Goal: Answer question/provide support: Share knowledge or assist other users

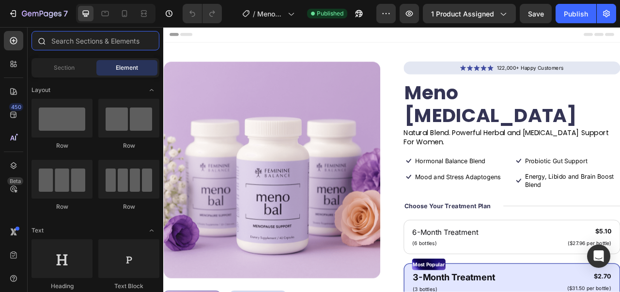
click at [75, 41] on input "text" at bounding box center [95, 40] width 128 height 19
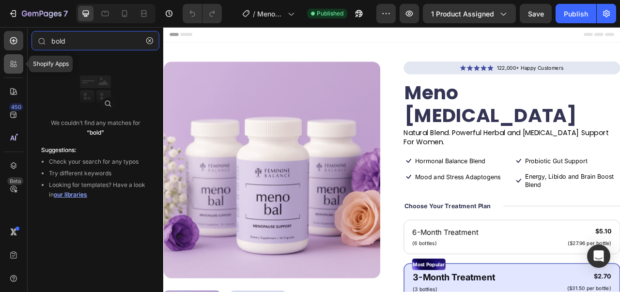
type input "bold"
click at [7, 65] on div at bounding box center [13, 63] width 19 height 19
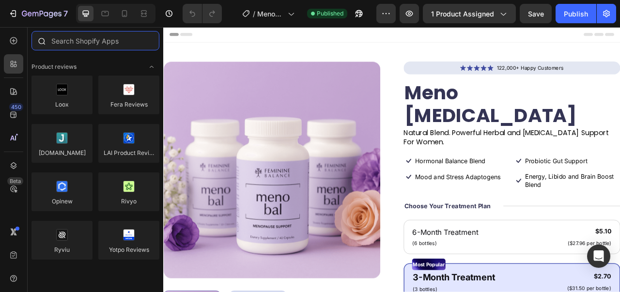
click at [72, 43] on input "text" at bounding box center [95, 40] width 128 height 19
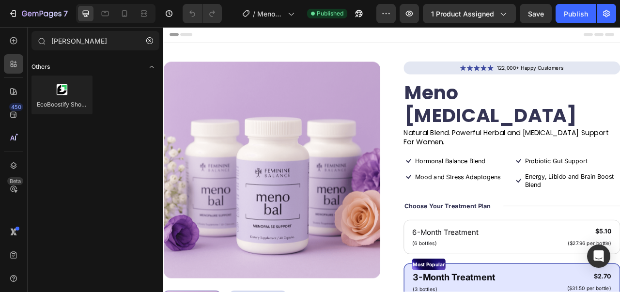
click at [95, 68] on div "Others" at bounding box center [95, 67] width 128 height 10
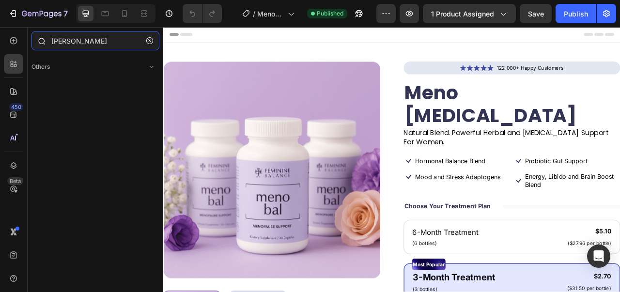
click at [108, 37] on input "bolds" at bounding box center [95, 40] width 128 height 19
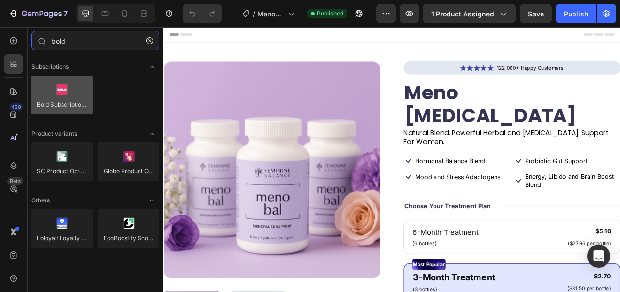
type input "bold"
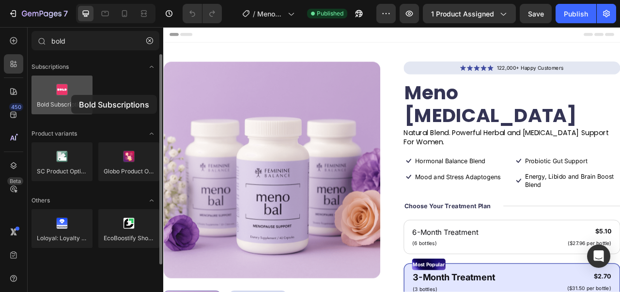
drag, startPoint x: 68, startPoint y: 99, endPoint x: 71, endPoint y: 95, distance: 5.5
click at [71, 95] on div at bounding box center [61, 95] width 61 height 39
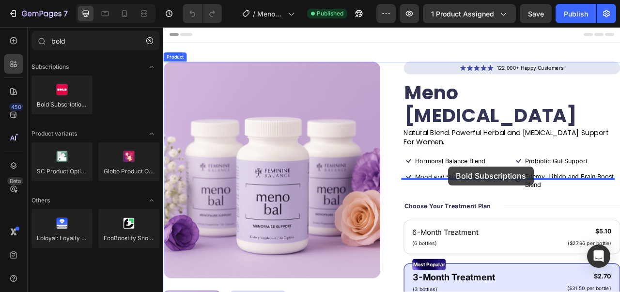
drag, startPoint x: 234, startPoint y: 122, endPoint x: 526, endPoint y: 204, distance: 302.7
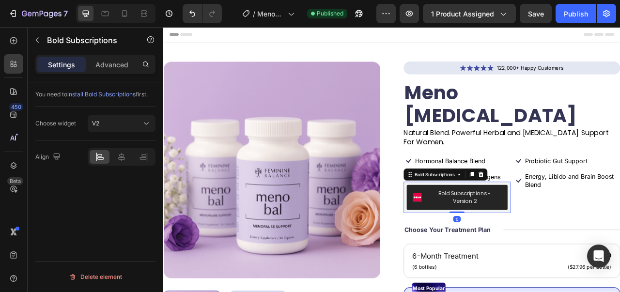
click at [526, 228] on button "Bold Subscriptions - Version 2" at bounding box center [537, 244] width 128 height 32
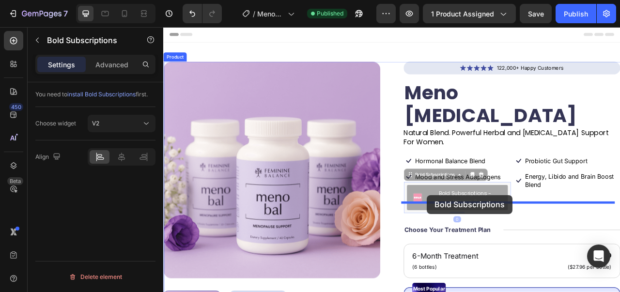
drag, startPoint x: 526, startPoint y: 204, endPoint x: 527, endPoint y: 216, distance: 12.7
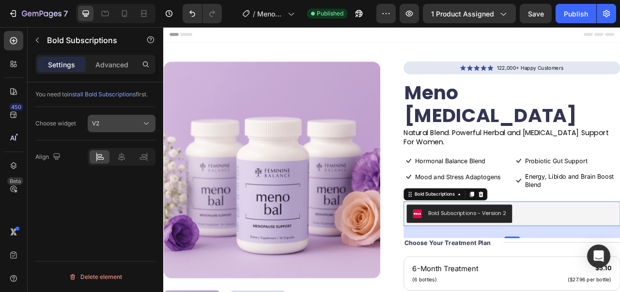
click at [114, 117] on button "V2" at bounding box center [122, 123] width 68 height 17
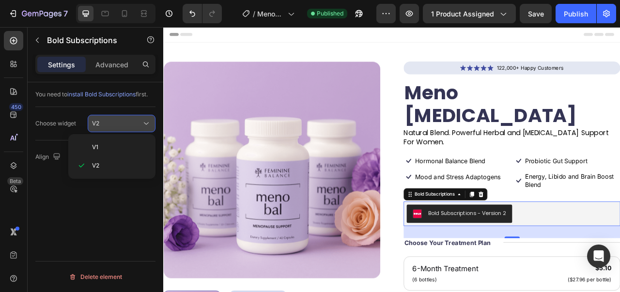
click at [114, 117] on button "V2" at bounding box center [122, 123] width 68 height 17
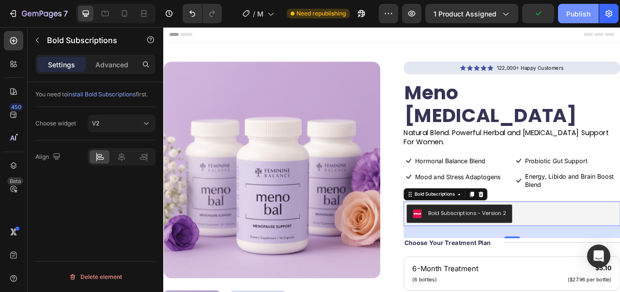
click at [589, 18] on div "Publish" at bounding box center [578, 14] width 24 height 10
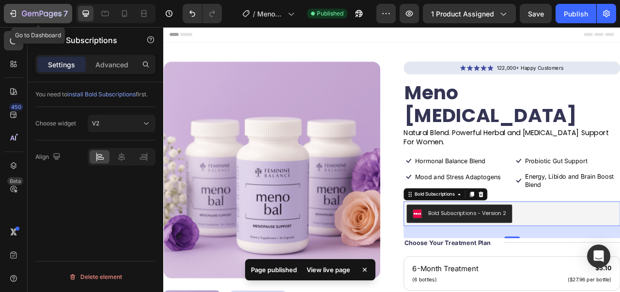
click at [18, 8] on div "7" at bounding box center [38, 14] width 60 height 12
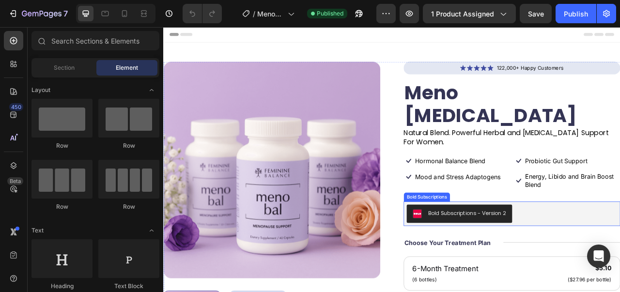
click at [555, 253] on div "Bold Subscriptions - Version 2" at bounding box center [607, 264] width 268 height 23
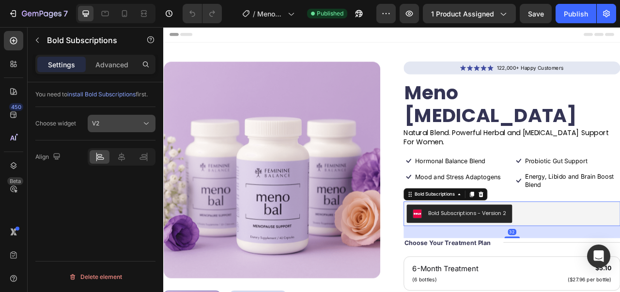
click at [110, 121] on div "V2" at bounding box center [116, 123] width 49 height 9
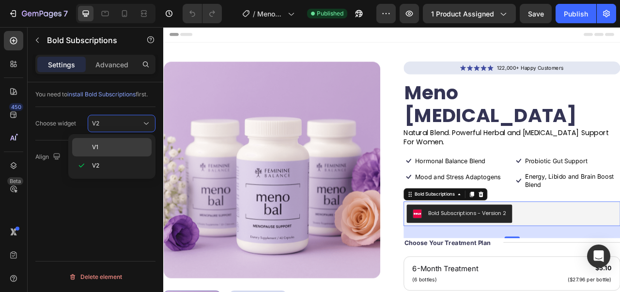
click at [108, 142] on div "V1" at bounding box center [111, 147] width 79 height 18
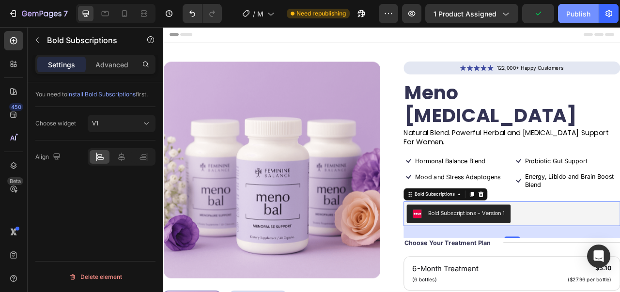
click at [578, 13] on div "Publish" at bounding box center [578, 14] width 24 height 10
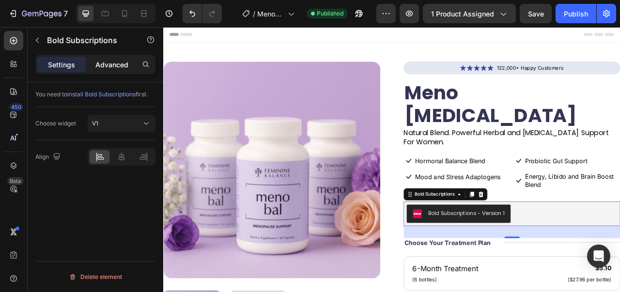
click at [125, 63] on p "Advanced" at bounding box center [111, 65] width 33 height 10
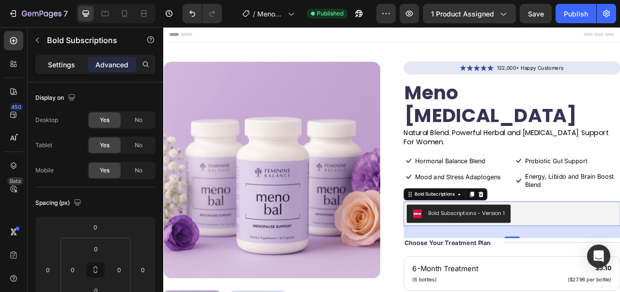
click at [45, 68] on div "Settings" at bounding box center [61, 64] width 48 height 15
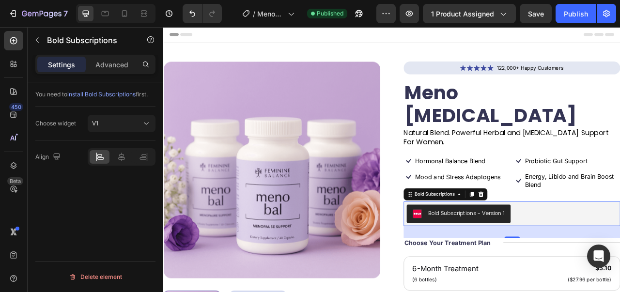
click at [619, 253] on div "Bold Subscriptions - Version 1" at bounding box center [607, 264] width 268 height 23
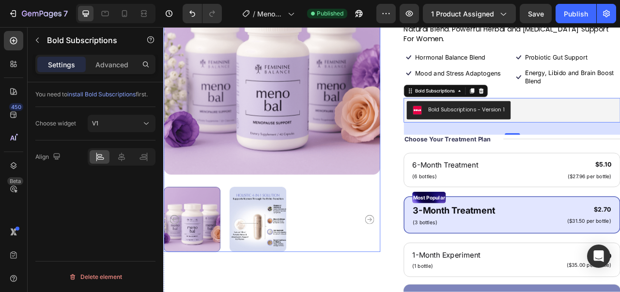
scroll to position [145, 0]
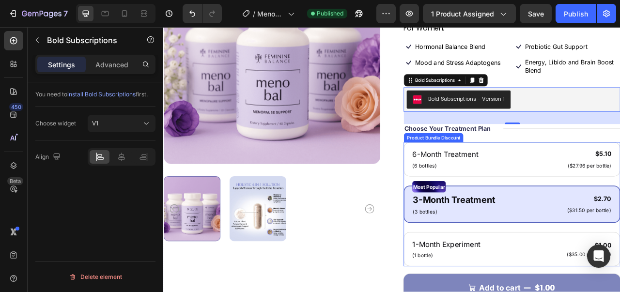
click at [612, 244] on div "Most Popular Text Block 3-Month Treatment Text Block (3 bottles) Text Block $2.…" at bounding box center [607, 252] width 276 height 47
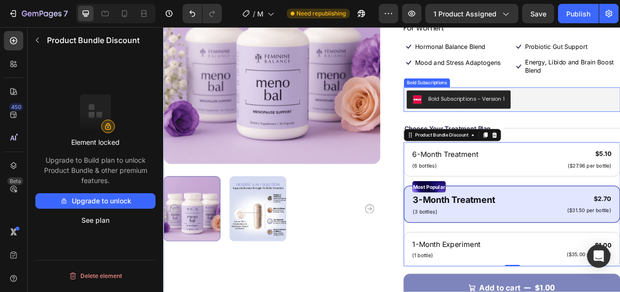
click at [619, 108] on div "Bold Subscriptions - Version 1" at bounding box center [607, 119] width 268 height 23
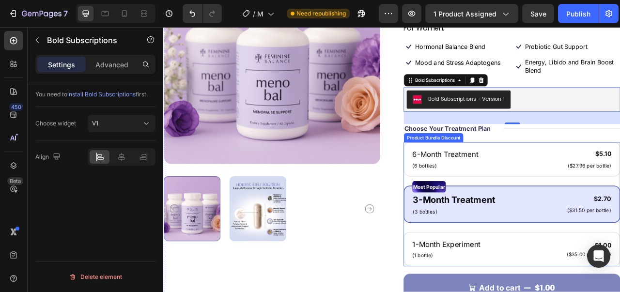
click at [534, 190] on div "6-Month Treatment Text Block (6 bottles) Text Block $5.10 Product Price Product…" at bounding box center [607, 253] width 276 height 158
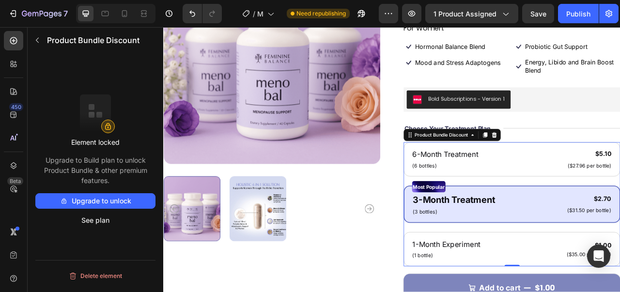
click at [138, 198] on button "Upgrade to unlock" at bounding box center [95, 200] width 120 height 15
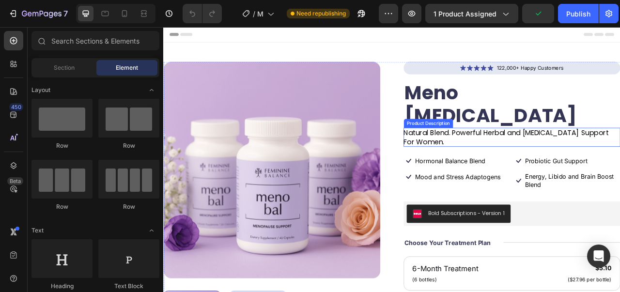
click at [619, 155] on p "Natural Blend. Powerful Herbal and [MEDICAL_DATA] Support For Women." at bounding box center [599, 167] width 260 height 24
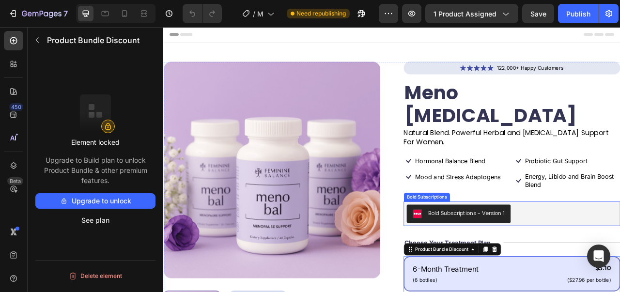
click at [619, 253] on div "Bold Subscriptions - Version 1" at bounding box center [607, 264] width 268 height 23
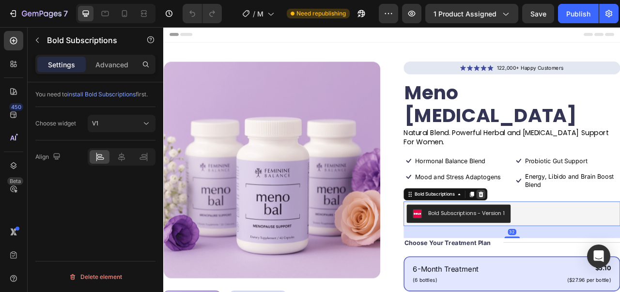
click at [564, 236] on icon at bounding box center [567, 239] width 6 height 7
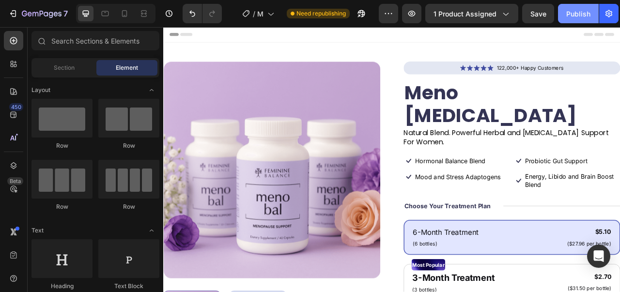
click at [577, 18] on div "Publish" at bounding box center [578, 14] width 24 height 10
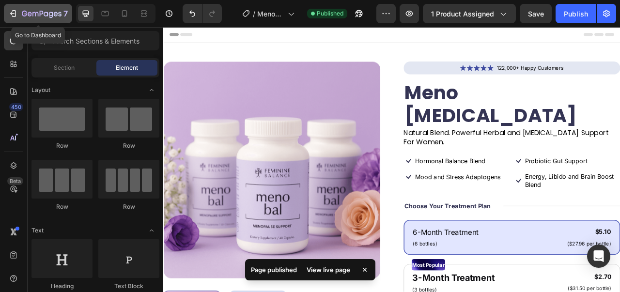
click at [42, 9] on div "7" at bounding box center [45, 14] width 46 height 12
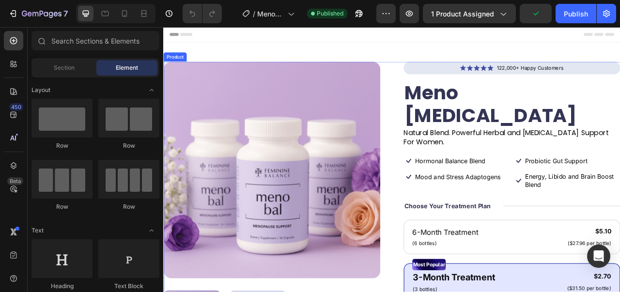
click at [523, 242] on div "Icon Icon Icon Icon Icon Icon List 122,000+ Happy Customers Text Block Row Meno…" at bounding box center [607, 286] width 276 height 431
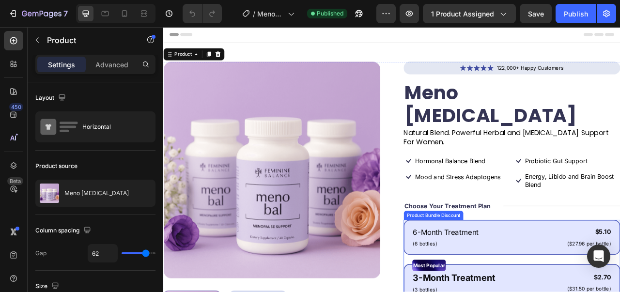
click at [510, 273] on div "6-Month Treatment Text Block (6 bottles) Text Block $5.10 Product Price Product…" at bounding box center [607, 295] width 276 height 45
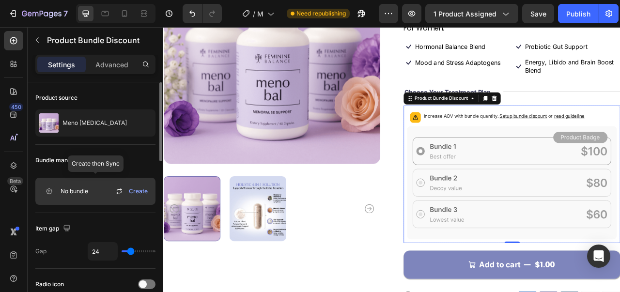
click at [130, 196] on div "Create" at bounding box center [132, 191] width 38 height 12
click at [139, 190] on span "Create" at bounding box center [138, 191] width 19 height 9
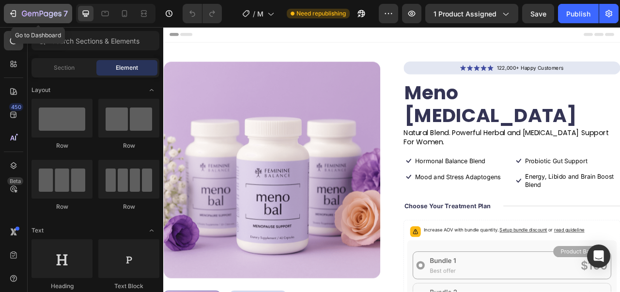
click at [31, 17] on icon "button" at bounding box center [42, 14] width 40 height 8
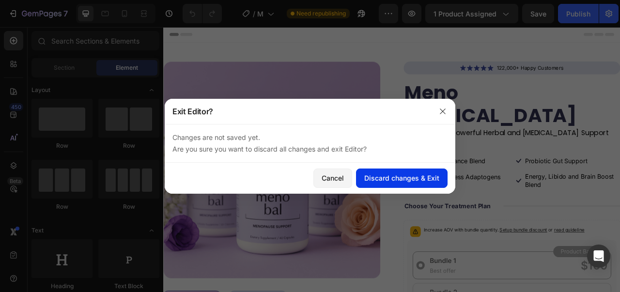
click at [389, 185] on button "Discard changes & Exit" at bounding box center [402, 177] width 92 height 19
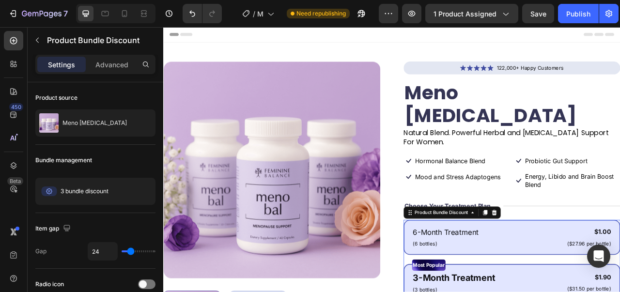
click at [528, 280] on div "6-Month Treatment Text Block (6 bottles) Text Block $1.00 Product Price Product…" at bounding box center [607, 295] width 276 height 45
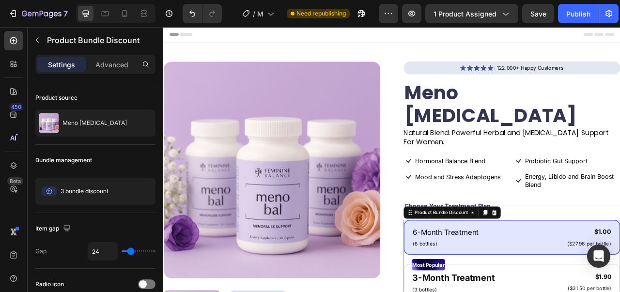
click at [528, 280] on div "6-Month Treatment Text Block (6 bottles) Text Block $1.00 Product Price Product…" at bounding box center [607, 295] width 276 height 45
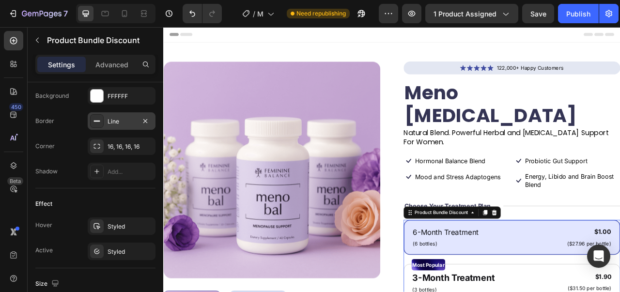
scroll to position [387, 0]
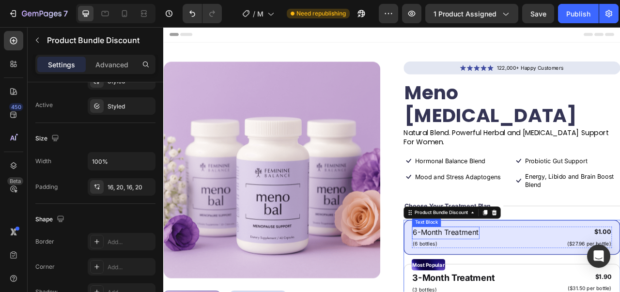
click at [533, 282] on p "6-Month Treatment" at bounding box center [522, 289] width 84 height 14
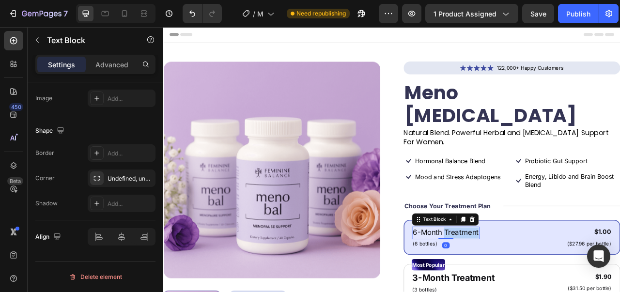
scroll to position [0, 0]
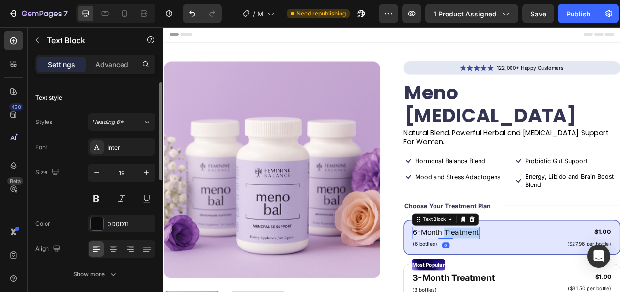
click at [533, 282] on p "6-Month Treatment" at bounding box center [522, 289] width 84 height 14
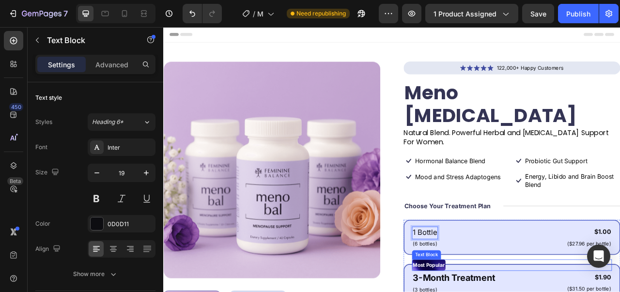
scroll to position [145, 0]
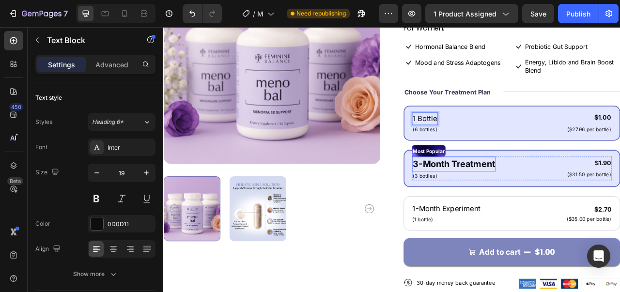
click at [565, 193] on p "3-Month Treatment" at bounding box center [532, 201] width 105 height 17
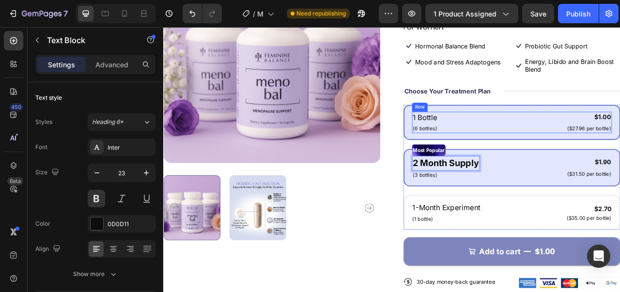
click at [530, 135] on div "1 Bottle Text Block (6 bottles) Text Block $1.00 Product Price Product Price ($…" at bounding box center [606, 148] width 254 height 27
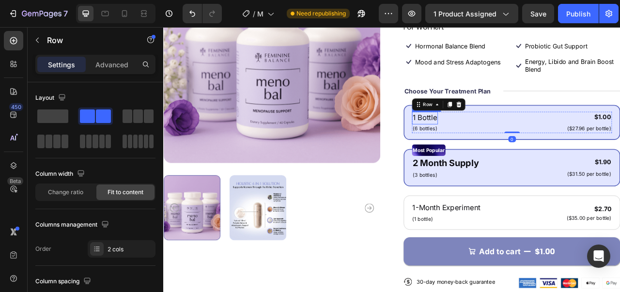
click at [497, 136] on p "1 Bottle" at bounding box center [495, 143] width 31 height 14
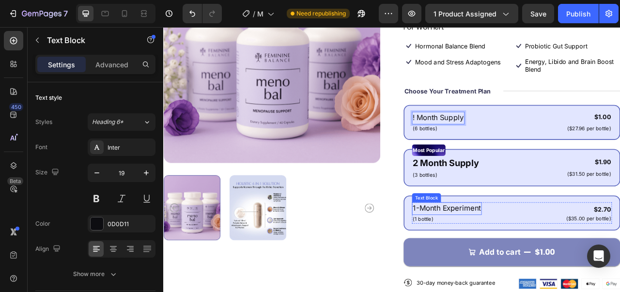
click at [517, 251] on p "1-Month Experiment" at bounding box center [523, 258] width 87 height 14
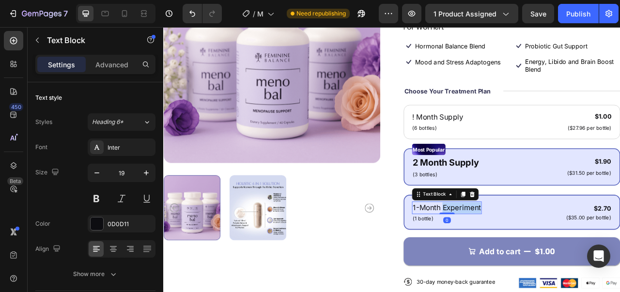
click at [517, 250] on p "1-Month Experiment" at bounding box center [523, 257] width 87 height 14
click at [517, 249] on div "# Text Block 0 (1 bottle) Text Block $2.70 Product Price Product Price ($35.00 …" at bounding box center [606, 262] width 254 height 27
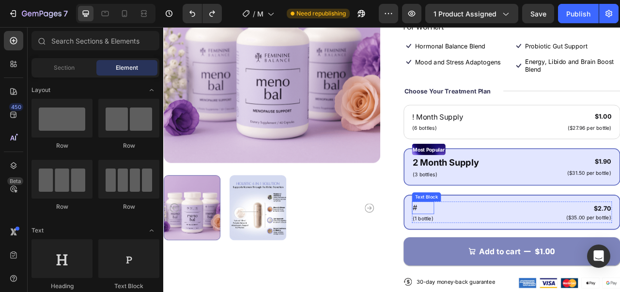
click at [483, 250] on p "#" at bounding box center [493, 257] width 26 height 14
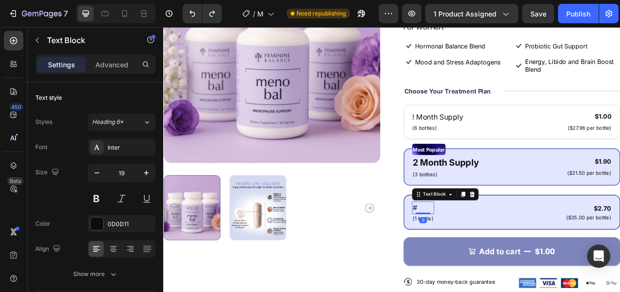
click at [483, 250] on p "#" at bounding box center [493, 257] width 26 height 14
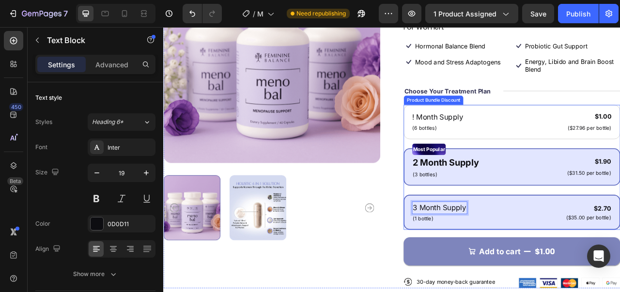
scroll to position [147, 0]
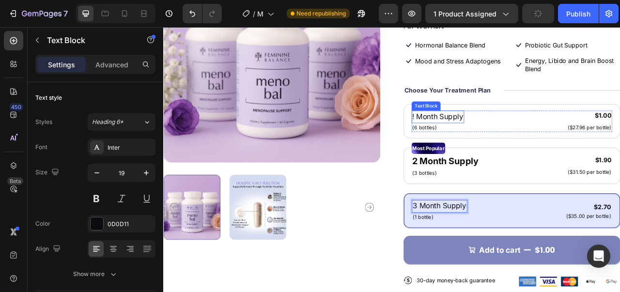
click at [514, 135] on p "! Month Supply" at bounding box center [512, 142] width 65 height 14
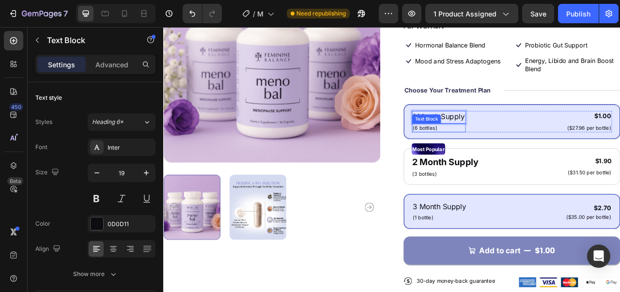
click at [505, 151] on p "(6 bottles)" at bounding box center [513, 156] width 66 height 10
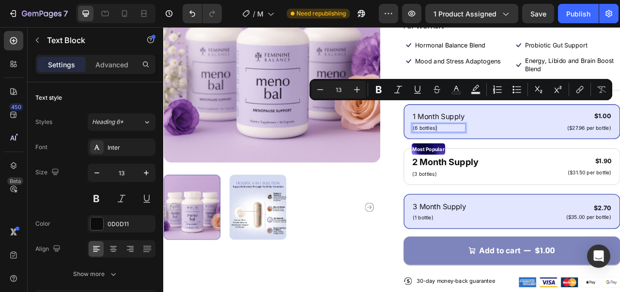
click at [505, 151] on p "(6 bottles)" at bounding box center [513, 156] width 66 height 10
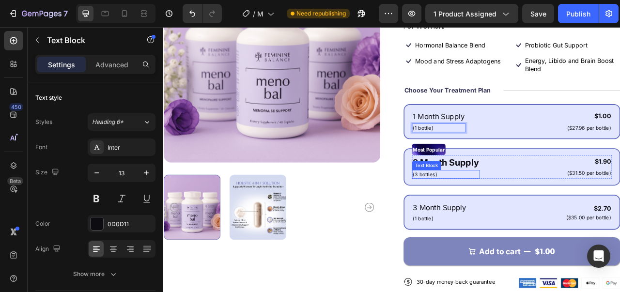
click at [491, 210] on p "(3 bottles)" at bounding box center [522, 215] width 84 height 10
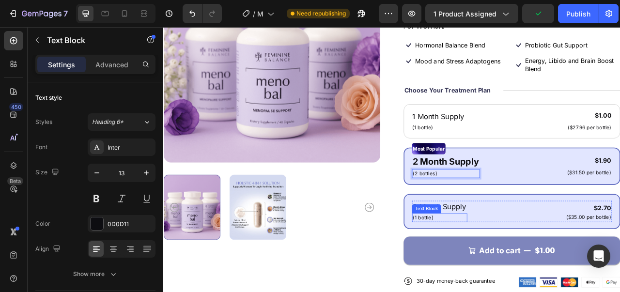
click at [496, 265] on p "(1 bottle)" at bounding box center [514, 270] width 68 height 10
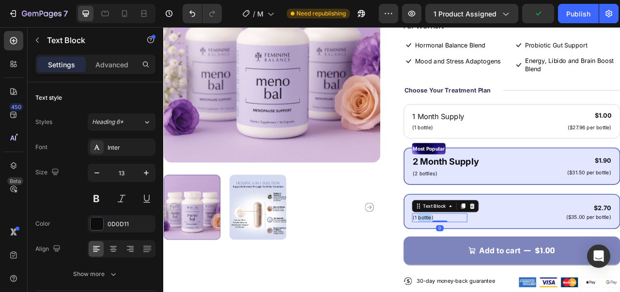
click at [496, 265] on p "(1 bottle)" at bounding box center [514, 270] width 68 height 10
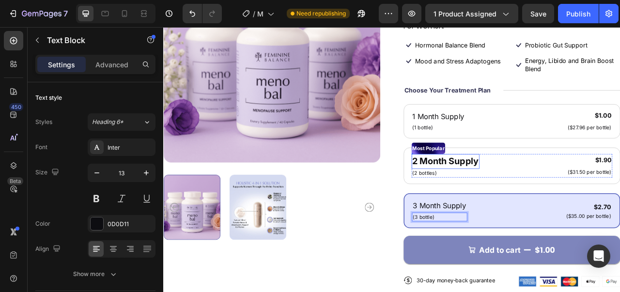
click at [560, 190] on p "2 Month Supply" at bounding box center [522, 198] width 84 height 17
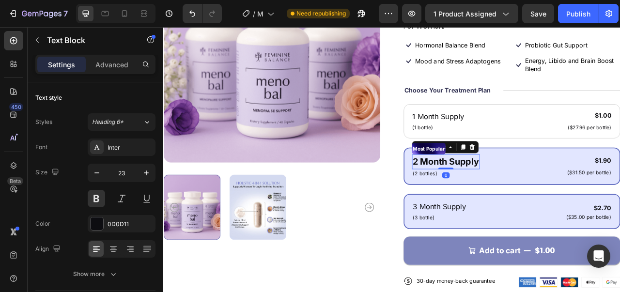
click at [560, 190] on p "2 Month Supply" at bounding box center [522, 198] width 84 height 17
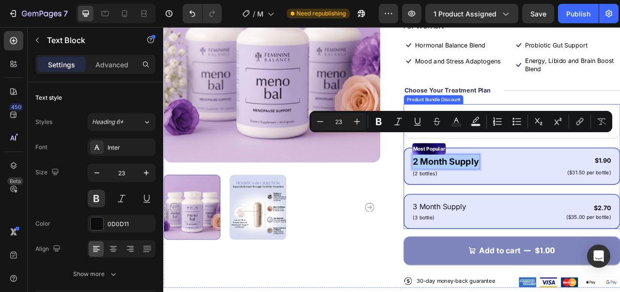
click at [560, 206] on div "1 Month Supply Text Block (1 bottle) Text Block $1.00 Product Price Product Pri…" at bounding box center [607, 204] width 276 height 159
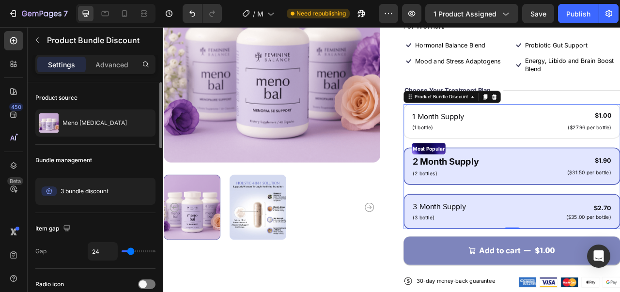
scroll to position [145, 0]
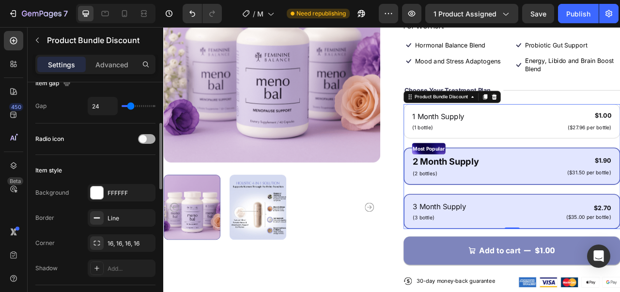
click at [146, 139] on span at bounding box center [143, 139] width 8 height 8
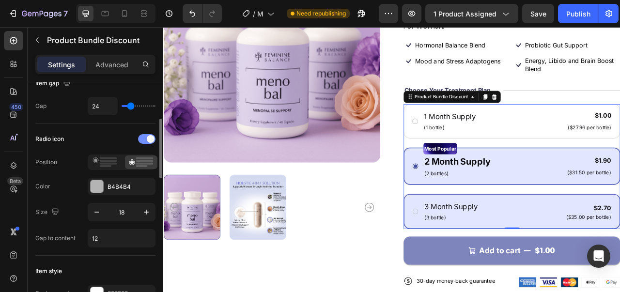
click at [146, 139] on div at bounding box center [146, 139] width 17 height 10
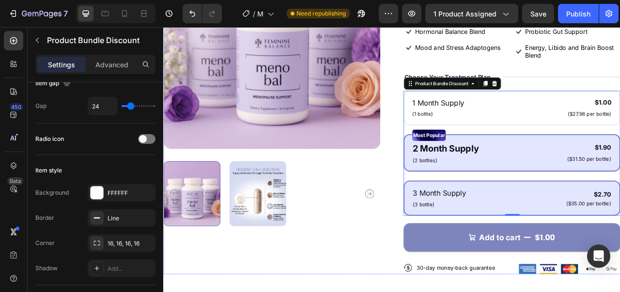
scroll to position [99, 0]
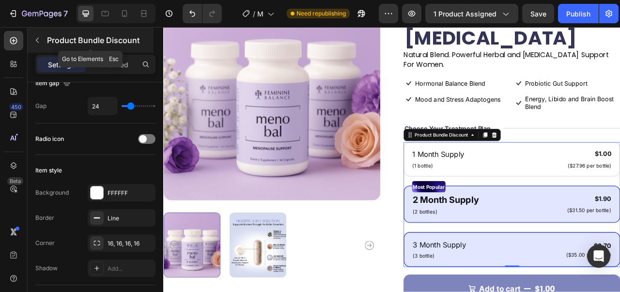
click at [35, 36] on icon "button" at bounding box center [37, 40] width 8 height 8
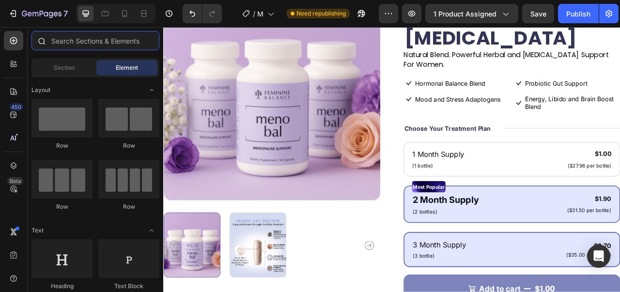
click at [56, 39] on input "text" at bounding box center [95, 40] width 128 height 19
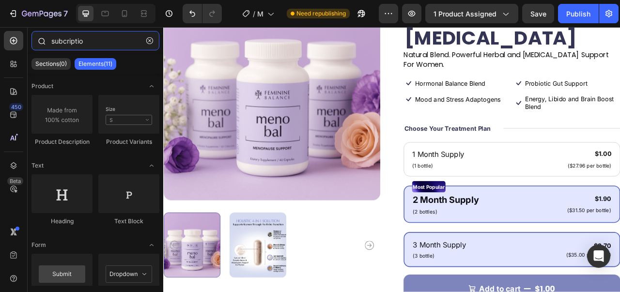
type input "subcription"
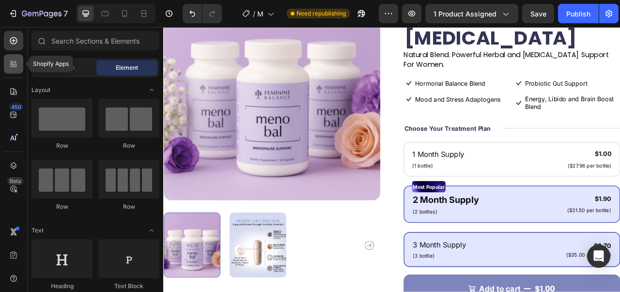
click at [15, 61] on icon at bounding box center [14, 64] width 10 height 10
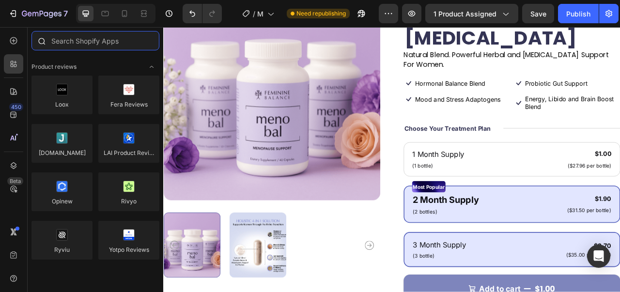
click at [113, 45] on input "text" at bounding box center [95, 40] width 128 height 19
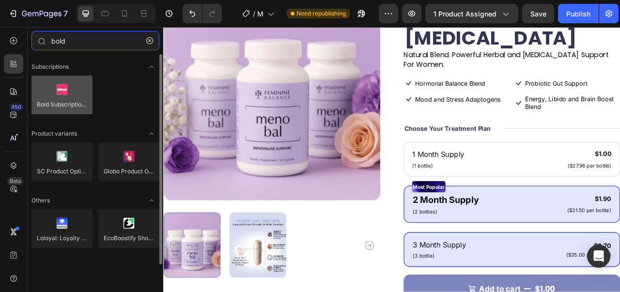
type input "bold"
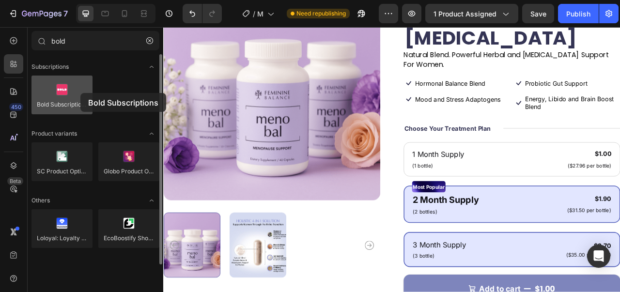
drag, startPoint x: 67, startPoint y: 109, endPoint x: 80, endPoint y: 93, distance: 21.0
click at [80, 93] on div at bounding box center [61, 95] width 61 height 39
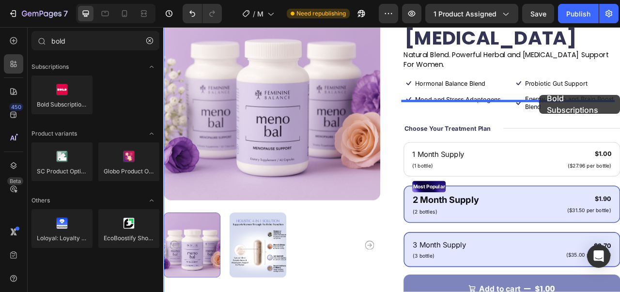
drag, startPoint x: 232, startPoint y: 121, endPoint x: 641, endPoint y: 113, distance: 408.7
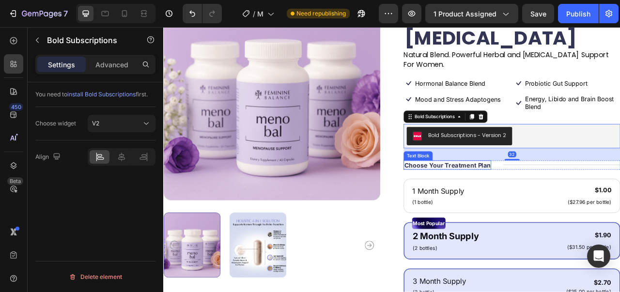
click at [544, 198] on p "Choose Your Treatment Plan" at bounding box center [524, 203] width 109 height 10
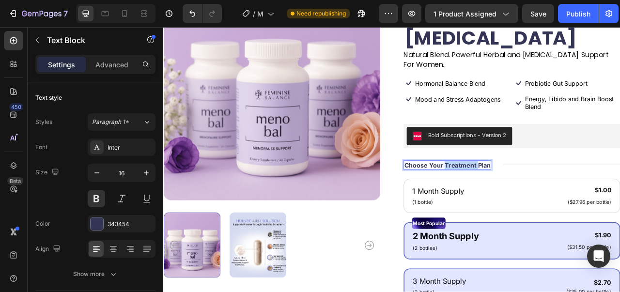
click at [544, 198] on p "Choose Your Treatment Plan" at bounding box center [524, 203] width 109 height 10
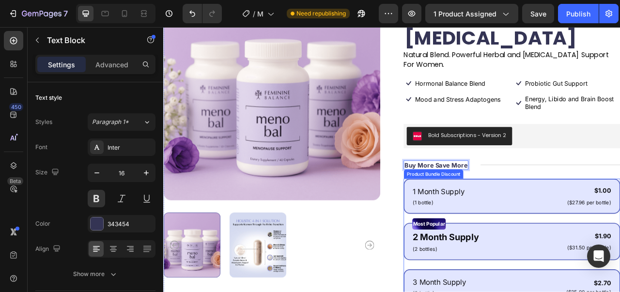
click at [540, 233] on div "1 Month Supply Text Block (1 bottle) Text Block $1.00 Product Price Product Pri…" at bounding box center [607, 242] width 276 height 45
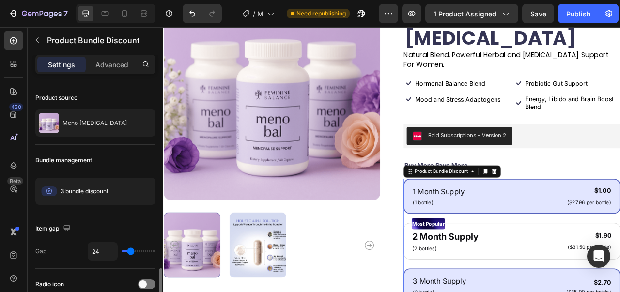
scroll to position [145, 0]
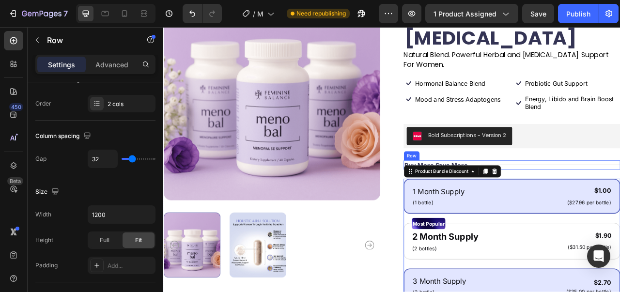
scroll to position [0, 0]
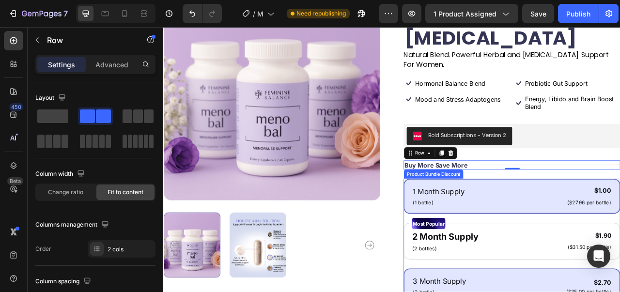
click at [591, 235] on div "1 Month Supply Text Block (1 bottle) Text Block $1.00 Product Price Product Pri…" at bounding box center [607, 242] width 276 height 45
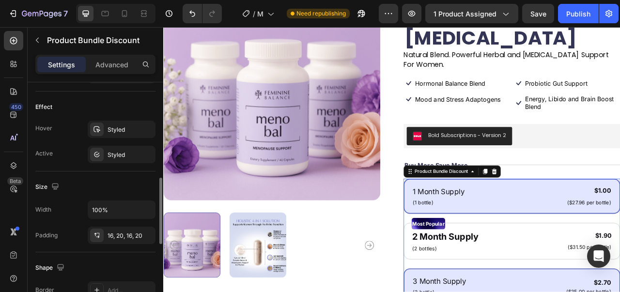
scroll to position [484, 0]
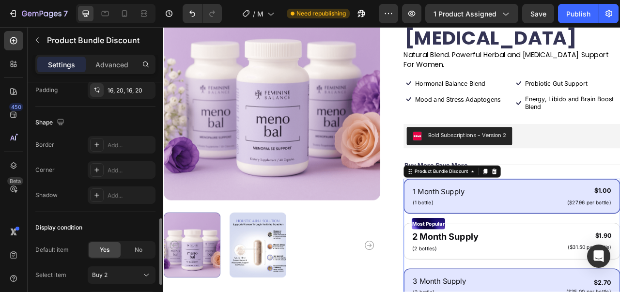
click at [95, 284] on div "Default item Yes No Select item Buy 2 Compare price Total product price Display…" at bounding box center [95, 287] width 120 height 93
click at [118, 277] on div "Buy 2" at bounding box center [115, 275] width 47 height 9
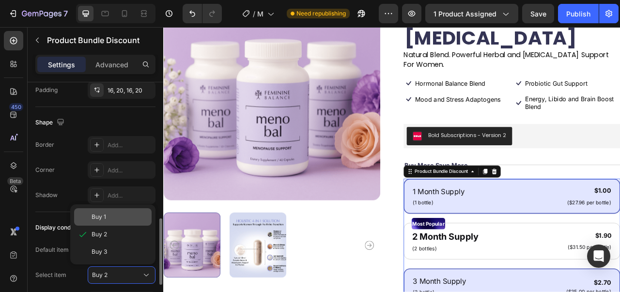
click at [147, 215] on div "Buy 1" at bounding box center [120, 217] width 56 height 9
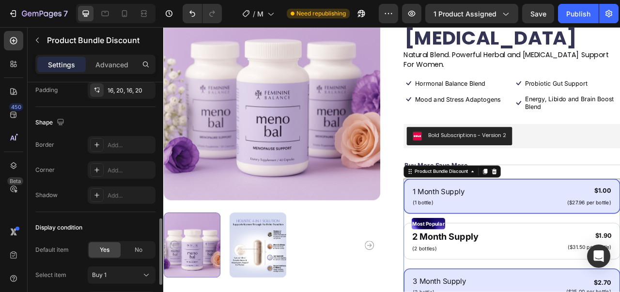
click at [127, 225] on div "Display condition" at bounding box center [95, 227] width 120 height 15
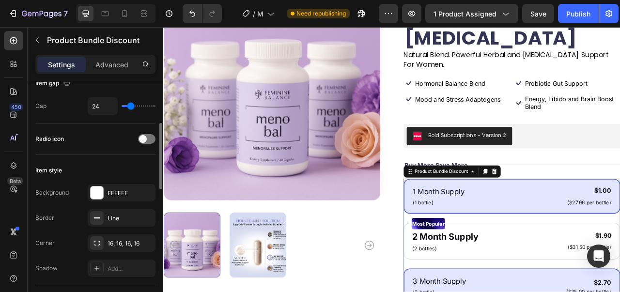
scroll to position [0, 0]
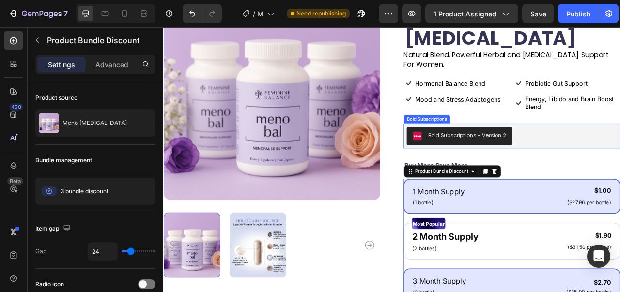
click at [619, 154] on div "Bold Subscriptions - Version 2" at bounding box center [607, 165] width 268 height 23
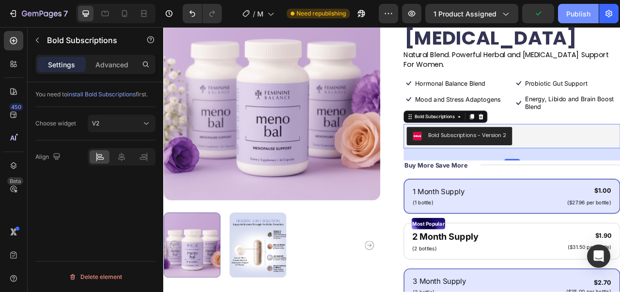
click at [572, 20] on button "Publish" at bounding box center [578, 13] width 41 height 19
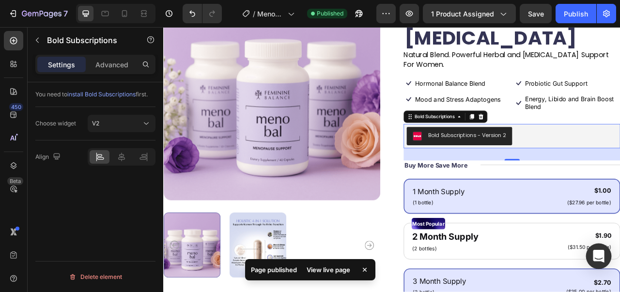
click at [595, 247] on div "Open Intercom Messenger" at bounding box center [599, 257] width 26 height 26
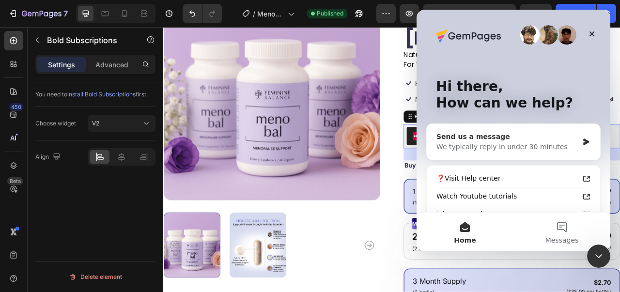
click at [559, 144] on div "We typically reply in under 30 minutes" at bounding box center [507, 147] width 142 height 10
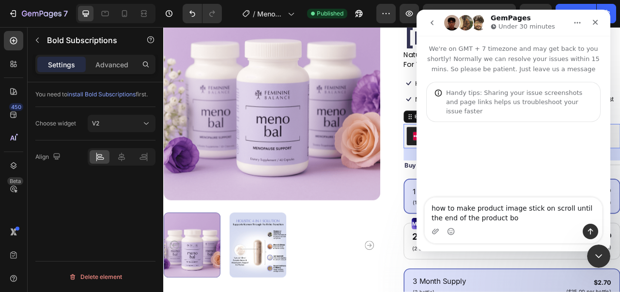
type textarea "how to make product image stick on scroll until the end of the product box"
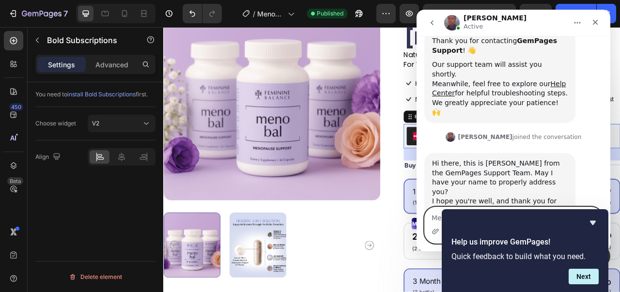
scroll to position [148, 0]
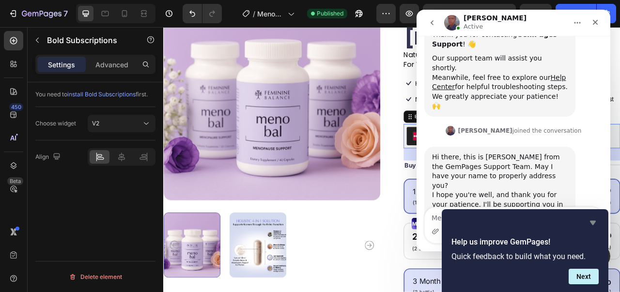
click at [589, 222] on icon "Hide survey" at bounding box center [593, 223] width 12 height 12
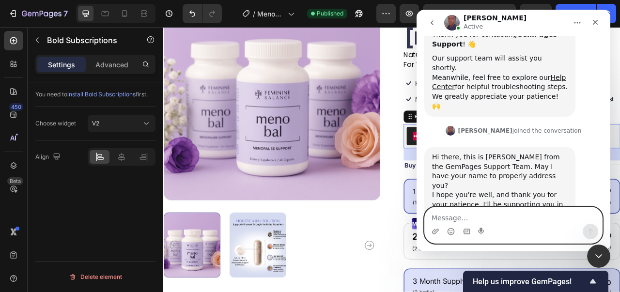
click at [568, 222] on textarea "Message…" at bounding box center [513, 215] width 177 height 16
type textarea "Hi! I need some help on the product box"
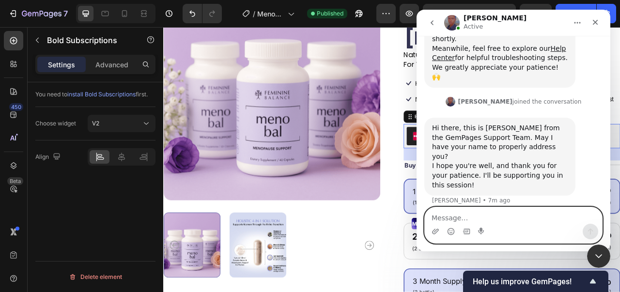
click at [494, 220] on textarea "Message…" at bounding box center [513, 215] width 177 height 16
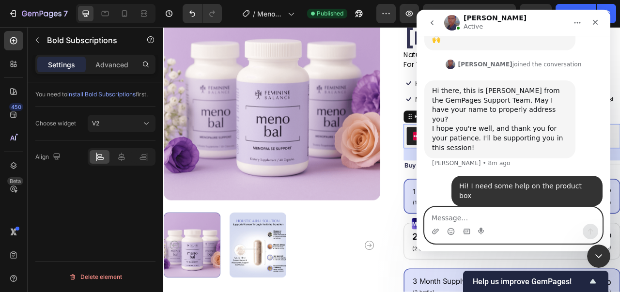
click at [527, 216] on textarea "Message…" at bounding box center [513, 215] width 177 height 16
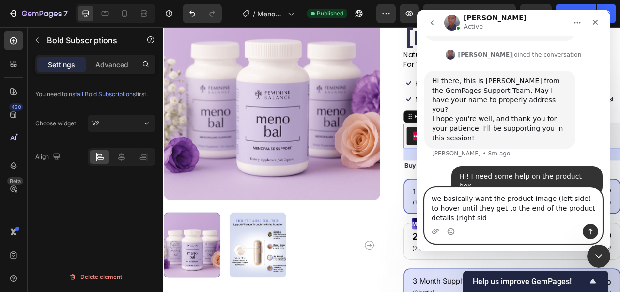
scroll to position [233, 0]
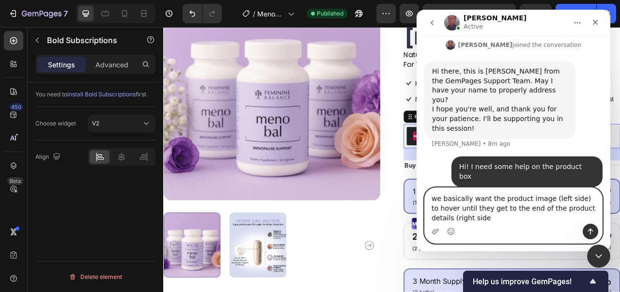
type textarea "we basically want the product image (left side) to hover until they get to the …"
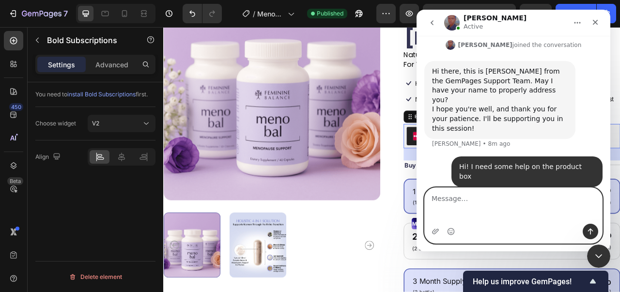
scroll to position [255, 0]
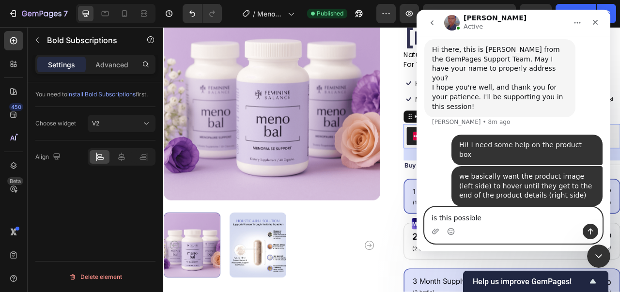
type textarea "is this possible?"
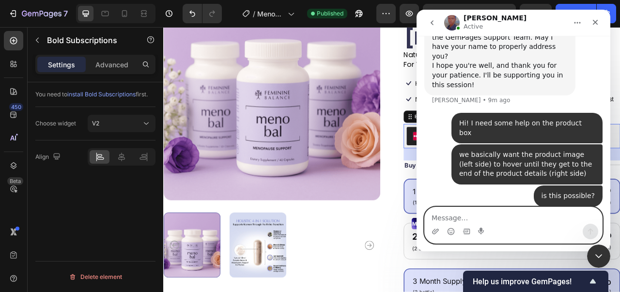
scroll to position [240, 0]
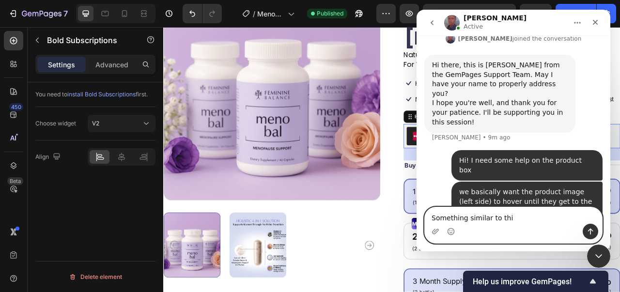
type textarea "Something similar to this"
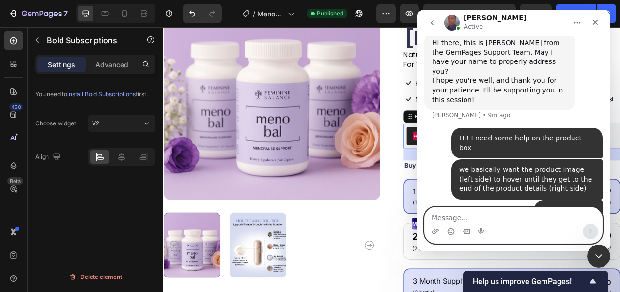
paste textarea "[URL][DOMAIN_NAME]"
type textarea "[URL][DOMAIN_NAME]"
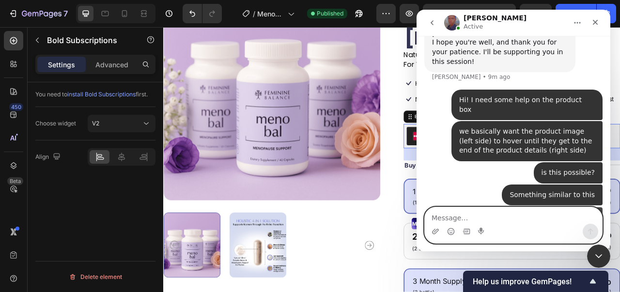
scroll to position [303, 0]
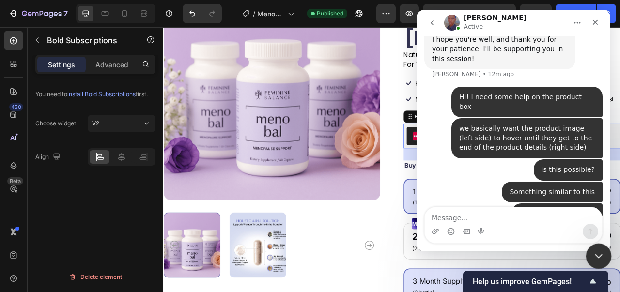
click at [602, 257] on icon "Close Intercom Messenger" at bounding box center [597, 255] width 12 height 12
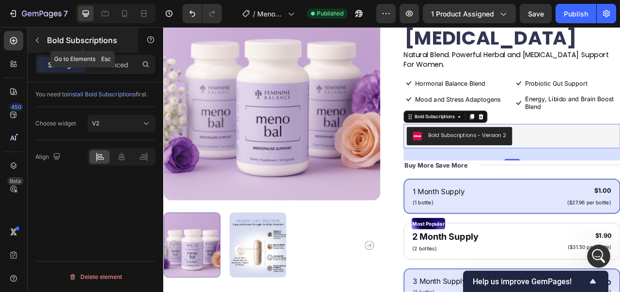
click at [35, 36] on icon "button" at bounding box center [37, 40] width 8 height 8
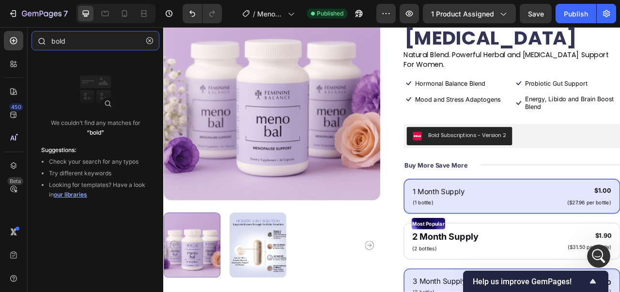
click at [66, 42] on input "bold" at bounding box center [95, 40] width 128 height 19
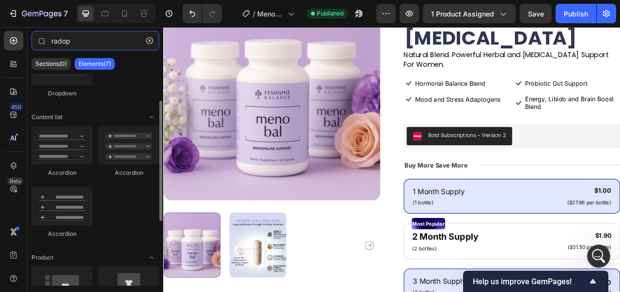
scroll to position [0, 0]
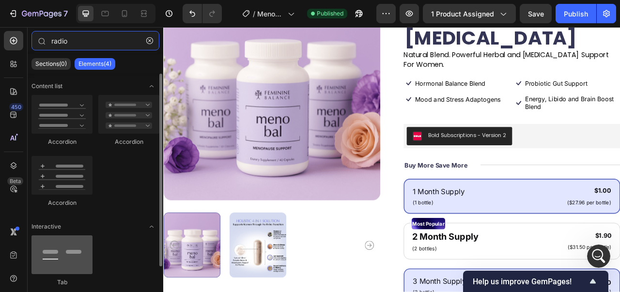
type input "radio"
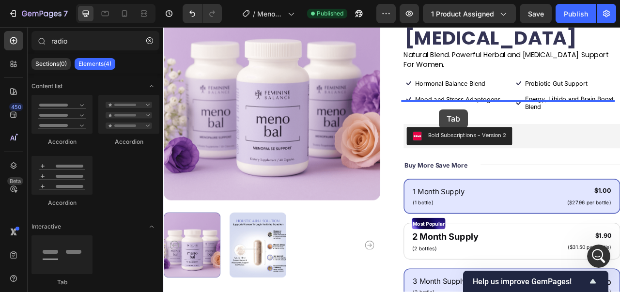
drag, startPoint x: 231, startPoint y: 272, endPoint x: 514, endPoint y: 132, distance: 315.3
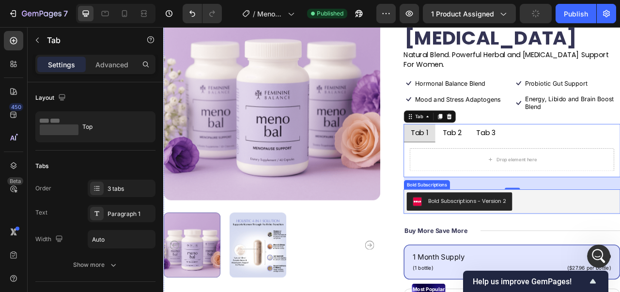
scroll to position [328, 0]
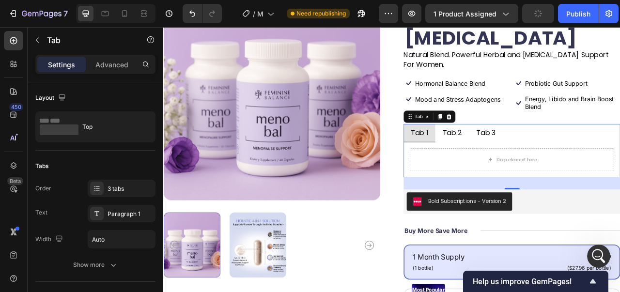
click at [520, 154] on div "Tab 2" at bounding box center [531, 161] width 28 height 15
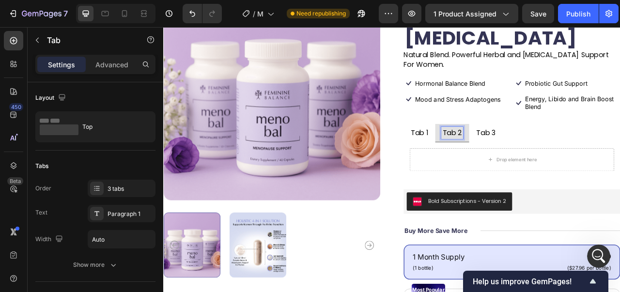
click at [568, 156] on p "Tab 3" at bounding box center [573, 162] width 25 height 12
click at [602, 151] on ul "Tab 1 Tab 2 Tab 3" at bounding box center [607, 162] width 276 height 23
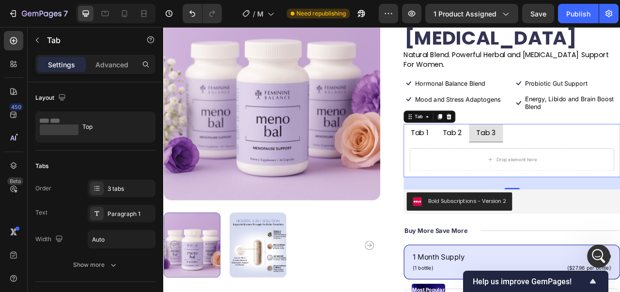
click at [602, 151] on ul "Tab 1 Tab 2 Tab 3" at bounding box center [607, 162] width 276 height 23
click at [122, 197] on div "3 tabs" at bounding box center [122, 188] width 68 height 17
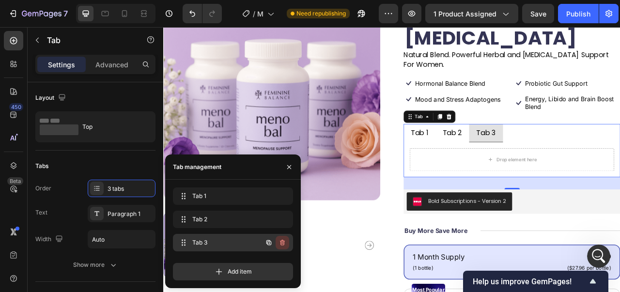
click at [276, 244] on button "button" at bounding box center [283, 243] width 14 height 14
click at [269, 243] on div "Delete" at bounding box center [276, 242] width 18 height 9
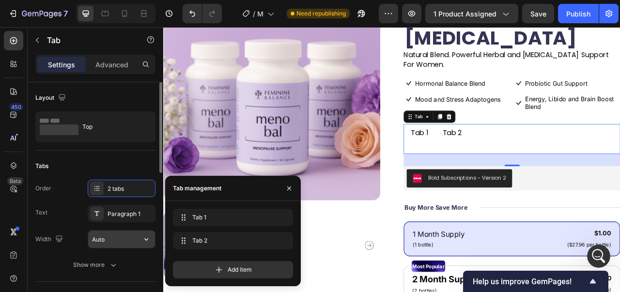
click at [121, 238] on input "Auto" at bounding box center [121, 238] width 67 height 17
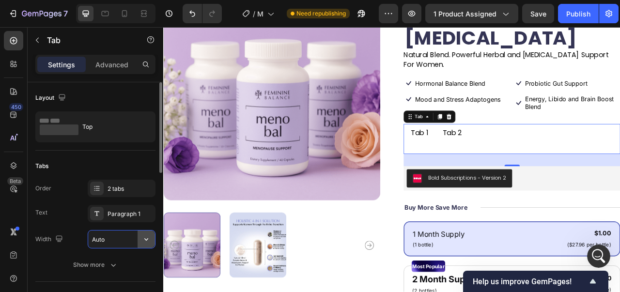
click at [145, 239] on icon "button" at bounding box center [146, 239] width 4 height 2
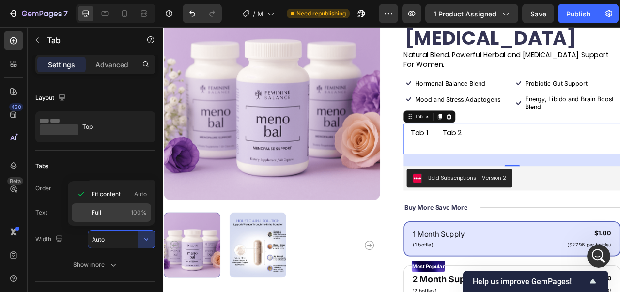
click at [133, 218] on div "Full 100%" at bounding box center [111, 212] width 79 height 18
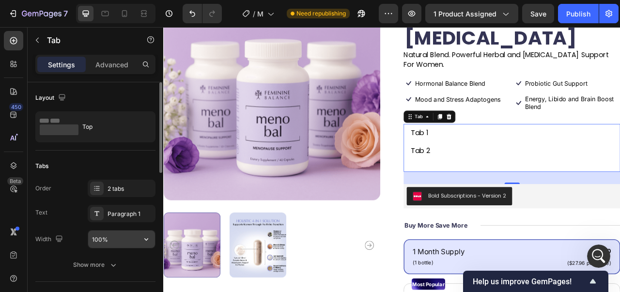
click at [128, 230] on input "100%" at bounding box center [121, 238] width 67 height 17
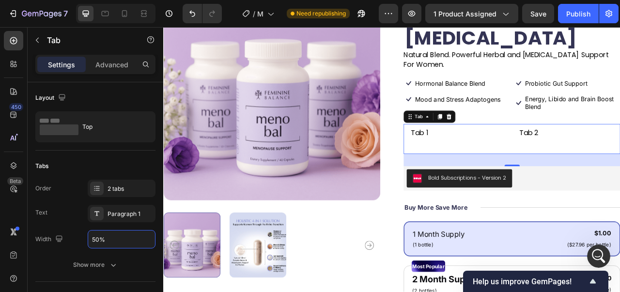
type input "50%"
click at [517, 151] on li "Tab 1" at bounding box center [538, 162] width 138 height 23
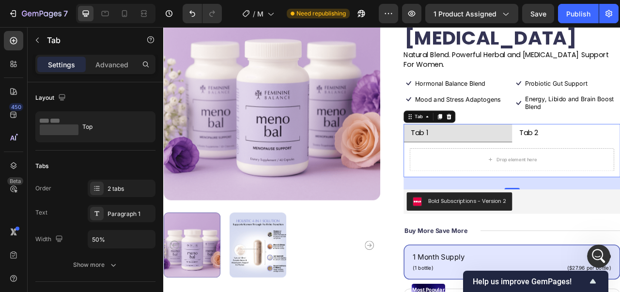
click at [517, 151] on li "Tab 1" at bounding box center [538, 162] width 138 height 23
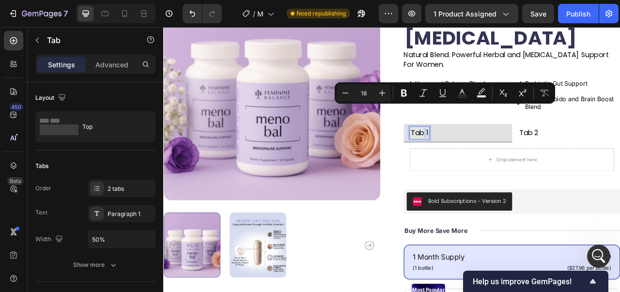
click at [490, 156] on p "Tab 1" at bounding box center [489, 162] width 22 height 12
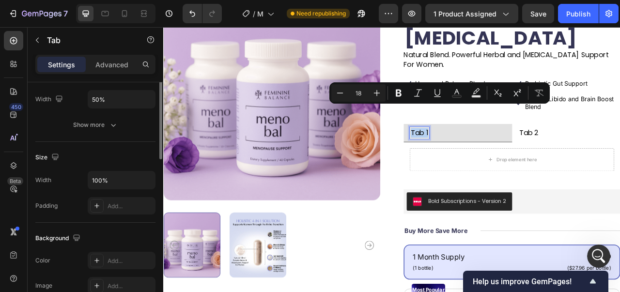
scroll to position [0, 0]
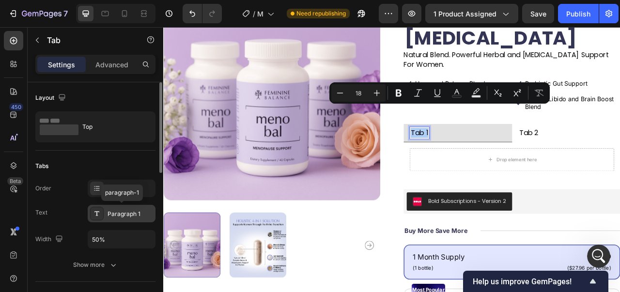
click at [108, 207] on div "Paragraph 1" at bounding box center [122, 213] width 68 height 17
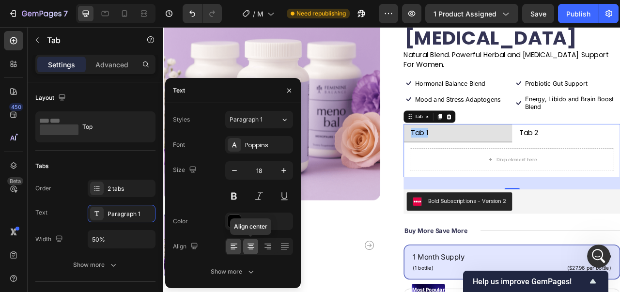
click at [253, 243] on icon at bounding box center [251, 247] width 10 height 10
click at [527, 156] on p "Tab 1" at bounding box center [538, 162] width 22 height 12
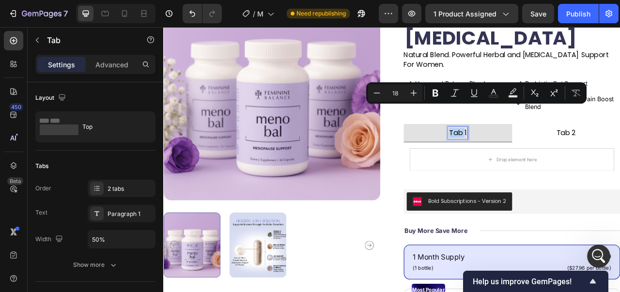
click at [527, 156] on p "Tab 1" at bounding box center [538, 162] width 22 height 12
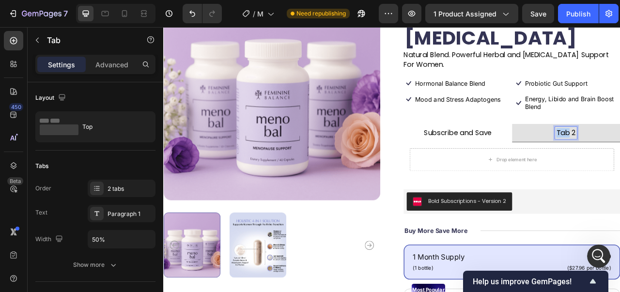
click at [523, 182] on div "Drop element here" at bounding box center [606, 196] width 260 height 29
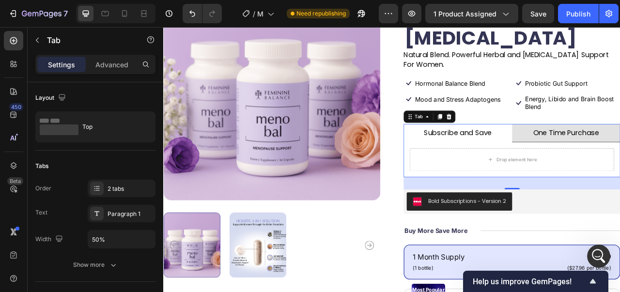
click at [592, 151] on li "Subscribe and Save" at bounding box center [538, 162] width 138 height 23
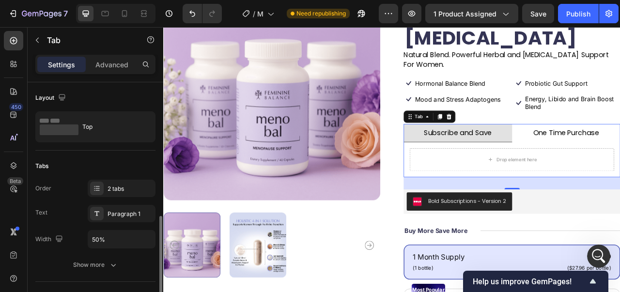
scroll to position [97, 0]
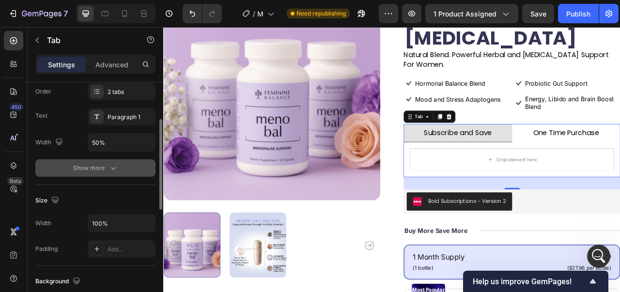
click at [98, 172] on div "Show more" at bounding box center [95, 168] width 45 height 10
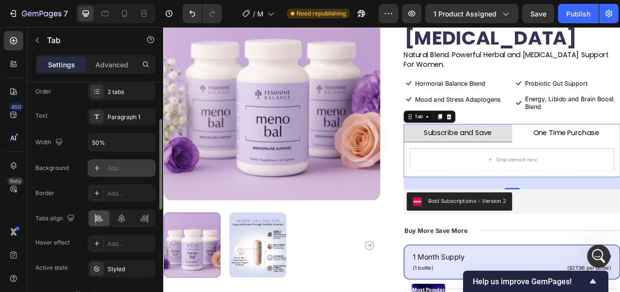
click at [102, 172] on div at bounding box center [97, 168] width 14 height 14
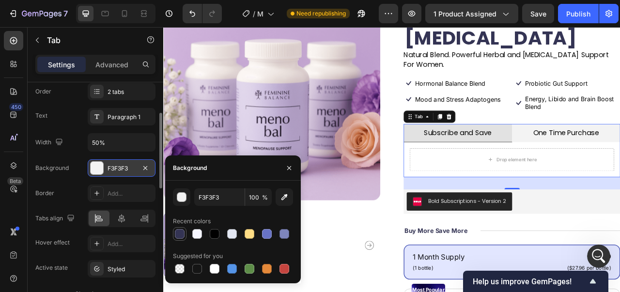
click at [183, 233] on div at bounding box center [180, 234] width 10 height 10
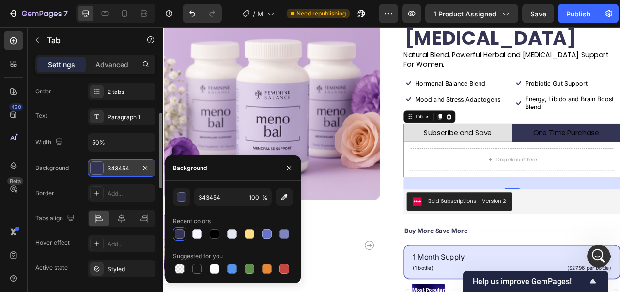
type input "F3F3F3"
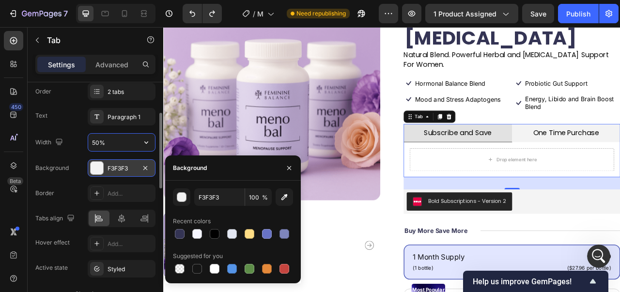
click at [84, 198] on div "Border Add..." at bounding box center [95, 192] width 120 height 17
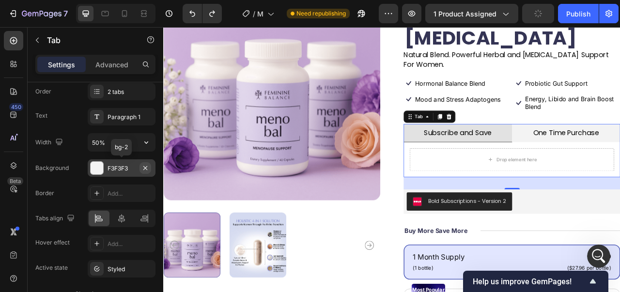
click at [150, 168] on button "button" at bounding box center [145, 168] width 12 height 12
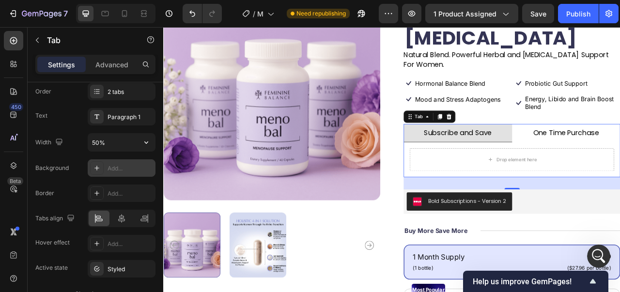
scroll to position [242, 0]
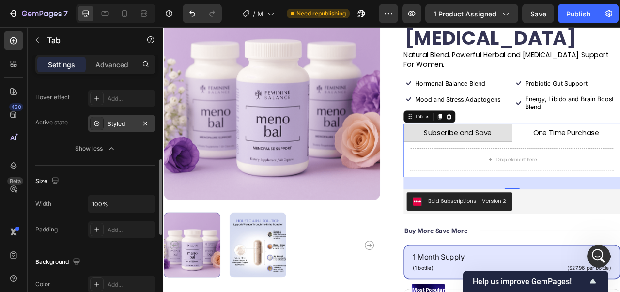
click at [133, 131] on div "Styled" at bounding box center [122, 123] width 68 height 17
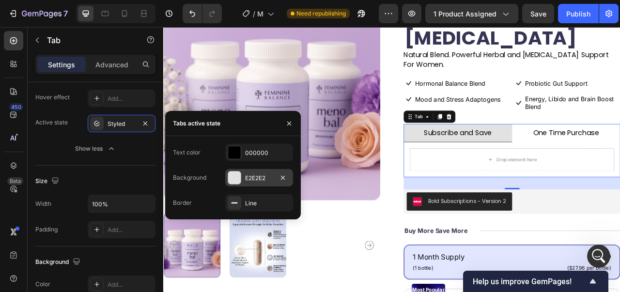
click at [230, 176] on div at bounding box center [234, 177] width 13 height 13
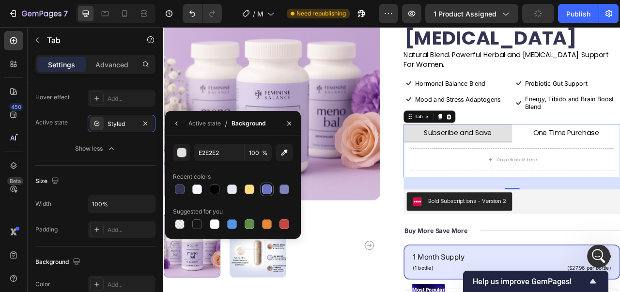
click at [265, 187] on div at bounding box center [267, 189] width 10 height 10
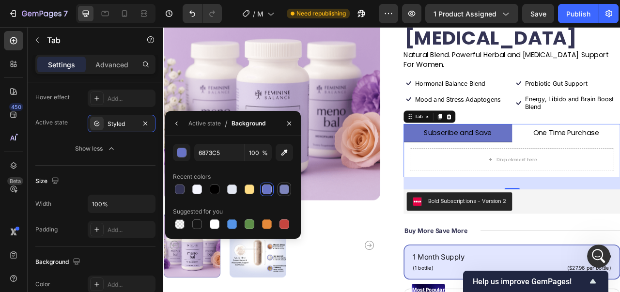
click at [288, 189] on div at bounding box center [284, 189] width 10 height 10
type input "7E85BC"
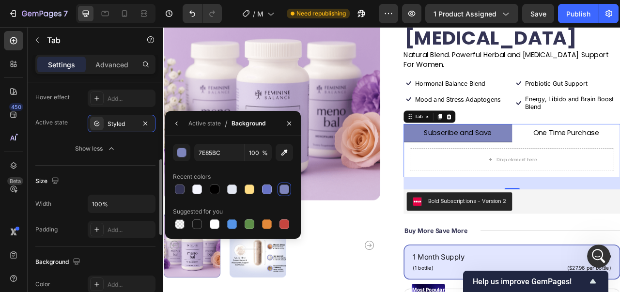
scroll to position [97, 0]
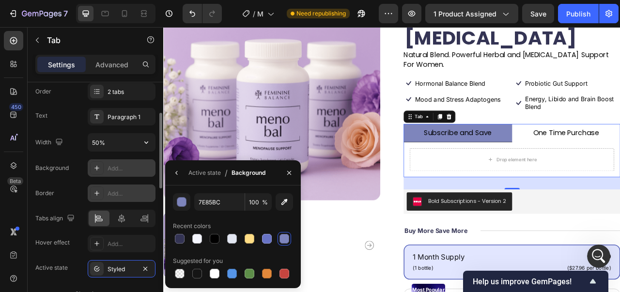
click at [104, 196] on div "Add..." at bounding box center [122, 192] width 68 height 17
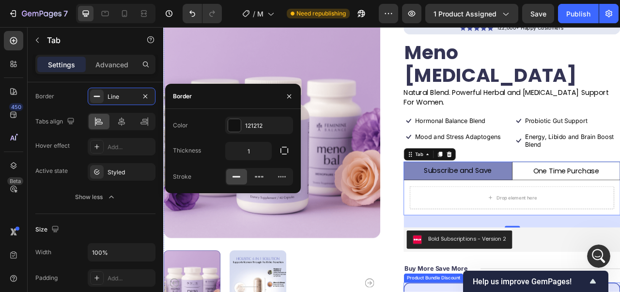
scroll to position [50, 0]
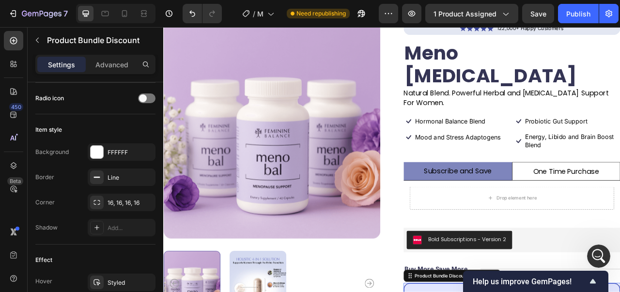
scroll to position [0, 0]
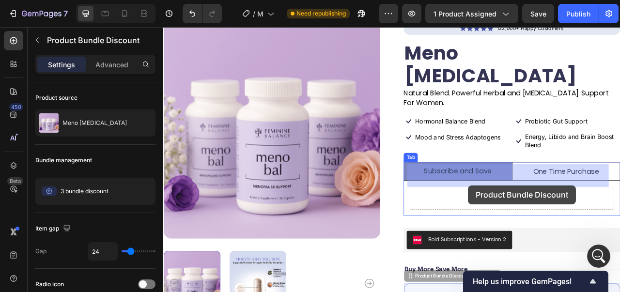
drag, startPoint x: 471, startPoint y: 315, endPoint x: 551, endPoint y: 229, distance: 117.9
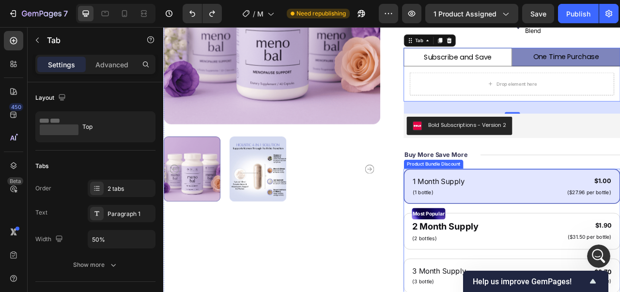
scroll to position [340, 0]
click at [472, 225] on div "1 Month Supply Text Block (1 bottle) Text Block $1.00 Product Price Product Pri…" at bounding box center [607, 287] width 276 height 158
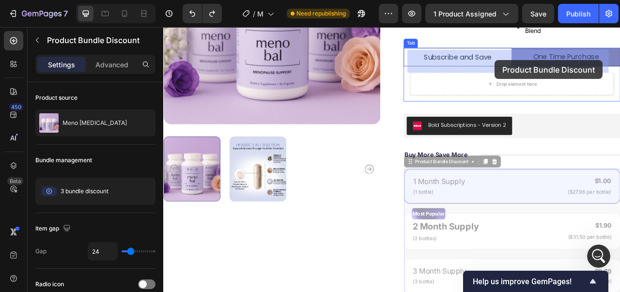
drag, startPoint x: 475, startPoint y: 172, endPoint x: 584, endPoint y: 69, distance: 150.4
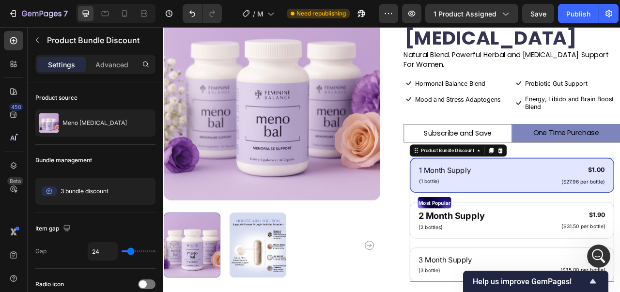
scroll to position [147, 0]
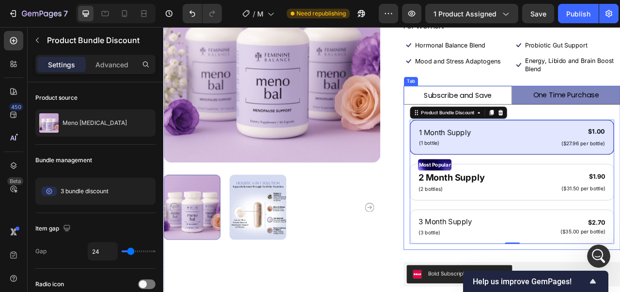
click at [546, 108] on p "Subscribe and Save" at bounding box center [537, 114] width 86 height 12
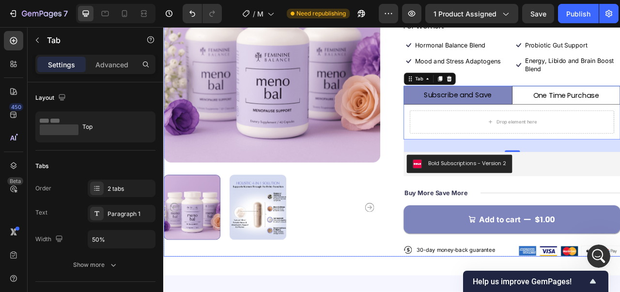
click at [526, 189] on div "Icon Icon Icon Icon Icon Icon List 122,000+ Happy Customers Text Block Row Meno…" at bounding box center [607, 121] width 276 height 395
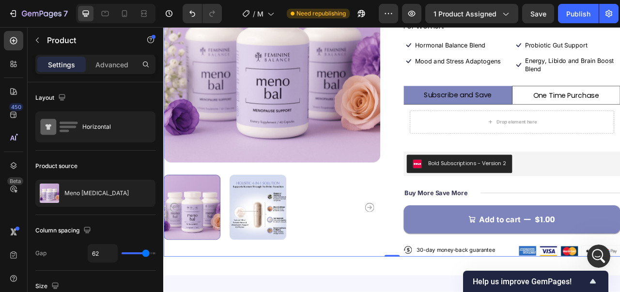
scroll to position [303, 0]
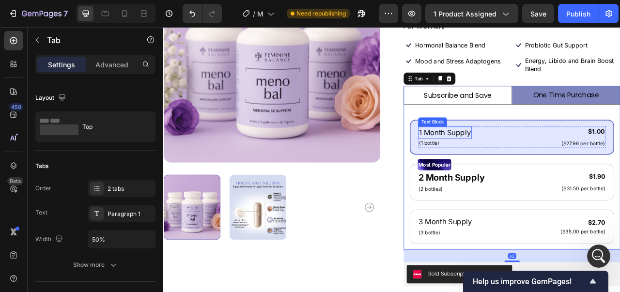
scroll to position [341, 0]
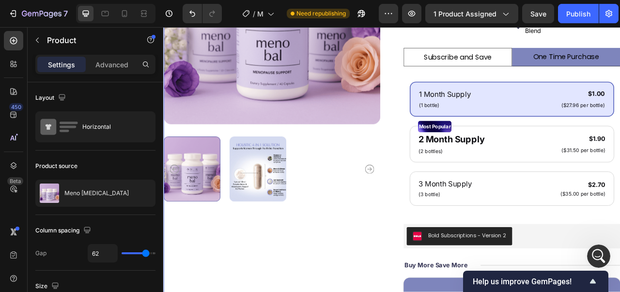
scroll to position [50, 0]
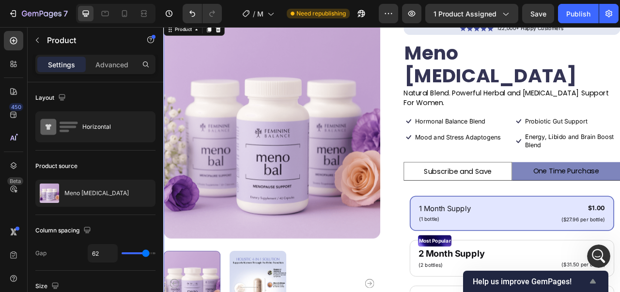
click at [473, 285] on span "Help us improve GemPages!" at bounding box center [530, 281] width 114 height 9
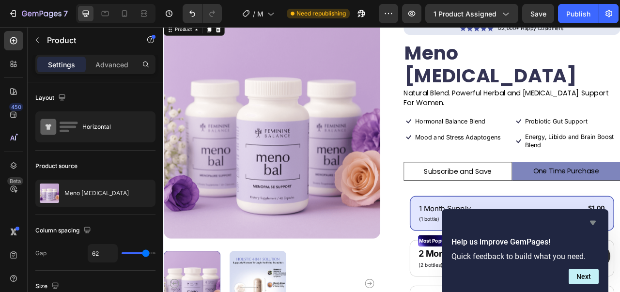
click at [593, 227] on icon "Hide survey" at bounding box center [593, 223] width 12 height 12
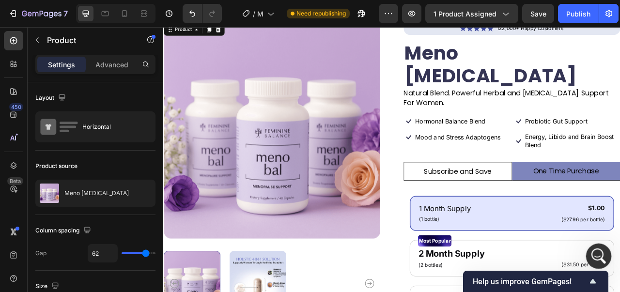
click at [597, 253] on icon "Open Intercom Messenger" at bounding box center [597, 255] width 7 height 8
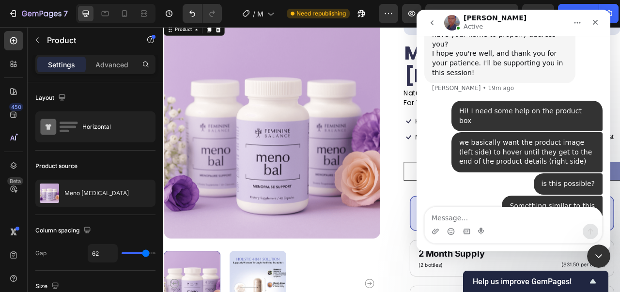
scroll to position [303, 0]
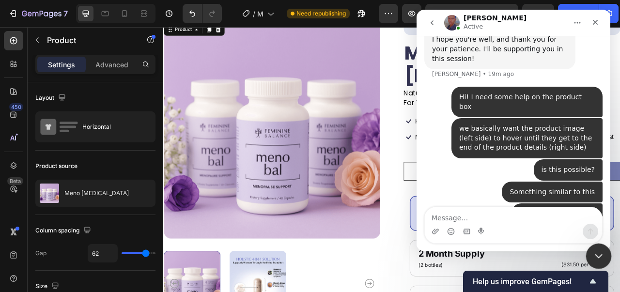
click at [588, 253] on div "Close Intercom Messenger" at bounding box center [596, 254] width 23 height 23
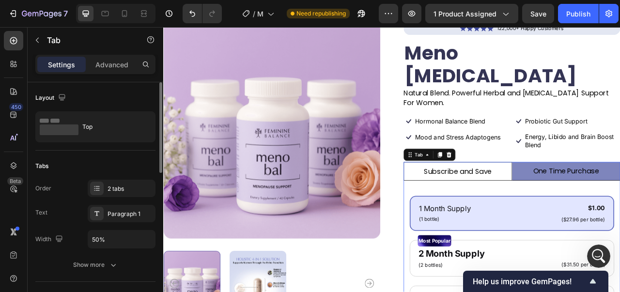
scroll to position [48, 0]
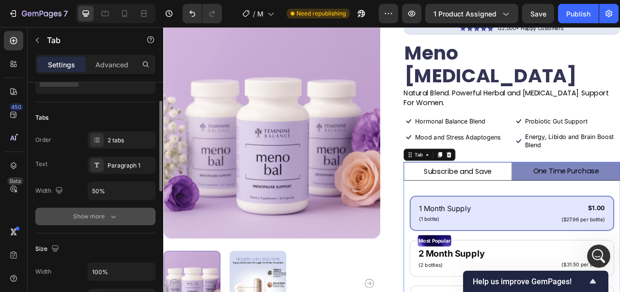
click at [86, 215] on div "Show more" at bounding box center [95, 217] width 45 height 10
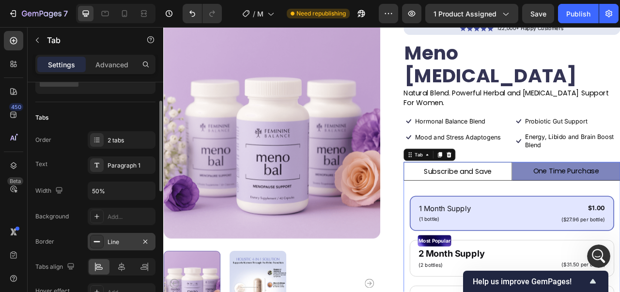
click at [122, 240] on div "Line" at bounding box center [121, 242] width 28 height 9
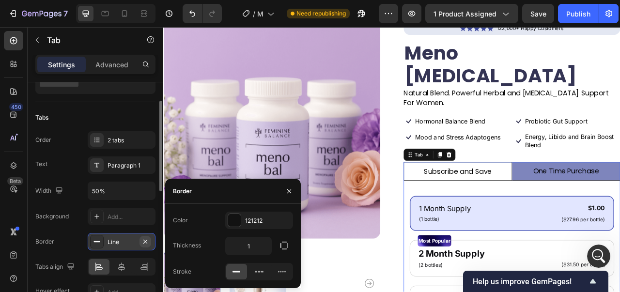
click at [151, 244] on button "button" at bounding box center [145, 242] width 12 height 12
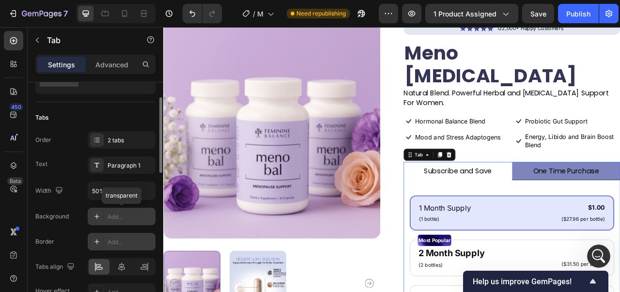
click at [107, 218] on div "Add..." at bounding box center [122, 216] width 68 height 17
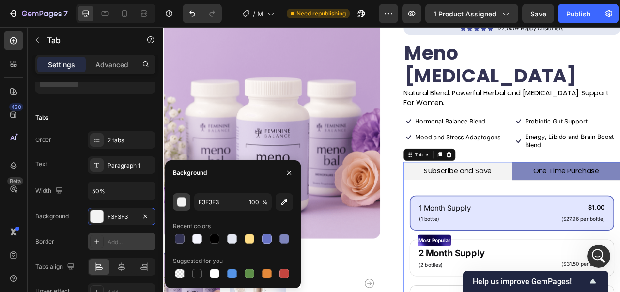
click at [179, 202] on div "button" at bounding box center [182, 203] width 10 height 10
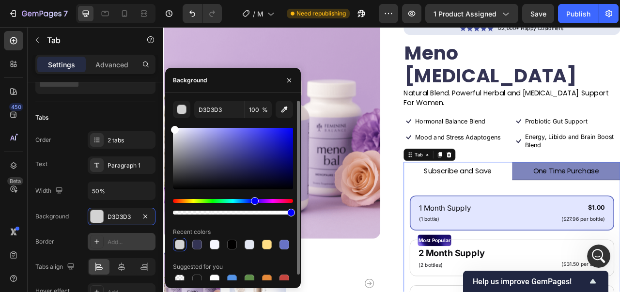
drag, startPoint x: 187, startPoint y: 144, endPoint x: 166, endPoint y: 118, distance: 33.0
click at [166, 118] on div "D3D3D3 100 % Recent colors Suggested for you" at bounding box center [233, 193] width 136 height 185
type input "FFFFFF"
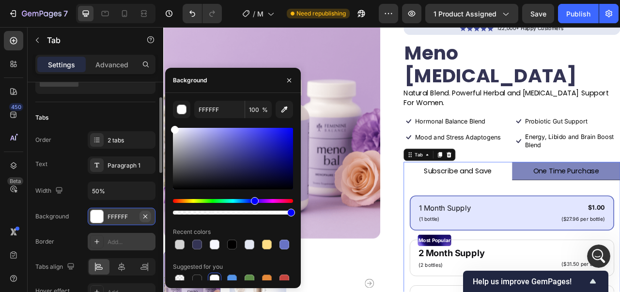
click at [145, 218] on icon "button" at bounding box center [145, 217] width 8 height 8
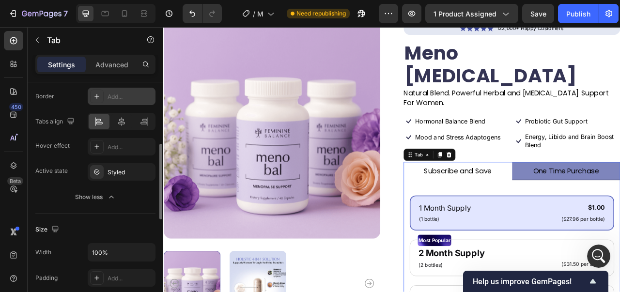
scroll to position [340, 0]
click at [120, 123] on icon at bounding box center [122, 122] width 10 height 10
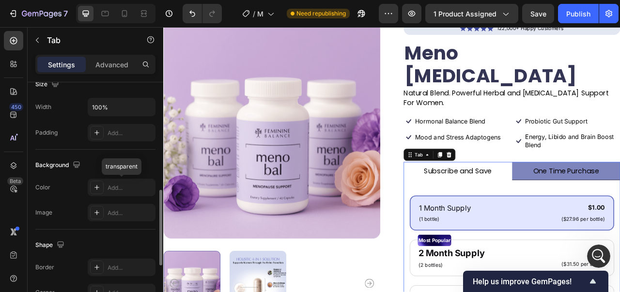
scroll to position [387, 0]
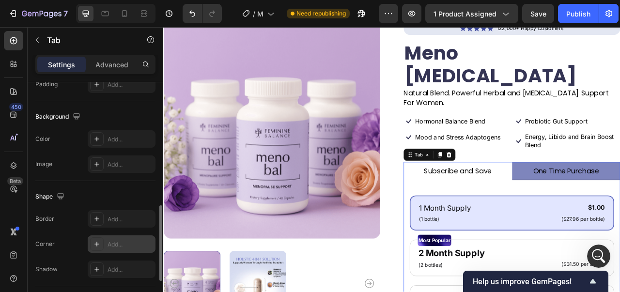
click at [96, 240] on div at bounding box center [97, 244] width 14 height 14
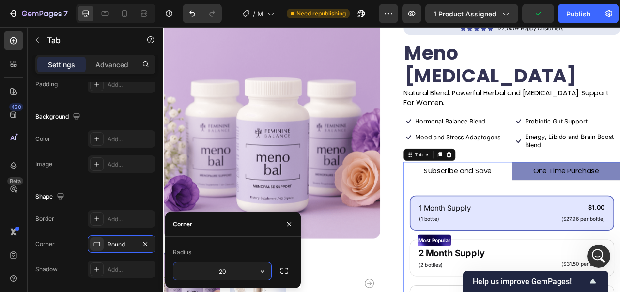
type input "20"
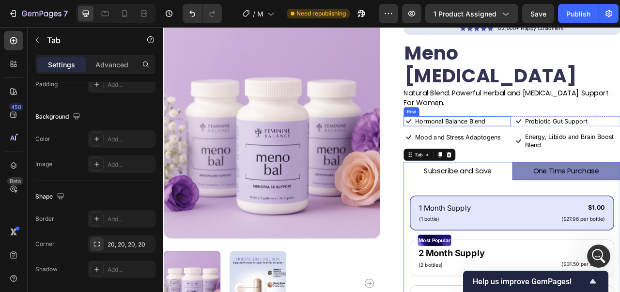
click at [581, 141] on div "Icon Hormonal Balance Blend Text Block Row" at bounding box center [537, 147] width 136 height 13
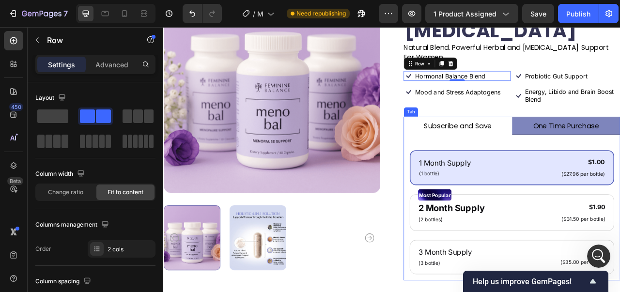
scroll to position [99, 0]
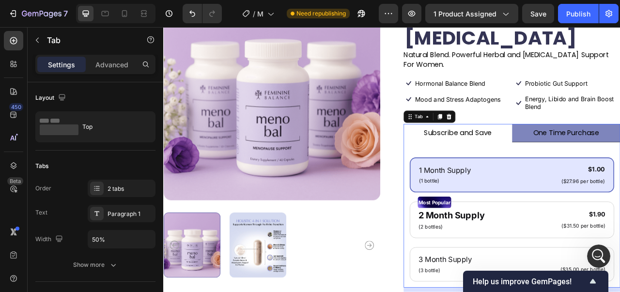
click at [557, 174] on div "1 Month Supply Text Block (1 bottle) Text Block $1.00 Product Price Product Pri…" at bounding box center [607, 266] width 276 height 185
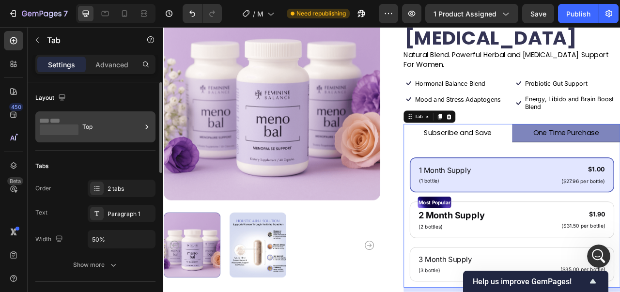
click at [121, 129] on div "Top" at bounding box center [111, 127] width 59 height 22
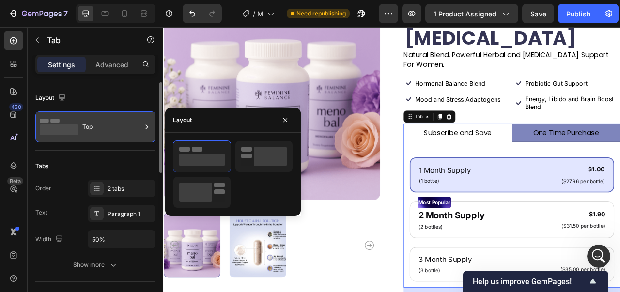
click at [121, 129] on div "Top" at bounding box center [111, 127] width 59 height 22
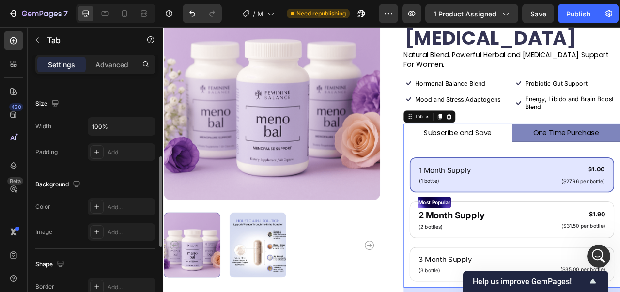
scroll to position [48, 0]
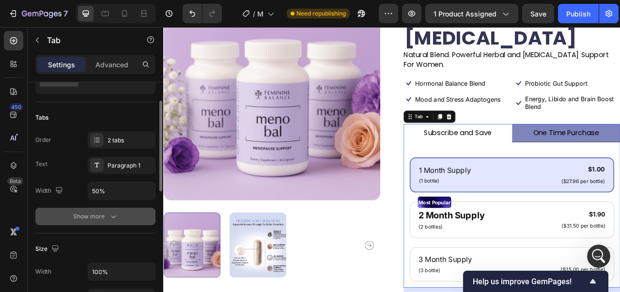
click at [84, 219] on div "Show more" at bounding box center [95, 217] width 45 height 10
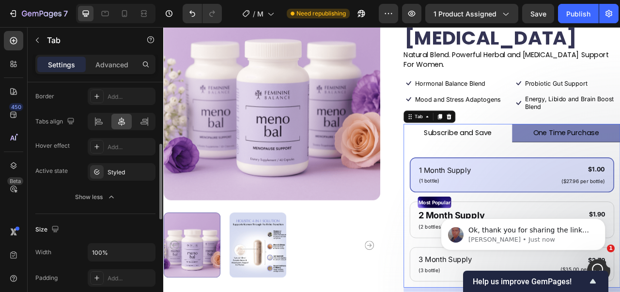
scroll to position [242, 0]
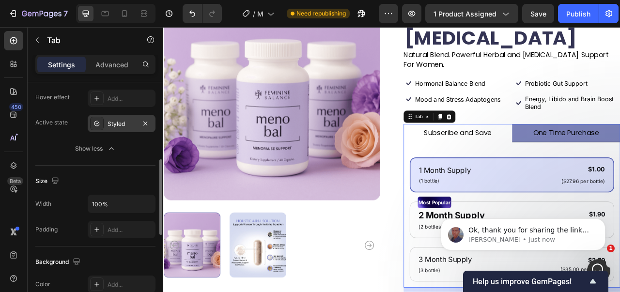
click at [125, 121] on div "Styled" at bounding box center [121, 124] width 28 height 9
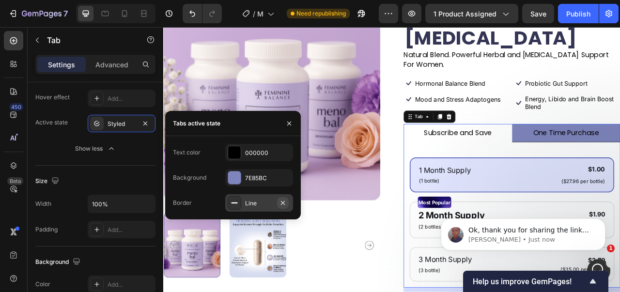
click at [285, 206] on icon "button" at bounding box center [283, 203] width 8 height 8
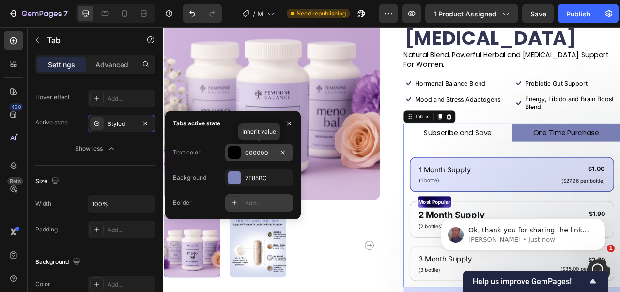
click at [265, 151] on div "000000" at bounding box center [259, 153] width 28 height 9
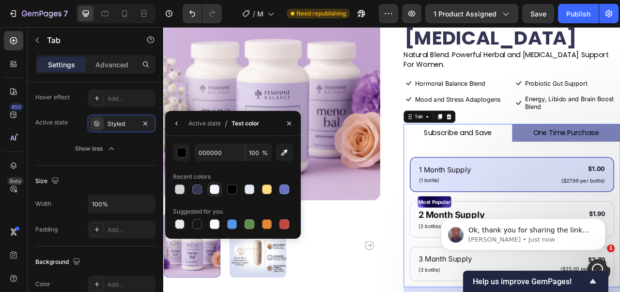
click at [219, 194] on div at bounding box center [215, 190] width 12 height 12
click at [210, 219] on div at bounding box center [215, 224] width 12 height 12
type input "FFFFFF"
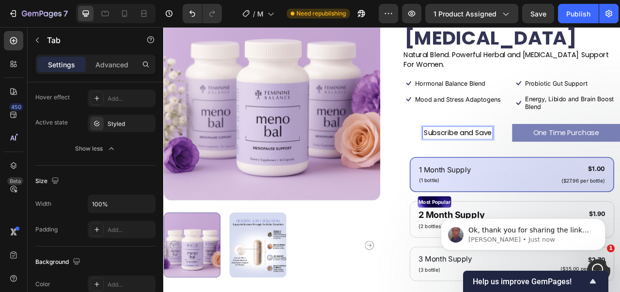
click at [596, 151] on li "Subscribe and Save" at bounding box center [538, 162] width 138 height 23
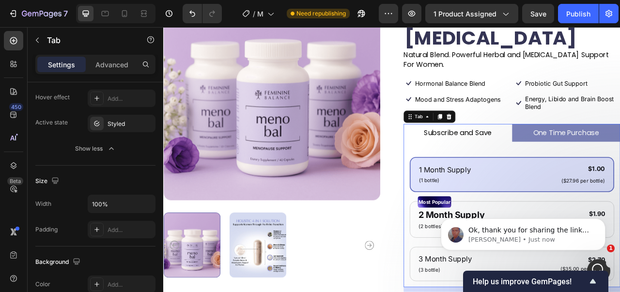
scroll to position [147, 0]
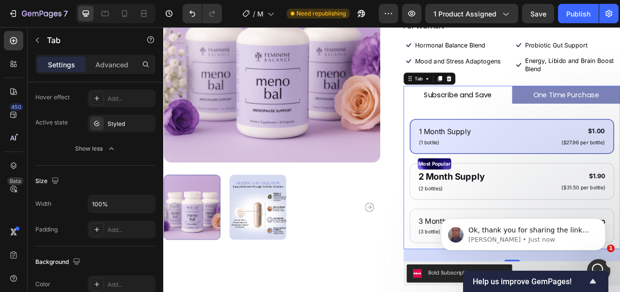
click at [553, 106] on div "Subscribe and Save" at bounding box center [537, 113] width 89 height 15
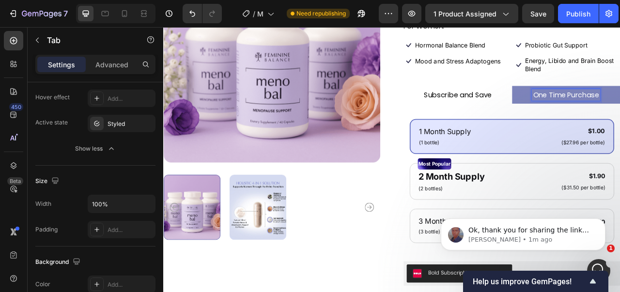
click at [483, 102] on li "Subscribe and Save" at bounding box center [538, 113] width 138 height 23
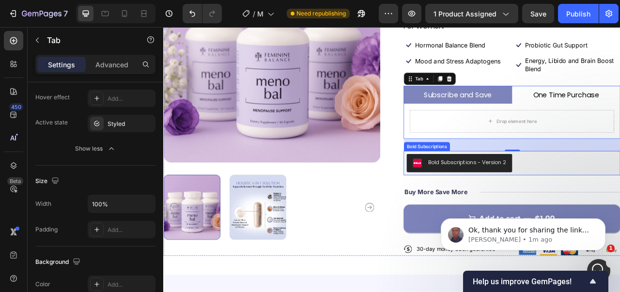
click at [619, 189] on div "Bold Subscriptions - Version 2" at bounding box center [607, 200] width 268 height 23
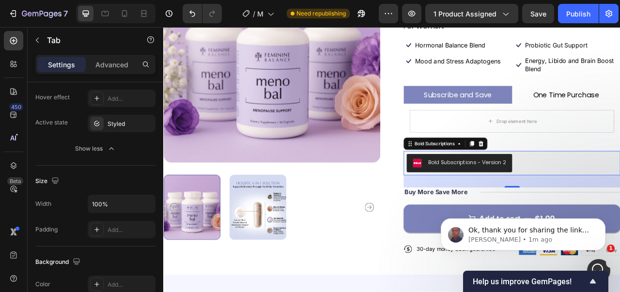
scroll to position [0, 0]
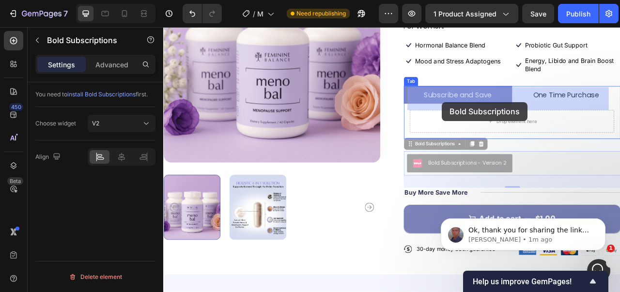
drag, startPoint x: 476, startPoint y: 148, endPoint x: 518, endPoint y: 122, distance: 48.7
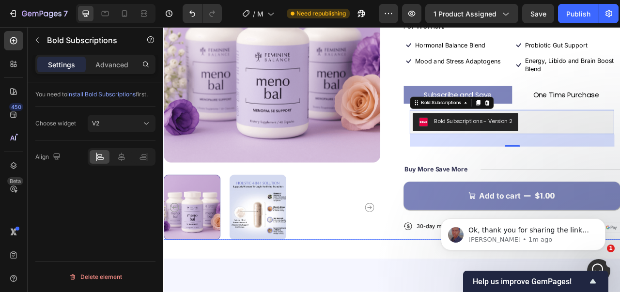
click at [529, 168] on div "Icon Icon Icon Icon Icon Icon List 122,000+ Happy Customers Text Block Row Meno…" at bounding box center [607, 111] width 276 height 374
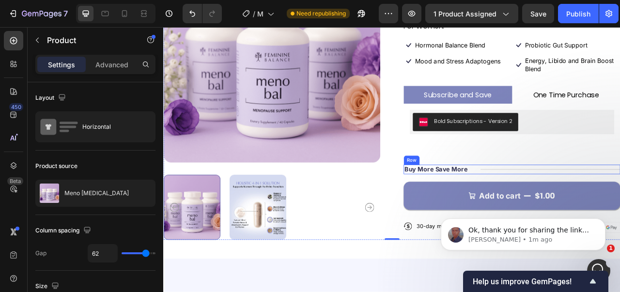
click at [555, 202] on div "Buy More Save More Text Block Title Line Row" at bounding box center [607, 208] width 276 height 12
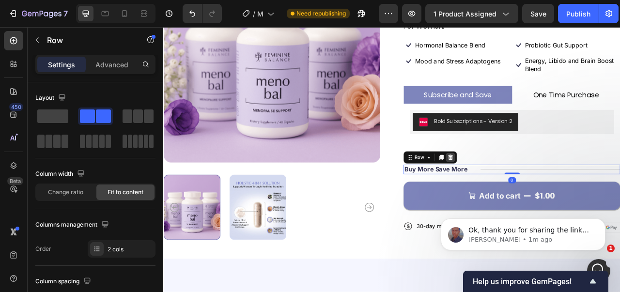
click at [526, 190] on icon at bounding box center [528, 193] width 6 height 7
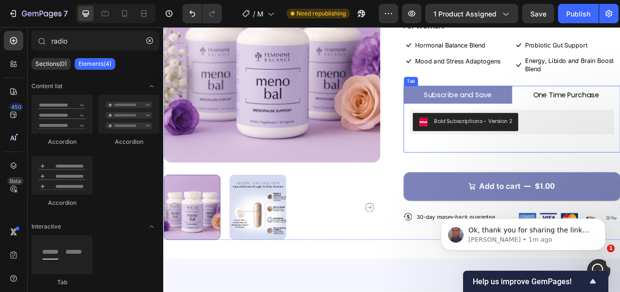
click at [582, 125] on div "Bold Subscriptions - Version 2 Bold Subscriptions 1 Month Supply Text Block (1 …" at bounding box center [607, 156] width 276 height 62
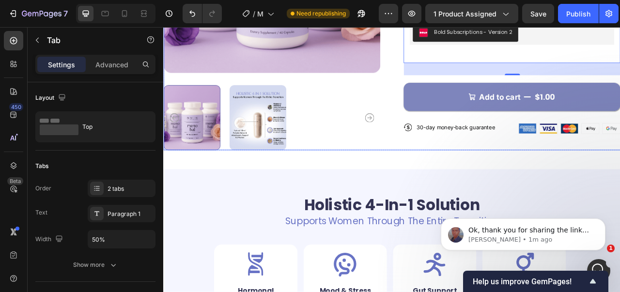
scroll to position [244, 0]
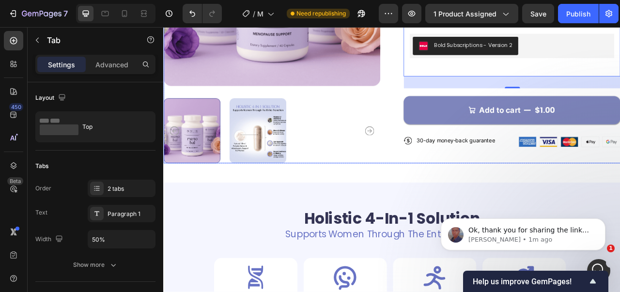
click at [482, 180] on div "Icon Icon Icon Icon Icon Icon List 122,000+ Happy Customers Text Block Row Meno…" at bounding box center [607, 14] width 276 height 374
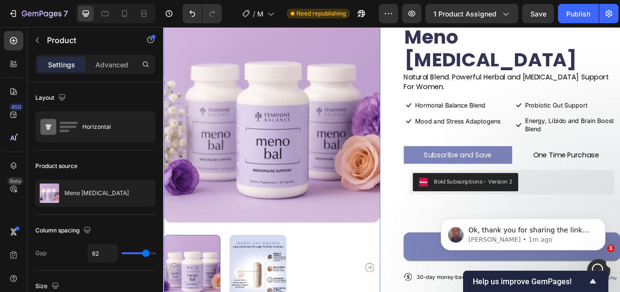
scroll to position [0, 0]
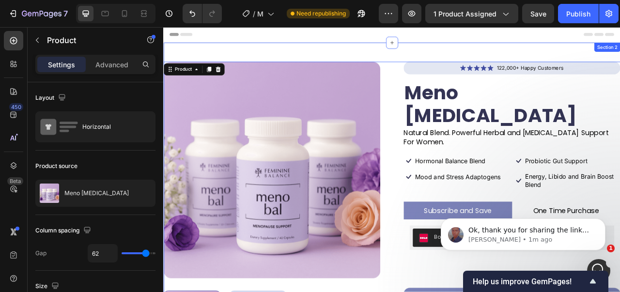
click at [453, 66] on div "Product Images Icon Icon Icon Icon Icon Icon List 122,000+ Happy Customers Text…" at bounding box center [453, 258] width 581 height 422
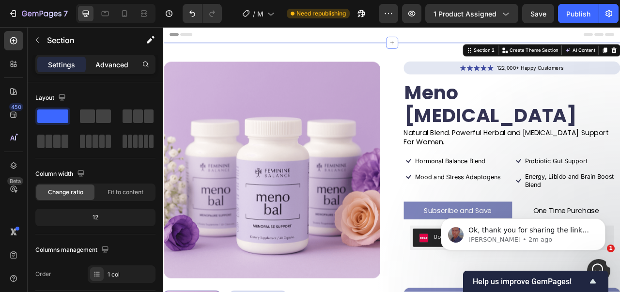
click at [100, 62] on p "Advanced" at bounding box center [111, 65] width 33 height 10
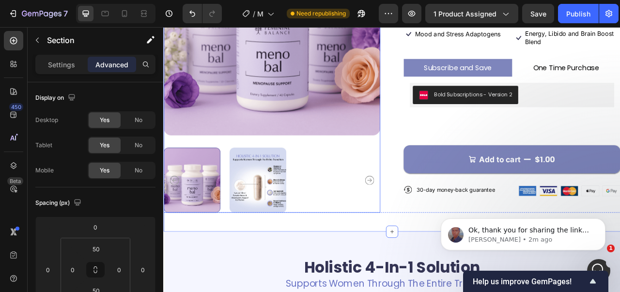
scroll to position [194, 0]
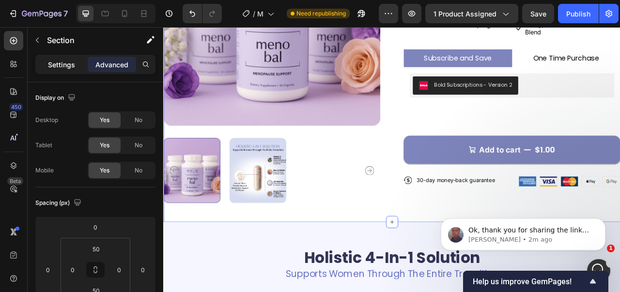
click at [71, 72] on div "Settings" at bounding box center [61, 64] width 48 height 15
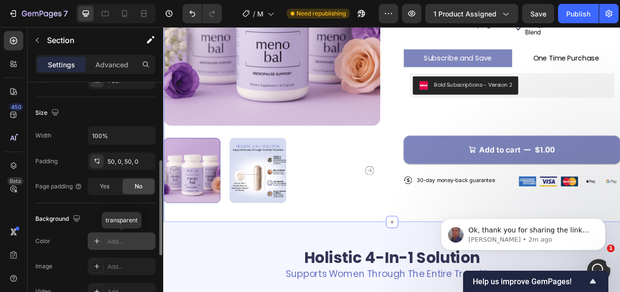
click at [109, 243] on div "Add..." at bounding box center [130, 241] width 46 height 9
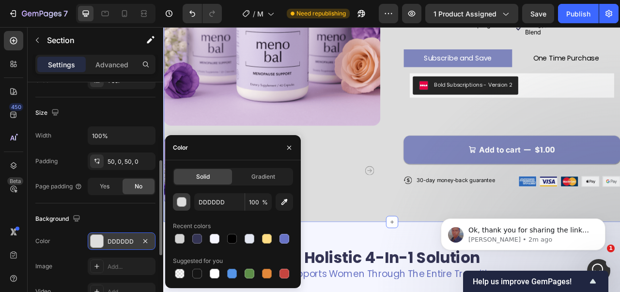
click at [176, 210] on button "button" at bounding box center [181, 201] width 17 height 17
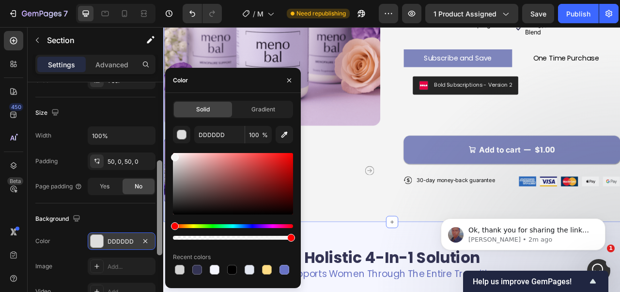
type input "F4F4F4"
drag, startPoint x: 175, startPoint y: 159, endPoint x: 161, endPoint y: 155, distance: 15.0
click at [161, 155] on div "450 Beta radio Sections(0) Elements(4) We couldn’t find any matches for “radio”…" at bounding box center [81, 159] width 163 height 265
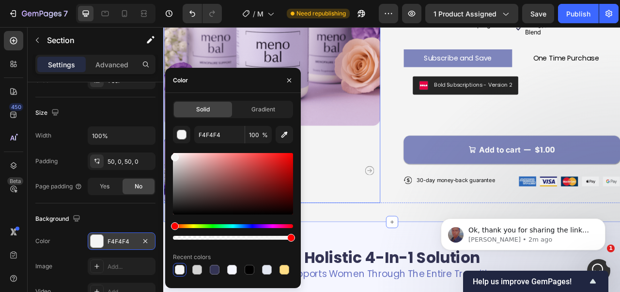
click at [354, 200] on div at bounding box center [301, 209] width 276 height 83
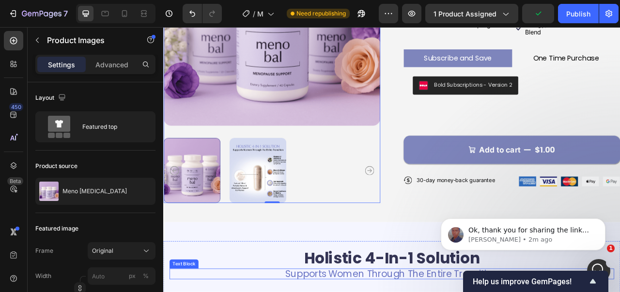
scroll to position [339, 0]
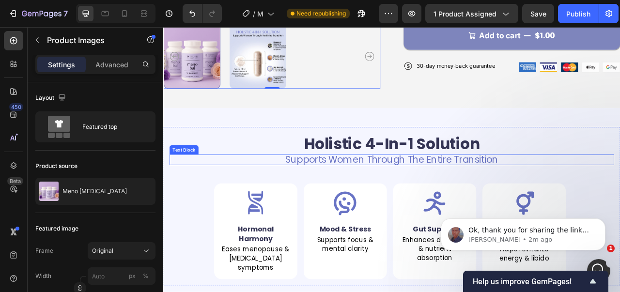
click at [305, 291] on div "Icon Hormonal Harmony Text Block Eases menopause & [MEDICAL_DATA] symptoms Text…" at bounding box center [281, 287] width 106 height 122
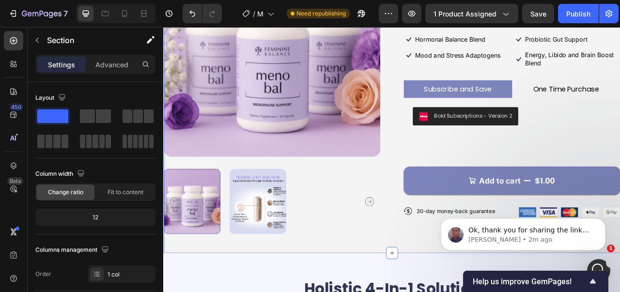
scroll to position [97, 0]
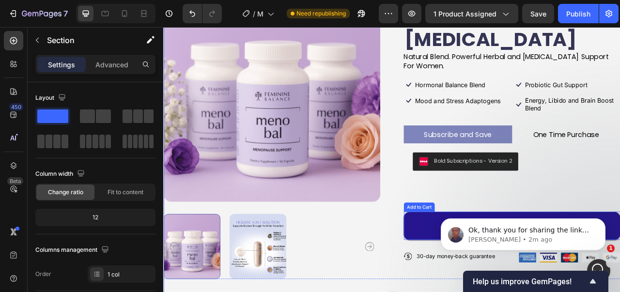
click at [485, 267] on button "Add to cart $1.00" at bounding box center [607, 280] width 276 height 36
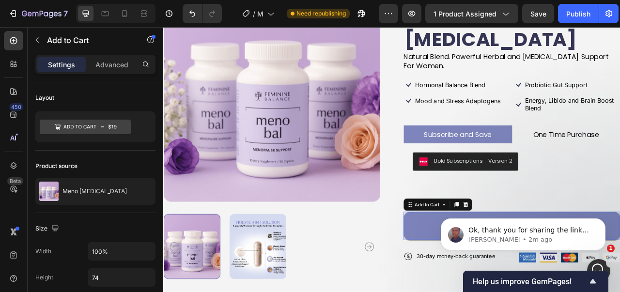
scroll to position [242, 0]
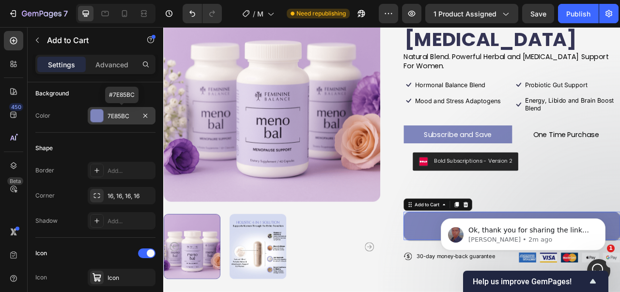
click at [117, 112] on div "7E85BC" at bounding box center [121, 116] width 28 height 9
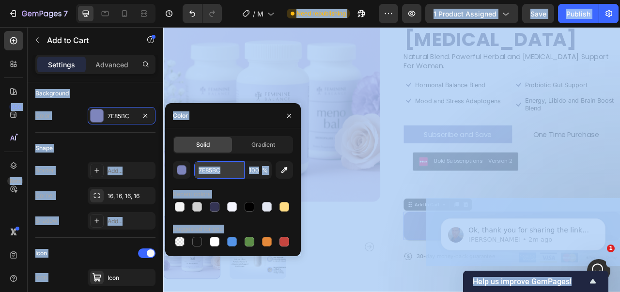
click at [218, 171] on input "7E85BC" at bounding box center [219, 169] width 50 height 17
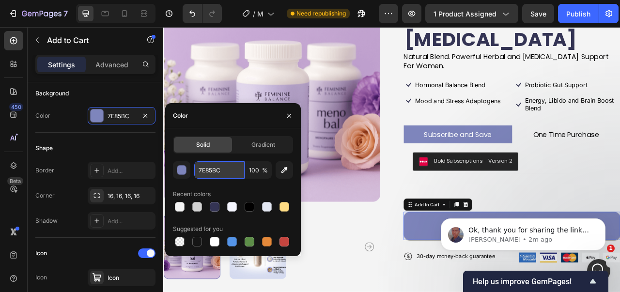
click at [218, 171] on input "7E85BC" at bounding box center [219, 169] width 50 height 17
click at [440, 291] on div "Product Images Icon Icon Icon Icon Icon Icon List 122,000+ Happy Customers Text…" at bounding box center [453, 161] width 581 height 422
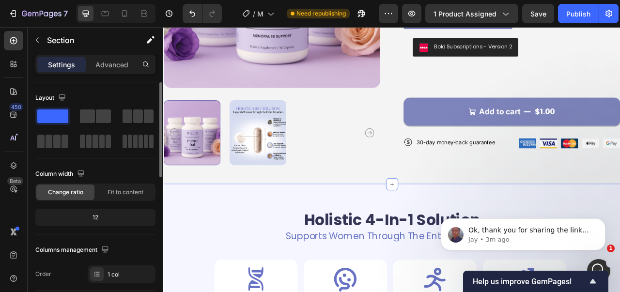
scroll to position [194, 0]
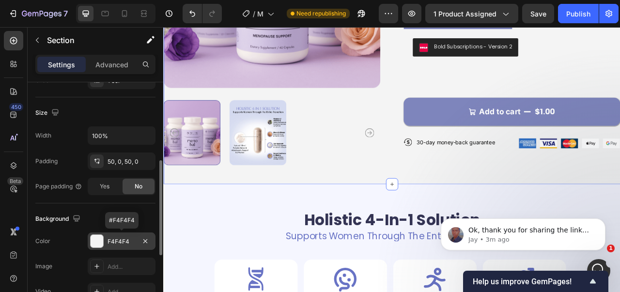
click at [106, 241] on div "F4F4F4" at bounding box center [122, 240] width 68 height 17
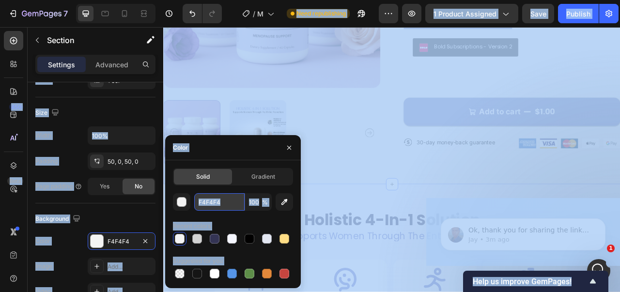
click at [211, 199] on input "F4F4F4" at bounding box center [219, 201] width 50 height 17
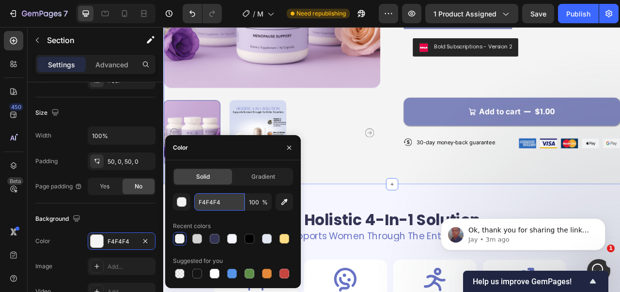
click at [211, 199] on input "F4F4F4" at bounding box center [219, 201] width 50 height 17
paste input "7E85BC"
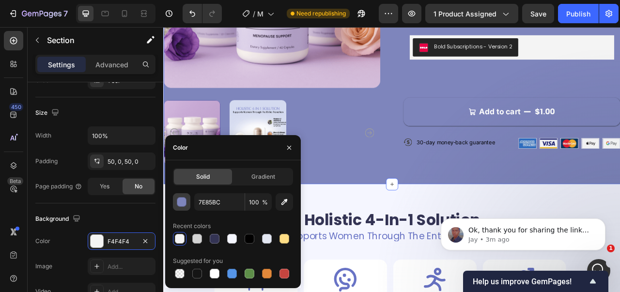
click at [182, 199] on div "button" at bounding box center [182, 203] width 10 height 10
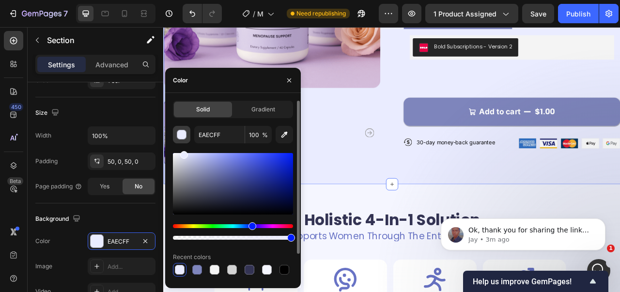
drag, startPoint x: 182, startPoint y: 162, endPoint x: 184, endPoint y: 143, distance: 19.0
click at [184, 143] on div "EAECFF 100 % Recent colors Suggested for you" at bounding box center [233, 218] width 120 height 185
type input "E8EAFF"
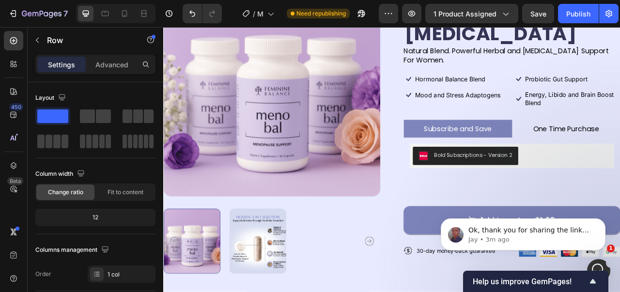
scroll to position [48, 0]
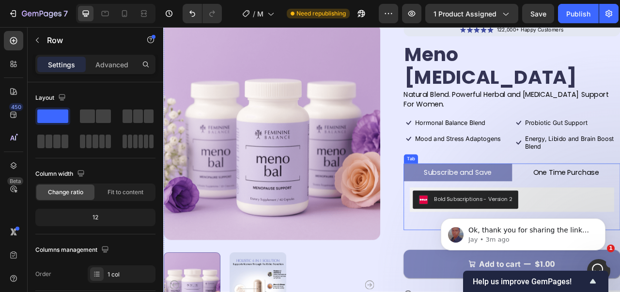
click at [610, 224] on div "Bold Subscriptions - Version 2 Bold Subscriptions 1 Month Supply Text Block (1 …" at bounding box center [607, 255] width 276 height 62
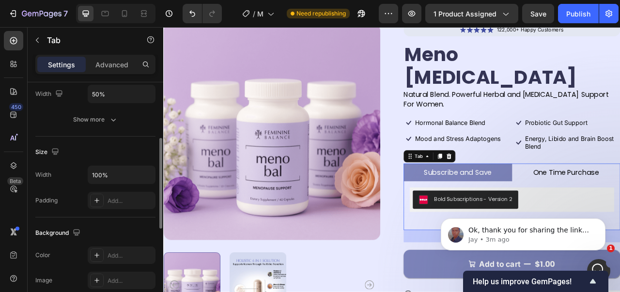
scroll to position [194, 0]
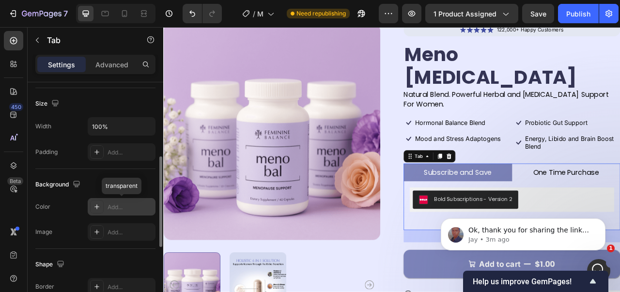
click at [104, 214] on div "Add..." at bounding box center [122, 206] width 68 height 17
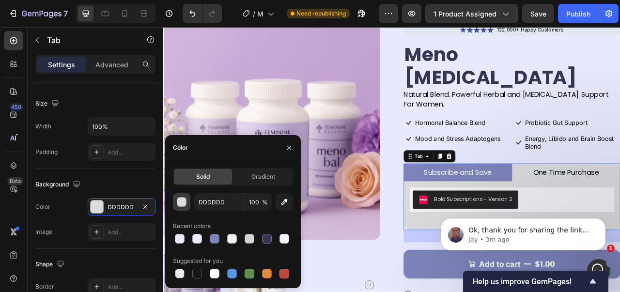
click at [185, 207] on button "button" at bounding box center [181, 201] width 17 height 17
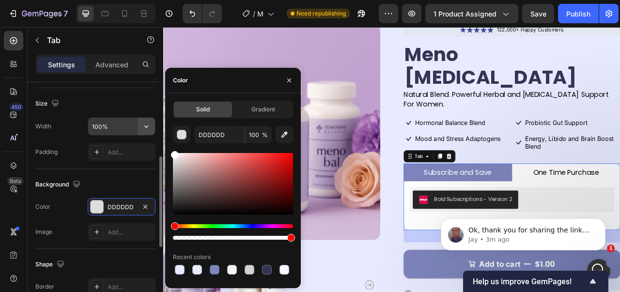
drag, startPoint x: 185, startPoint y: 204, endPoint x: 152, endPoint y: 127, distance: 84.4
click at [152, 127] on div "450 Beta radio Sections(0) Elements(4) We couldn’t find any matches for “radio”…" at bounding box center [81, 159] width 163 height 265
type input "FFFFFF"
click at [96, 244] on div "Background The changes might be hidden by the video. Color FFFFFF Image Add..." at bounding box center [95, 209] width 120 height 80
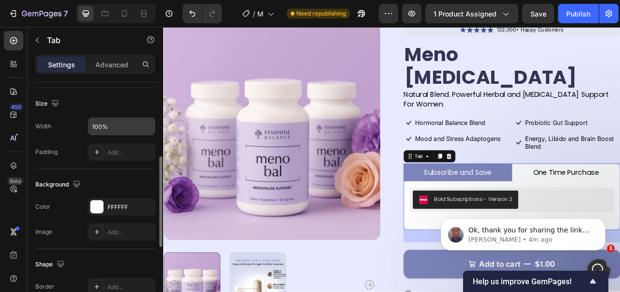
scroll to position [339, 0]
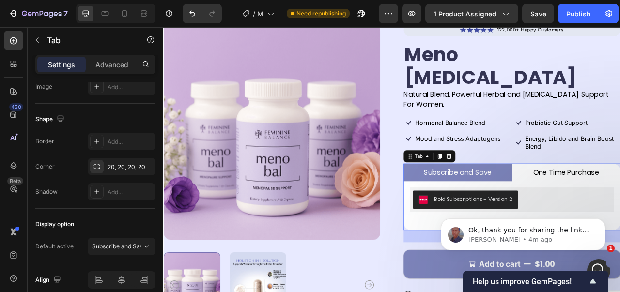
click at [592, 201] on li "Subscribe and Save" at bounding box center [538, 212] width 138 height 23
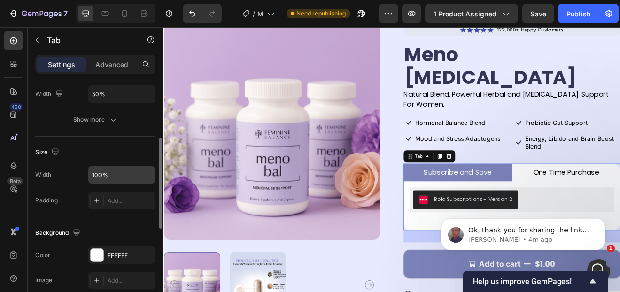
scroll to position [0, 0]
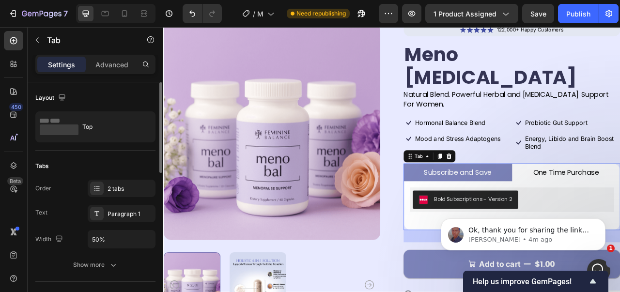
click at [105, 256] on div "Order 2 tabs Text Paragraph 1 Width 50% Show more" at bounding box center [95, 227] width 120 height 94
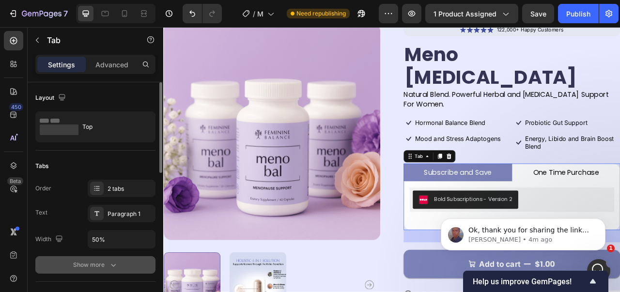
click at [100, 261] on div "Show more" at bounding box center [95, 265] width 45 height 10
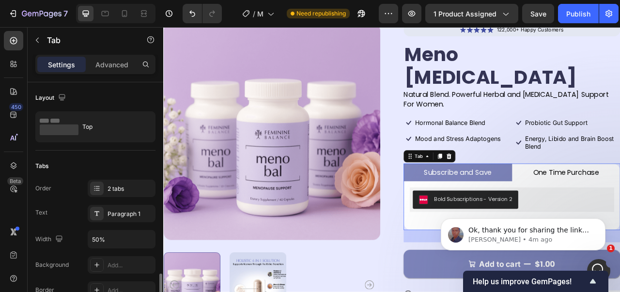
scroll to position [145, 0]
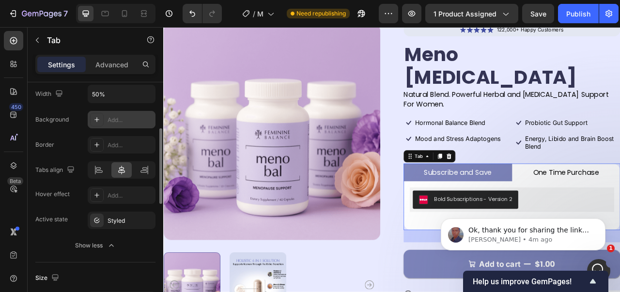
click at [127, 126] on div "Add..." at bounding box center [122, 119] width 68 height 17
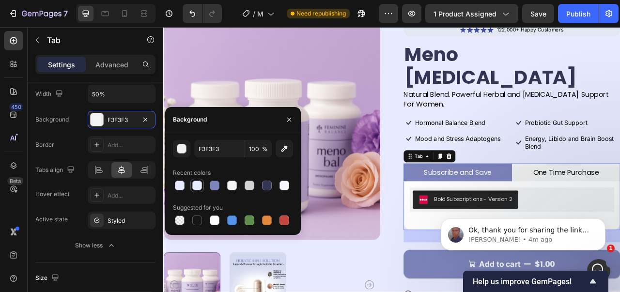
click at [198, 185] on div at bounding box center [197, 186] width 10 height 10
type input "EAECFF"
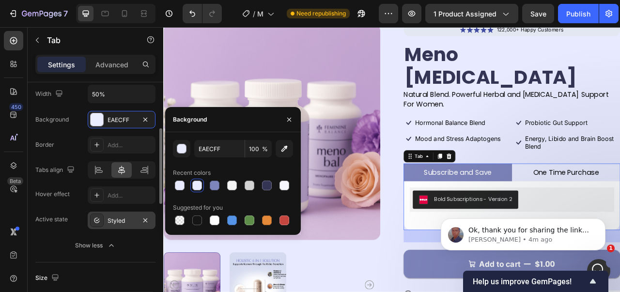
click at [108, 222] on div "Styled" at bounding box center [121, 220] width 28 height 9
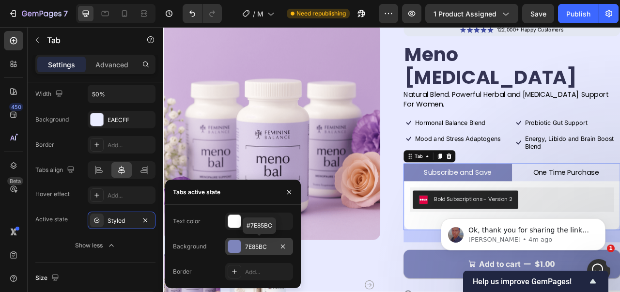
click at [238, 241] on div at bounding box center [234, 246] width 13 height 13
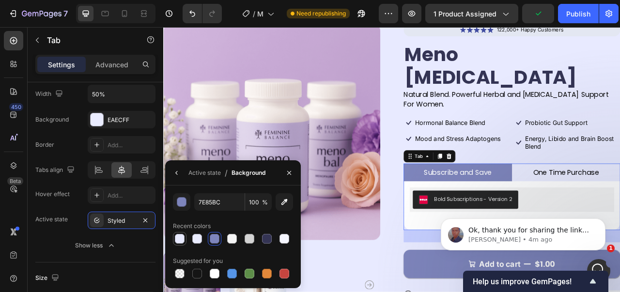
click at [175, 245] on div at bounding box center [180, 239] width 14 height 14
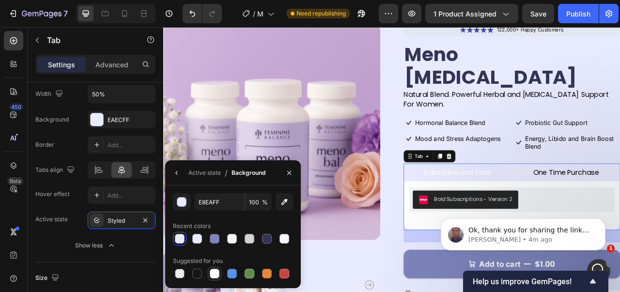
click at [214, 271] on div at bounding box center [215, 274] width 10 height 10
type input "FFFFFF"
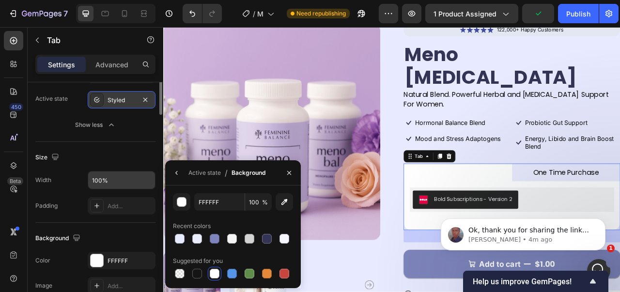
scroll to position [169, 0]
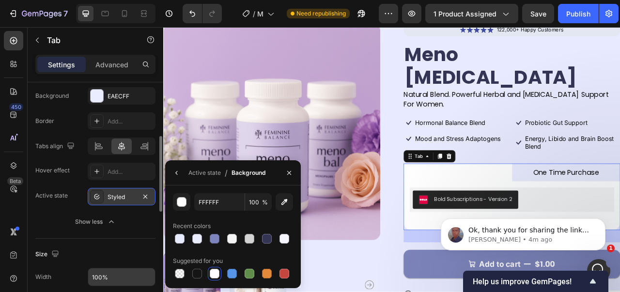
click at [115, 224] on icon "button" at bounding box center [112, 222] width 10 height 10
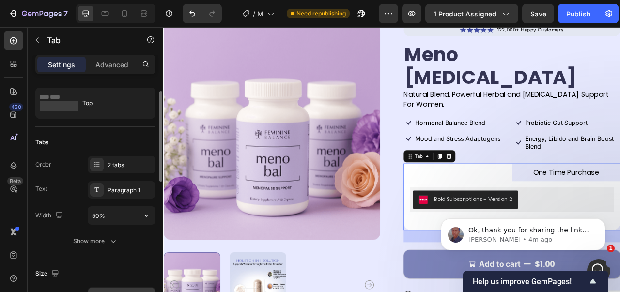
scroll to position [0, 0]
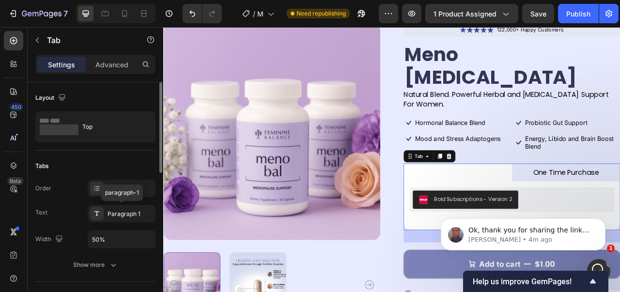
click at [109, 215] on div "Paragraph 1" at bounding box center [130, 214] width 46 height 9
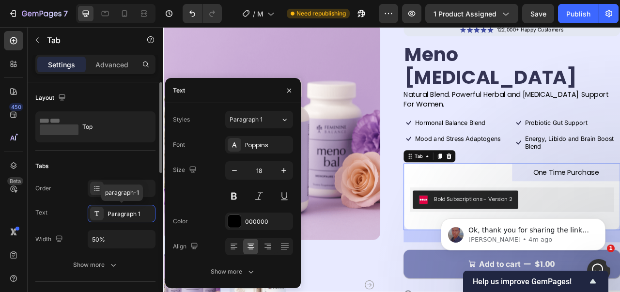
click at [109, 215] on div "Paragraph 1" at bounding box center [130, 214] width 46 height 9
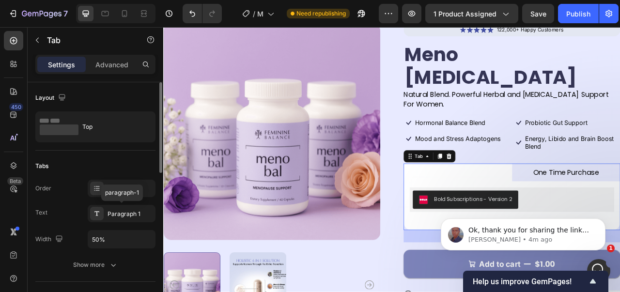
click at [109, 215] on div "Paragraph 1" at bounding box center [130, 214] width 46 height 9
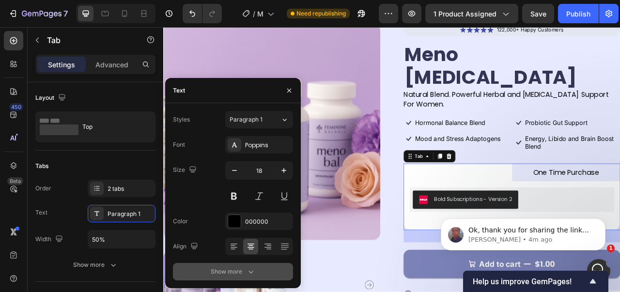
click at [182, 270] on button "Show more" at bounding box center [233, 271] width 120 height 17
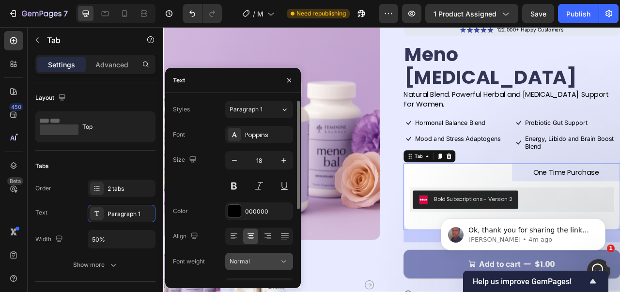
scroll to position [118, 0]
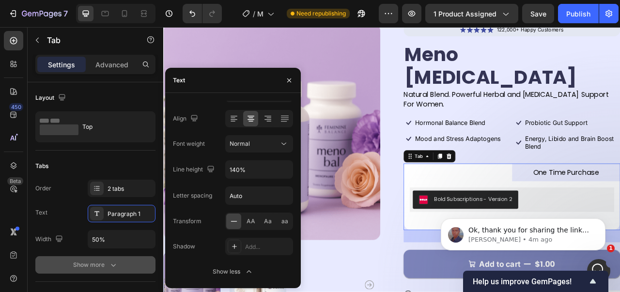
click at [118, 264] on button "Show more" at bounding box center [95, 264] width 120 height 17
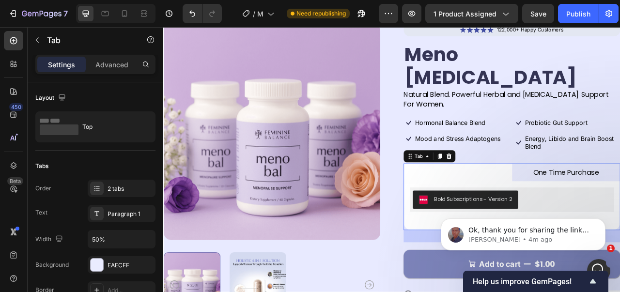
scroll to position [145, 0]
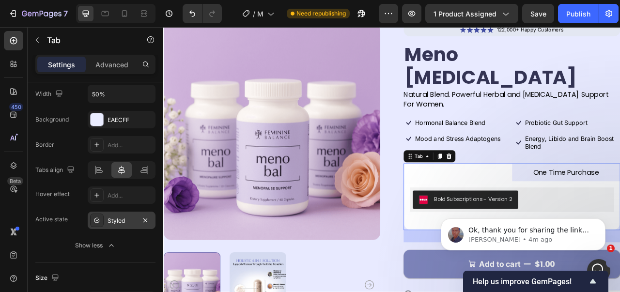
click at [127, 218] on div "Styled" at bounding box center [121, 220] width 28 height 9
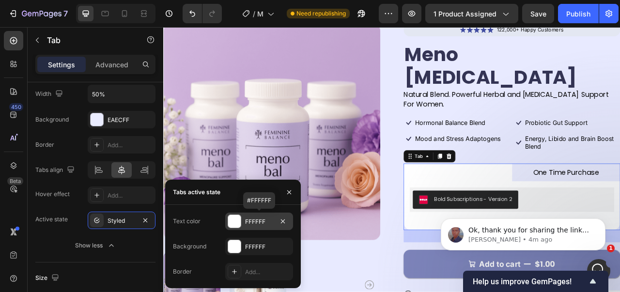
click at [234, 222] on div at bounding box center [234, 221] width 13 height 13
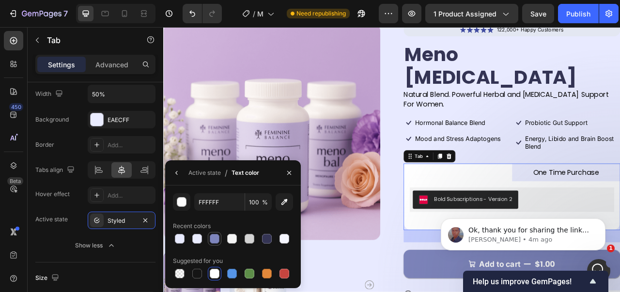
click at [213, 236] on div at bounding box center [215, 239] width 10 height 10
click at [262, 241] on div at bounding box center [267, 239] width 10 height 10
type input "343454"
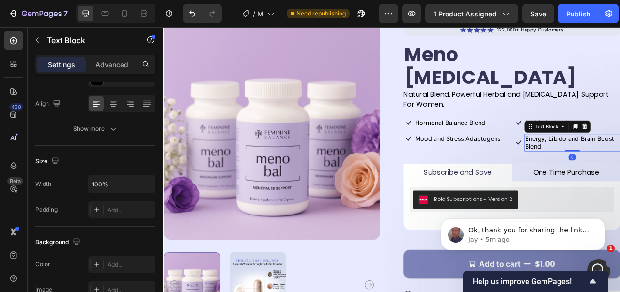
scroll to position [0, 0]
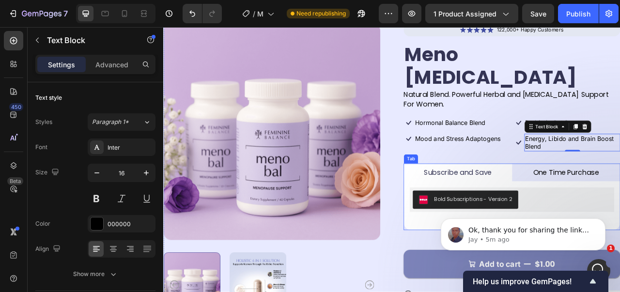
click at [498, 201] on li "Subscribe and Save" at bounding box center [538, 212] width 138 height 23
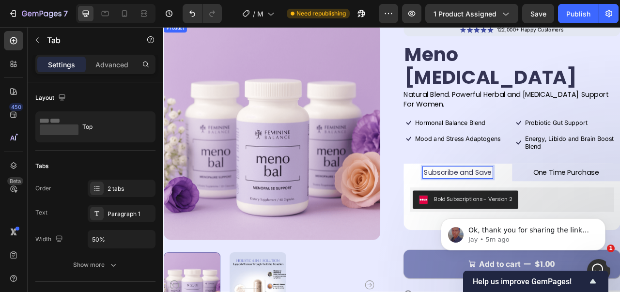
click at [447, 216] on div "Product Images Icon Icon Icon Icon Icon Icon List 122,000+ Happy Customers Text…" at bounding box center [453, 210] width 581 height 374
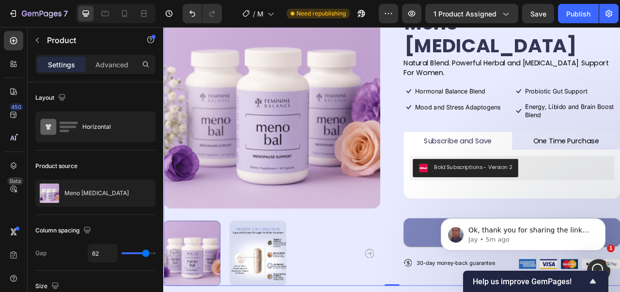
scroll to position [48, 0]
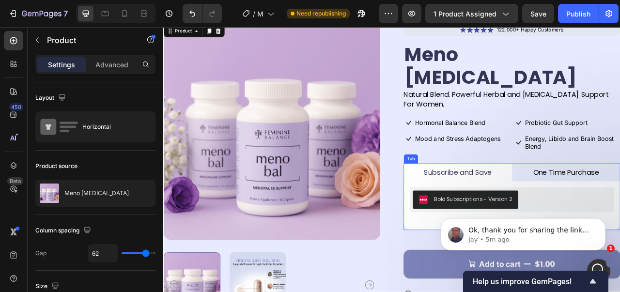
click at [543, 201] on li "Subscribe and Save" at bounding box center [538, 212] width 138 height 23
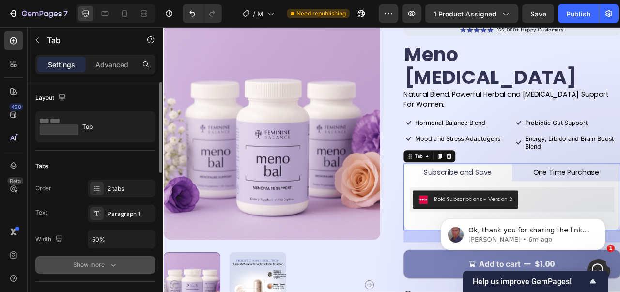
click at [82, 266] on div "Show more" at bounding box center [95, 265] width 45 height 10
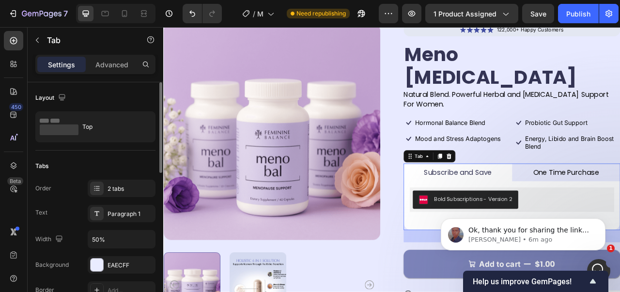
scroll to position [194, 0]
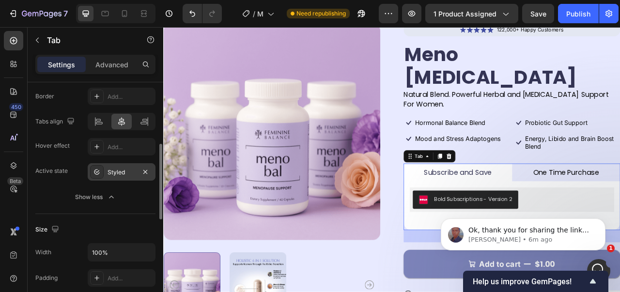
click at [120, 178] on div "Styled" at bounding box center [122, 171] width 68 height 17
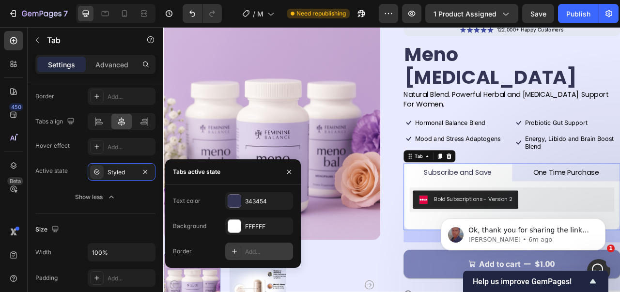
click at [236, 252] on icon at bounding box center [234, 251] width 8 height 8
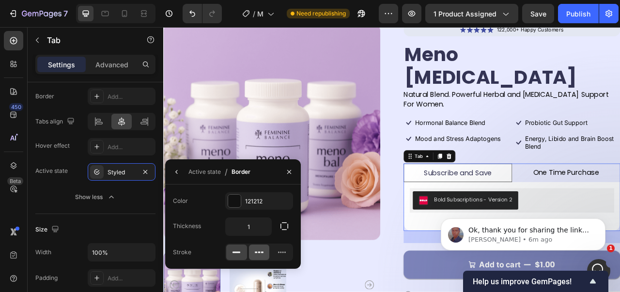
click at [252, 249] on div at bounding box center [259, 252] width 21 height 15
click at [170, 170] on button "button" at bounding box center [176, 171] width 15 height 15
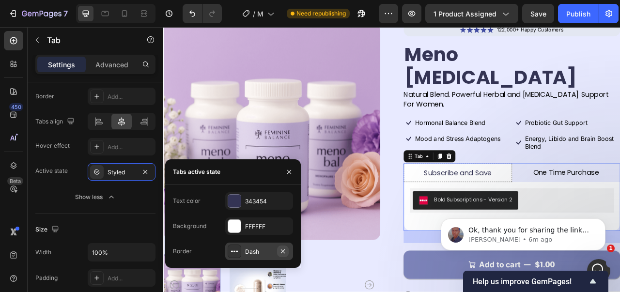
click at [285, 249] on icon "button" at bounding box center [283, 251] width 8 height 8
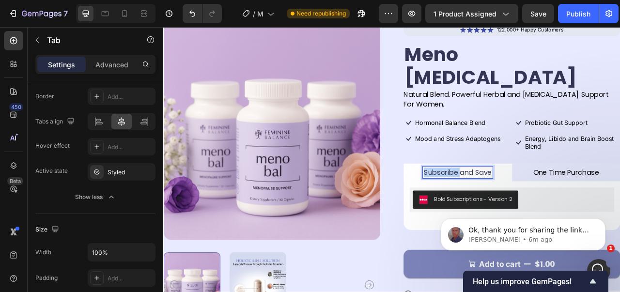
click at [520, 206] on p "Subscribe and Save" at bounding box center [537, 212] width 86 height 12
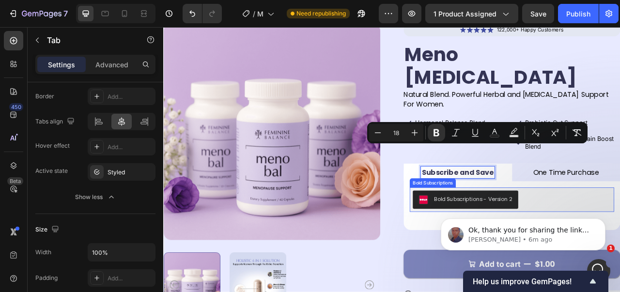
click at [607, 235] on button "Bold Subscriptions - Version 2" at bounding box center [547, 246] width 134 height 23
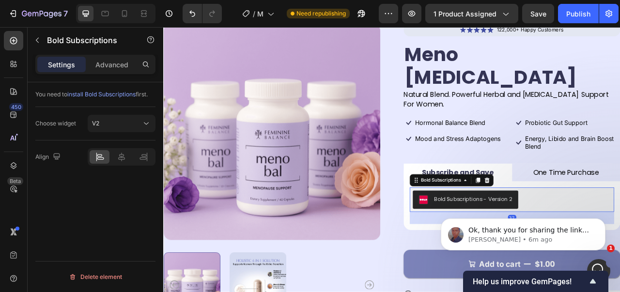
scroll to position [0, 0]
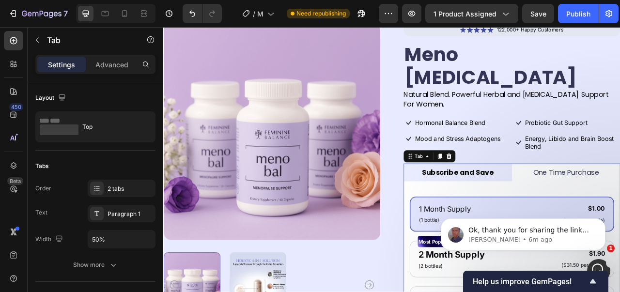
click at [591, 201] on li "Subscribe and Save" at bounding box center [538, 212] width 138 height 23
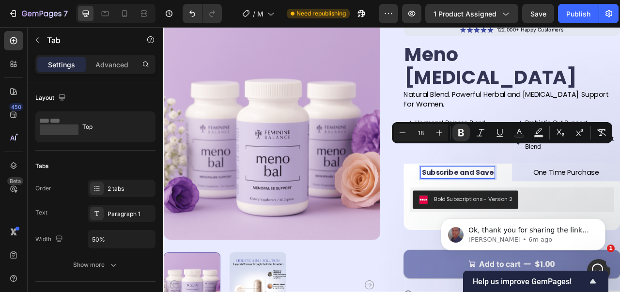
click at [571, 206] on strong "Subscribe and Save" at bounding box center [537, 212] width 91 height 12
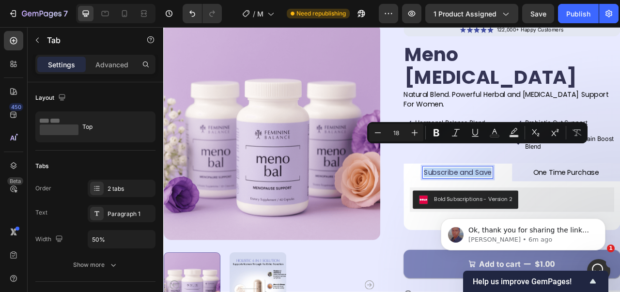
click at [543, 194] on div "Ok, thank you for sharing the link👍, I can definitely help you make the product…" at bounding box center [523, 189] width 178 height 121
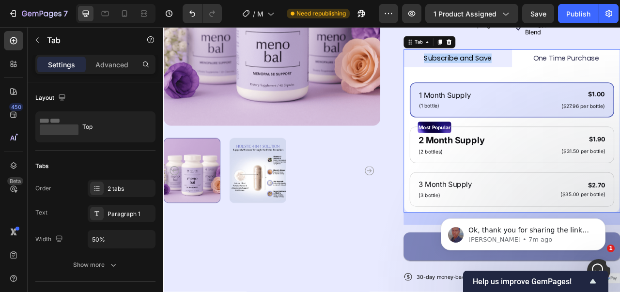
scroll to position [242, 0]
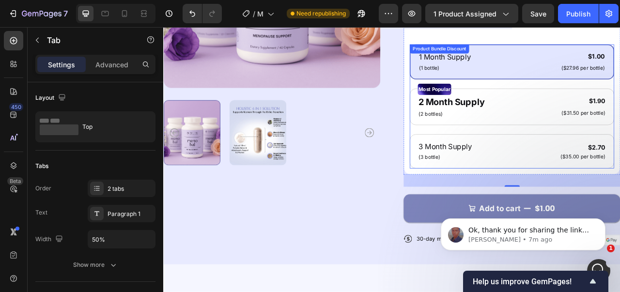
click at [585, 134] on div "1 Month Supply Text Block (1 bottle) Text Block $1.00 Product Price Product Pri…" at bounding box center [606, 128] width 260 height 158
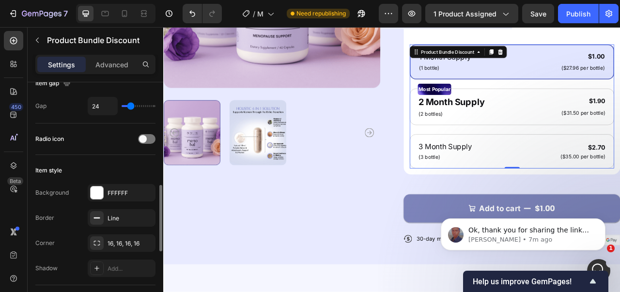
scroll to position [194, 0]
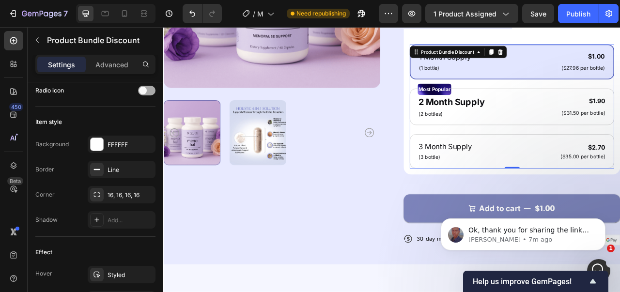
click at [150, 93] on div at bounding box center [146, 91] width 17 height 10
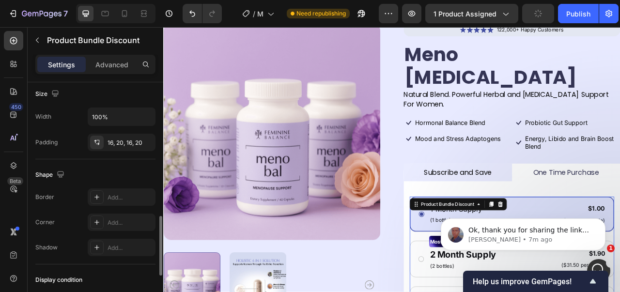
scroll to position [581, 0]
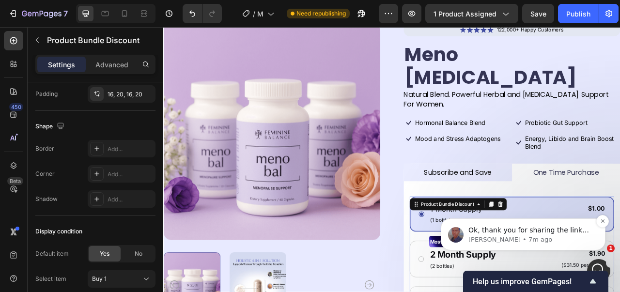
click at [511, 245] on div "Ok, thank you for sharing the link👍, I can definitely help you make the product…" at bounding box center [523, 234] width 165 height 32
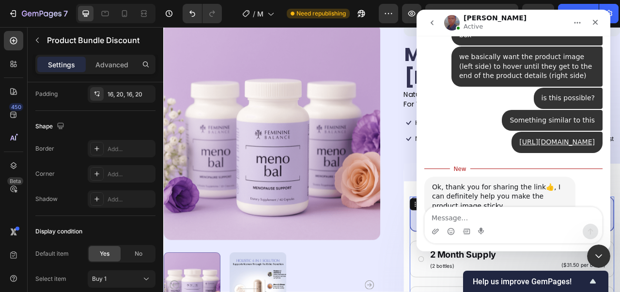
scroll to position [367, 0]
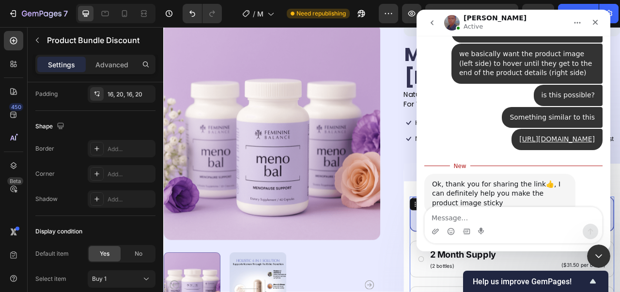
click at [572, 215] on textarea "Message…" at bounding box center [513, 215] width 177 height 16
type textarea "awesome!"
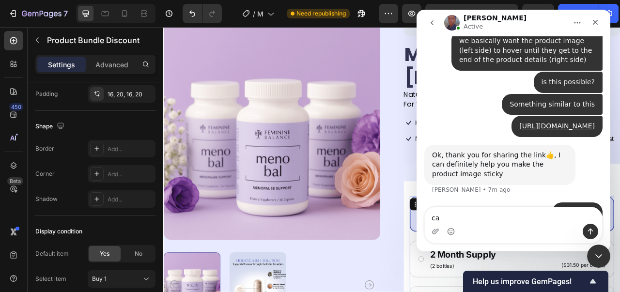
type textarea "c"
type textarea "do you have a guide I can follow?"
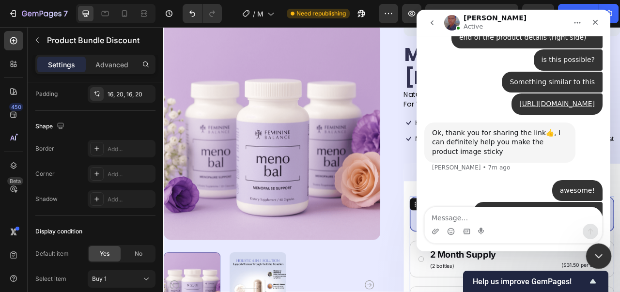
click at [602, 254] on icon "Close Intercom Messenger" at bounding box center [597, 255] width 12 height 12
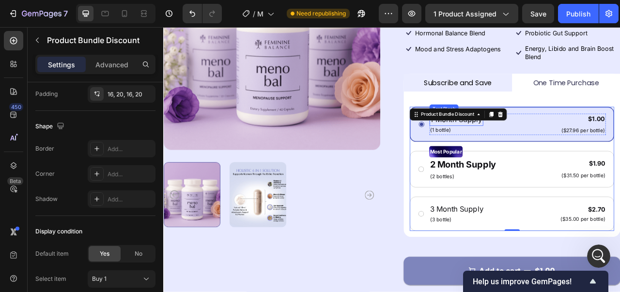
scroll to position [145, 0]
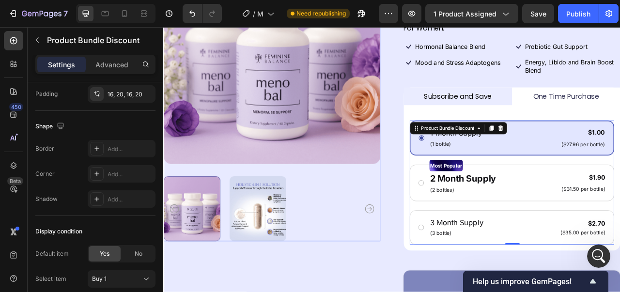
click at [360, 267] on div at bounding box center [301, 258] width 276 height 83
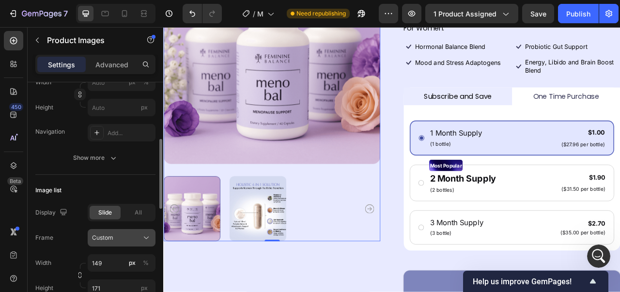
scroll to position [439, 0]
click at [113, 238] on div "Custom" at bounding box center [115, 237] width 47 height 9
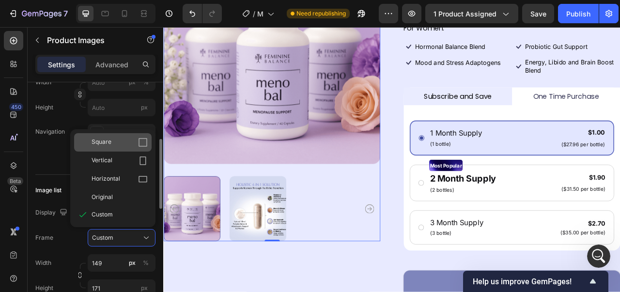
click at [135, 143] on div "Square" at bounding box center [120, 143] width 56 height 10
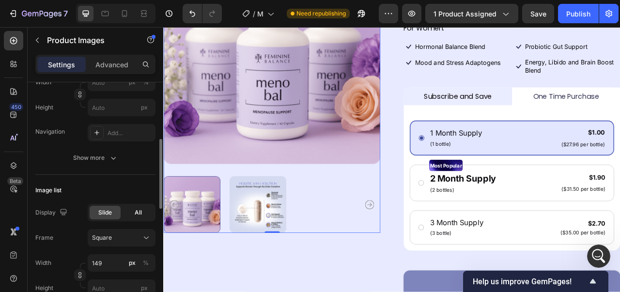
click at [132, 211] on div "All" at bounding box center [137, 213] width 31 height 14
click at [116, 212] on div "Slide" at bounding box center [105, 213] width 31 height 14
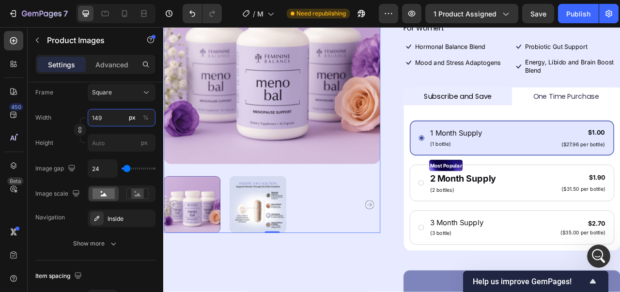
click at [117, 123] on input "149" at bounding box center [122, 117] width 68 height 17
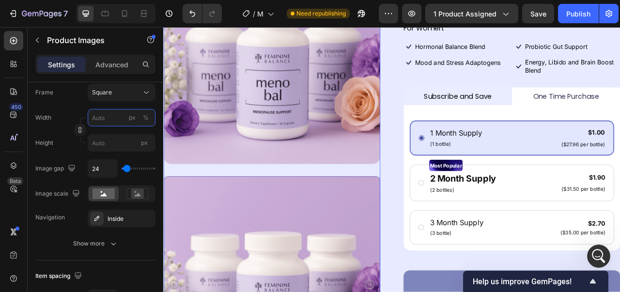
type input "149149"
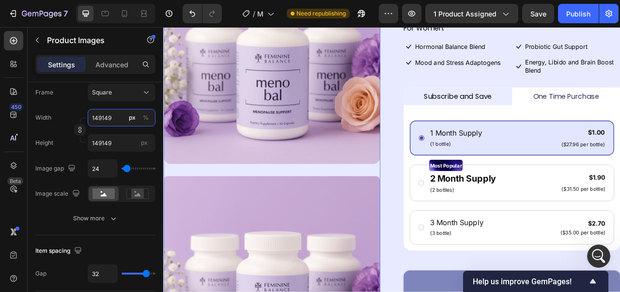
type input "1"
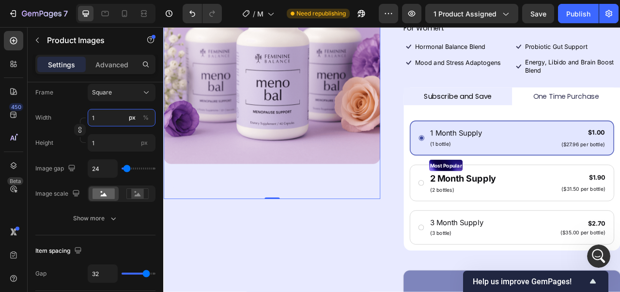
type input "10"
type input "100"
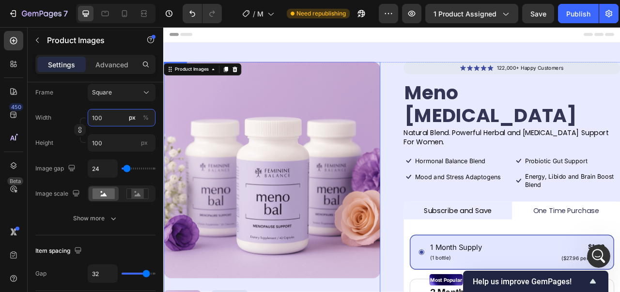
scroll to position [48, 0]
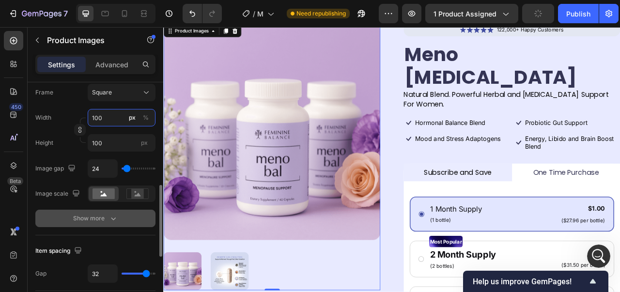
type input "100"
click at [75, 225] on button "Show more" at bounding box center [95, 218] width 120 height 17
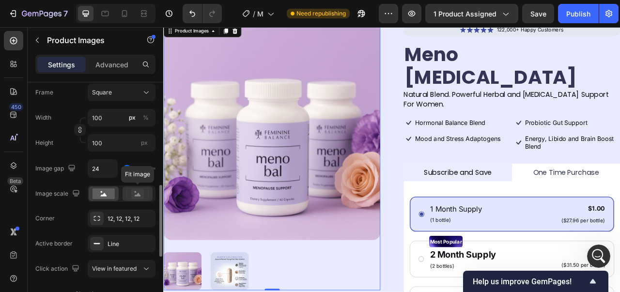
click at [138, 187] on div at bounding box center [137, 193] width 30 height 15
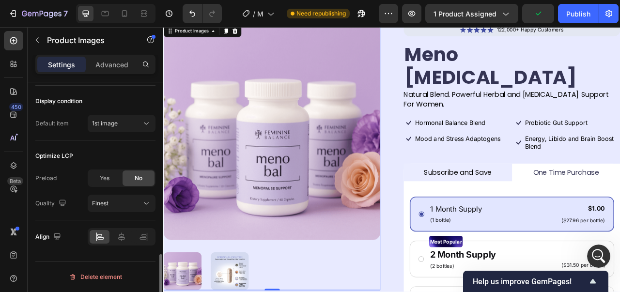
scroll to position [439, 0]
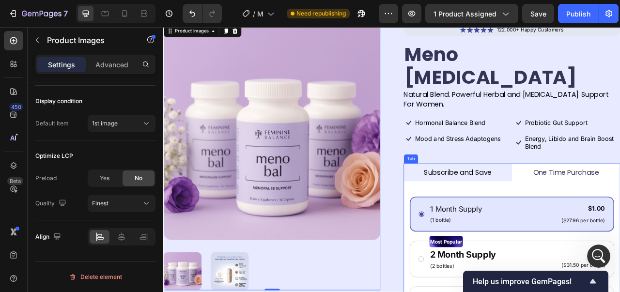
click at [506, 206] on p "Subscribe and Save" at bounding box center [537, 212] width 86 height 12
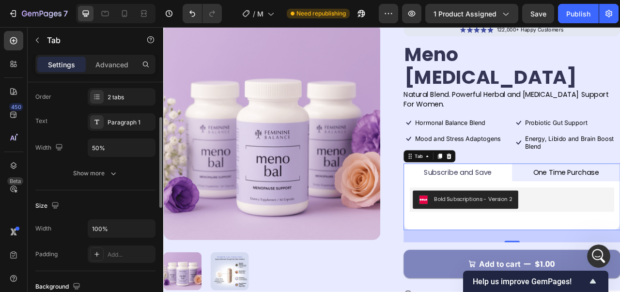
scroll to position [0, 0]
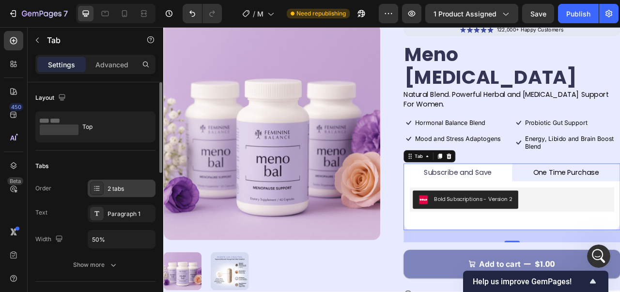
click at [123, 182] on div "2 tabs" at bounding box center [122, 188] width 68 height 17
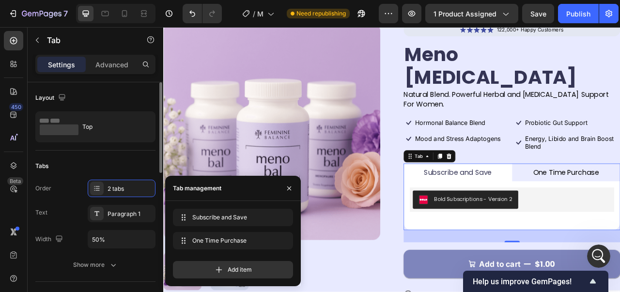
click at [118, 167] on div "Tabs" at bounding box center [95, 165] width 120 height 15
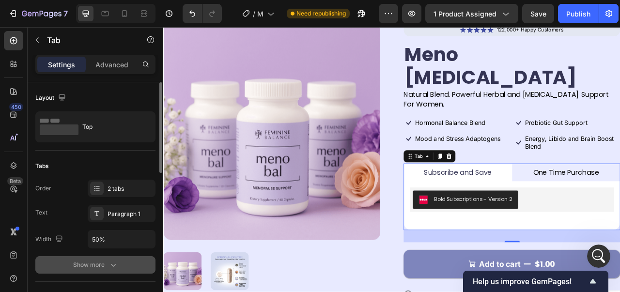
click at [93, 263] on div "Show more" at bounding box center [95, 265] width 45 height 10
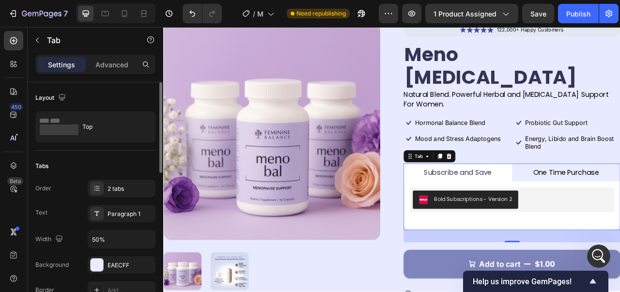
scroll to position [145, 0]
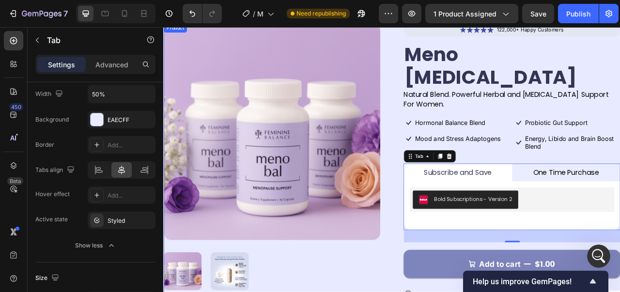
click at [580, 159] on div "Icon Icon Icon Icon Icon Icon List 122,000+ Happy Customers Text Block Row Meno…" at bounding box center [607, 199] width 276 height 353
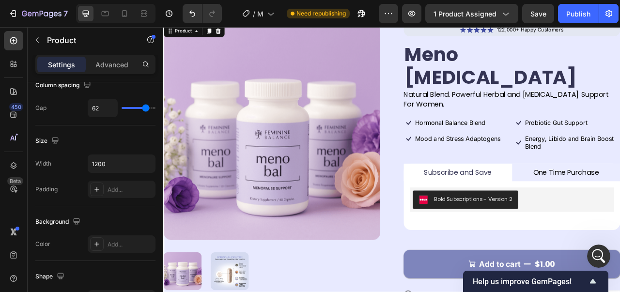
scroll to position [0, 0]
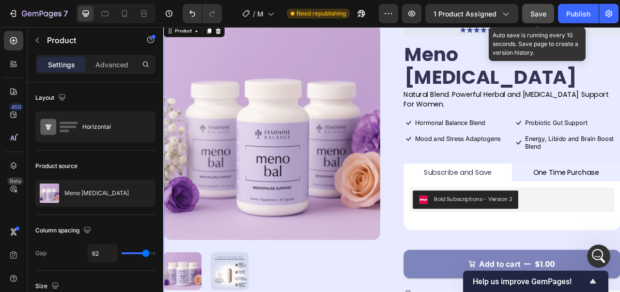
click at [551, 14] on button "Save" at bounding box center [538, 13] width 32 height 19
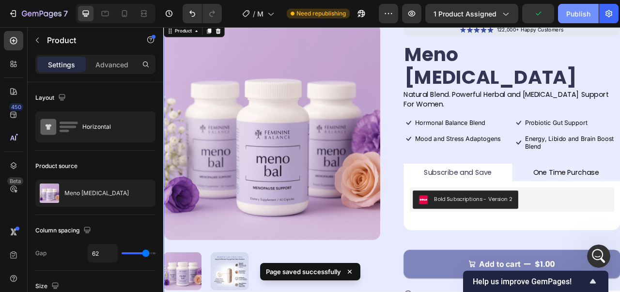
click at [573, 12] on div "Publish" at bounding box center [578, 14] width 24 height 10
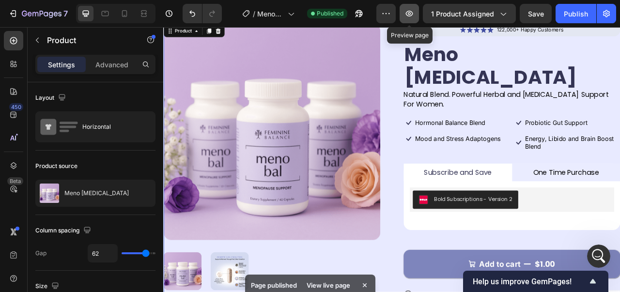
click at [410, 18] on icon "button" at bounding box center [409, 14] width 10 height 10
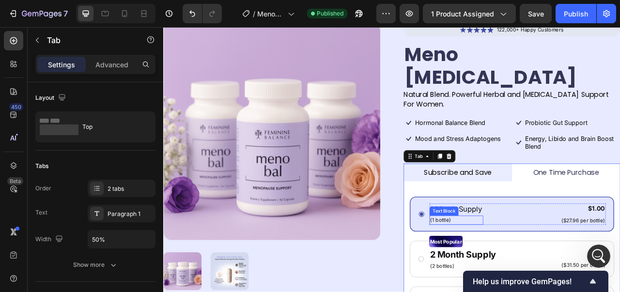
click at [526, 268] on p "(1 bottle)" at bounding box center [536, 273] width 66 height 10
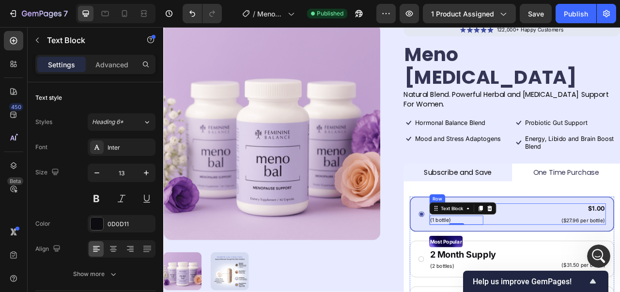
click at [612, 252] on div "1 Month Supply Text Block (1 bottle) Text Block 0 $1.00 Product Price Product P…" at bounding box center [614, 265] width 224 height 27
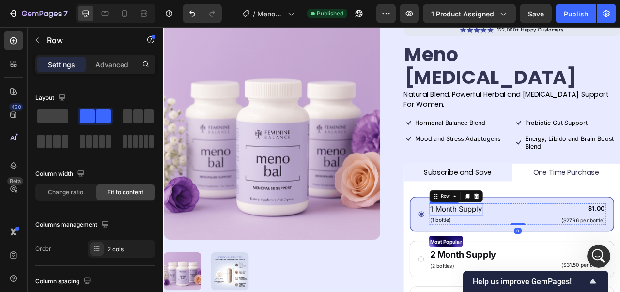
click at [561, 253] on p "1 Month Supply" at bounding box center [536, 260] width 66 height 14
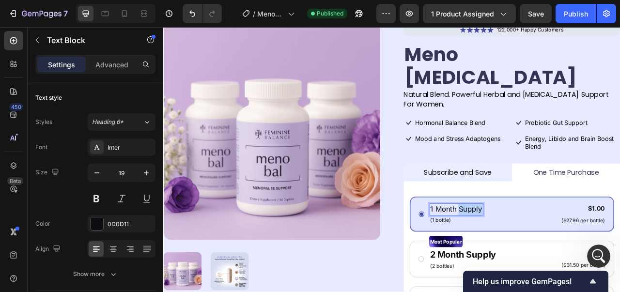
click at [561, 253] on p "1 Month Supply" at bounding box center [536, 260] width 66 height 14
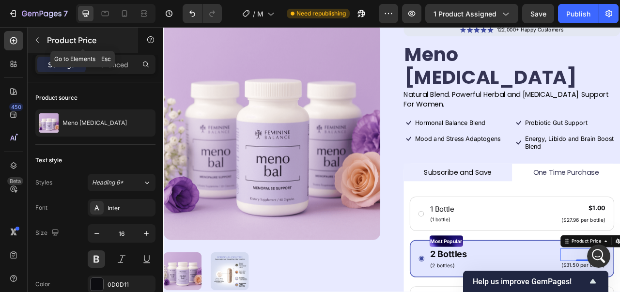
click at [34, 40] on icon "button" at bounding box center [37, 40] width 8 height 8
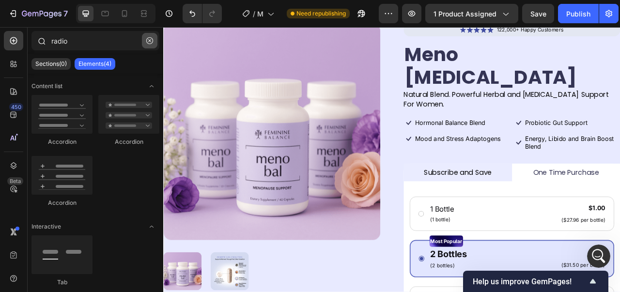
click at [146, 39] on button "button" at bounding box center [149, 40] width 15 height 15
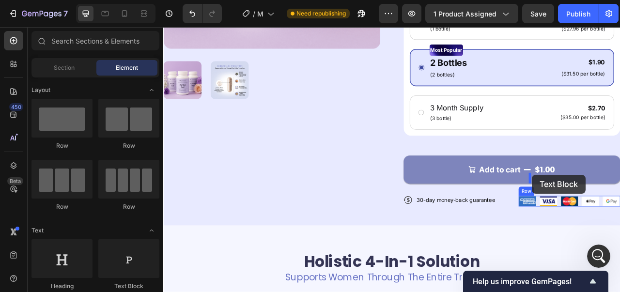
scroll to position [294, 0]
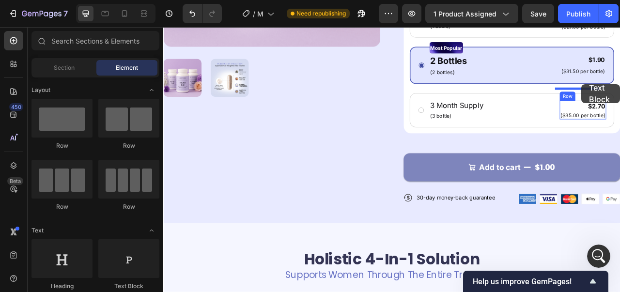
drag, startPoint x: 277, startPoint y: 292, endPoint x: 695, endPoint y: 98, distance: 461.0
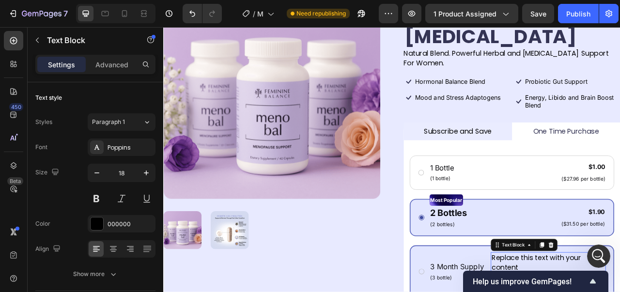
scroll to position [149, 0]
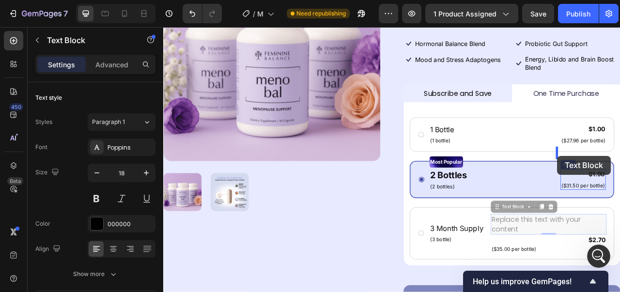
drag, startPoint x: 584, startPoint y: 229, endPoint x: 664, endPoint y: 191, distance: 88.6
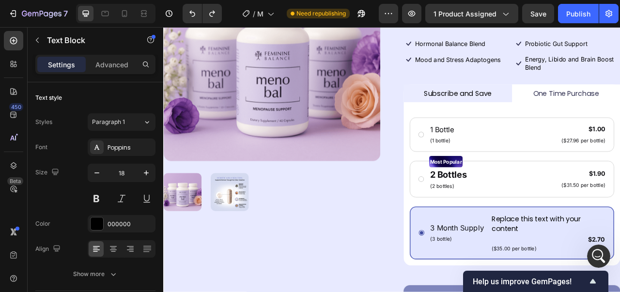
scroll to position [148, 0]
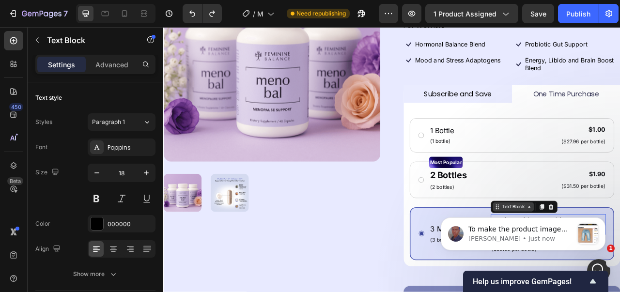
scroll to position [552, 0]
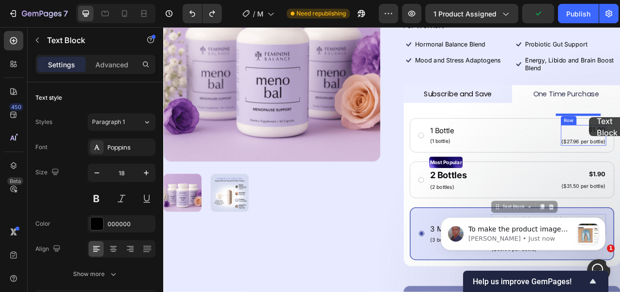
drag, startPoint x: 584, startPoint y: 229, endPoint x: 705, endPoint y: 142, distance: 148.8
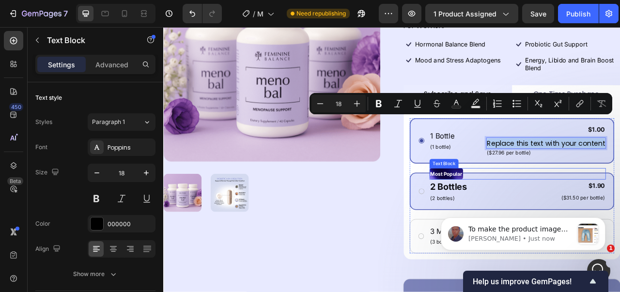
click at [590, 207] on div "Most Popular" at bounding box center [614, 214] width 224 height 15
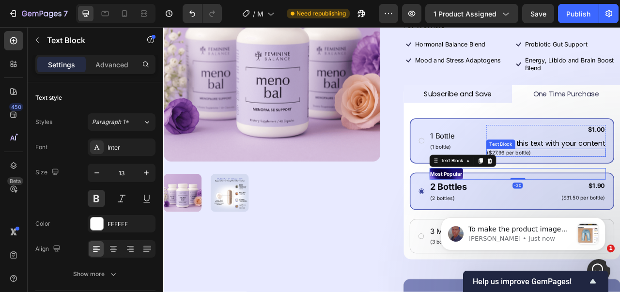
click at [602, 170] on div "Text Block" at bounding box center [592, 176] width 37 height 12
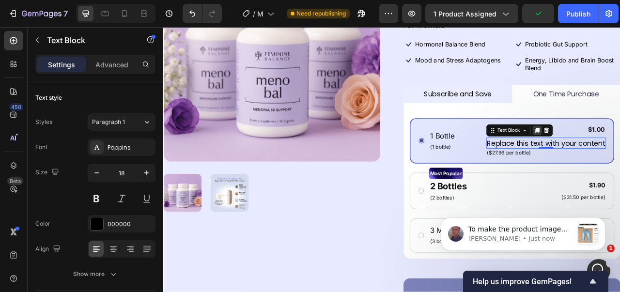
scroll to position [1, 0]
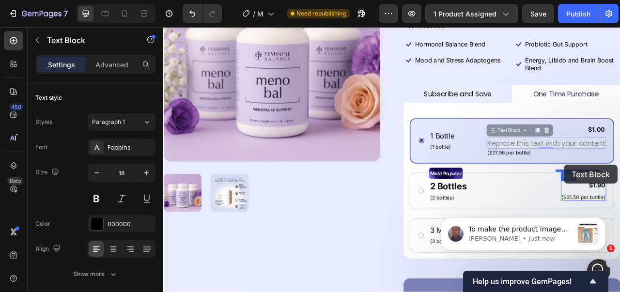
drag, startPoint x: 575, startPoint y: 132, endPoint x: 673, endPoint y: 202, distance: 120.0
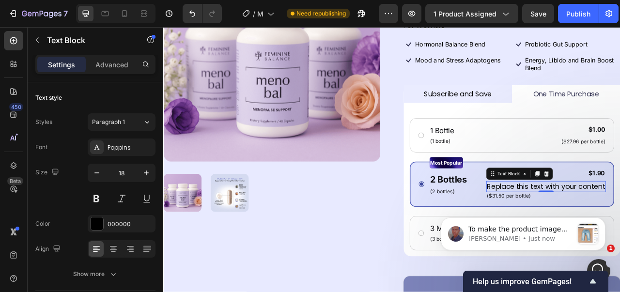
scroll to position [147, 0]
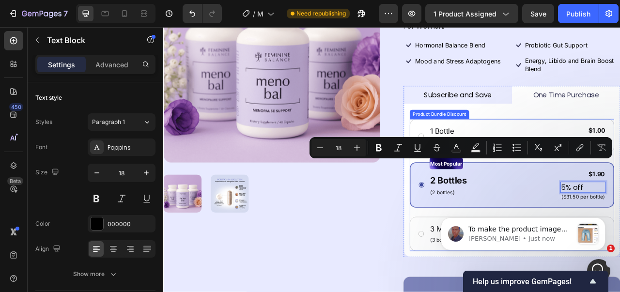
click at [619, 224] on div "Most Popular Text Block 2 Bottles Text Block (2 bottles) Text Block $1.90 Produ…" at bounding box center [606, 228] width 260 height 58
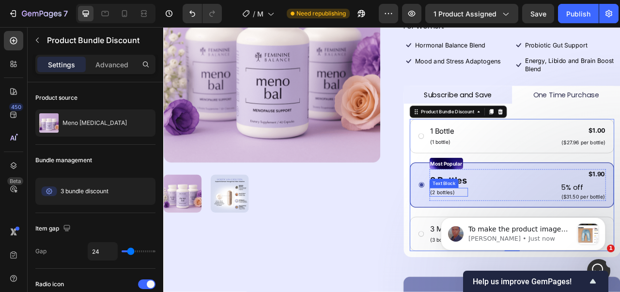
click at [517, 233] on p "(2 bottles)" at bounding box center [526, 238] width 47 height 10
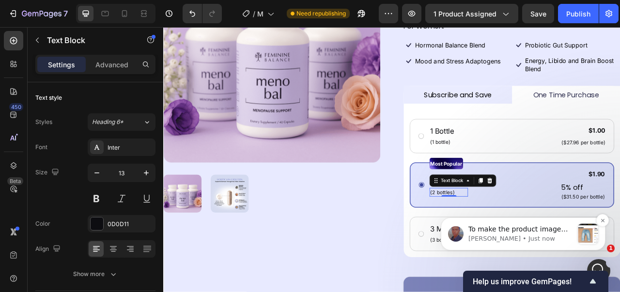
click at [526, 234] on p "[PERSON_NAME] • Just now" at bounding box center [520, 238] width 105 height 9
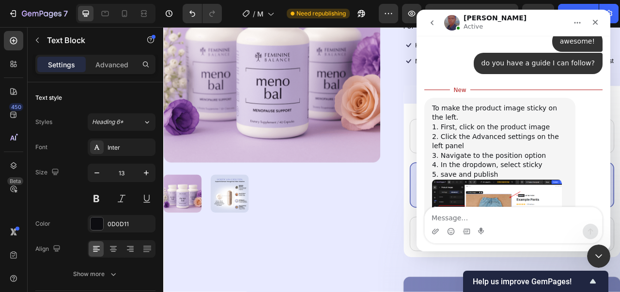
scroll to position [565, 0]
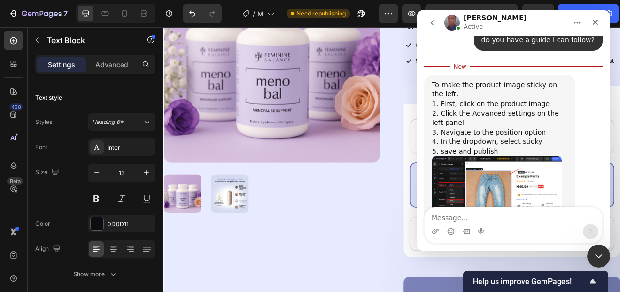
click at [509, 162] on img "Jay says…" at bounding box center [497, 188] width 130 height 65
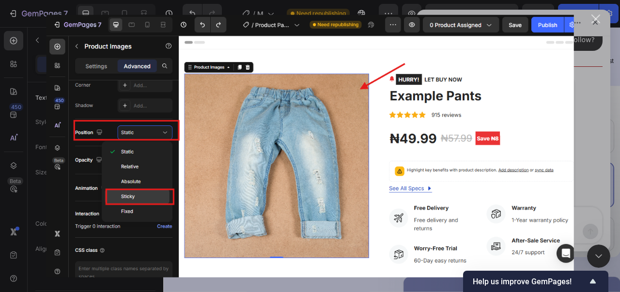
click at [595, 17] on div "Close" at bounding box center [595, 19] width 9 height 9
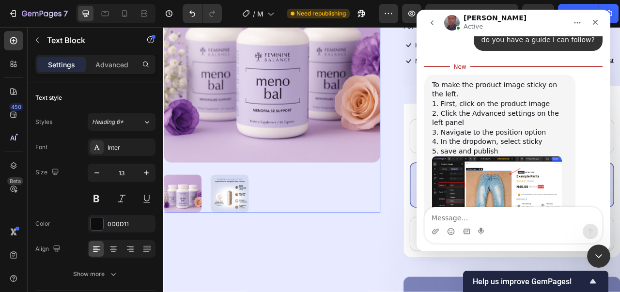
click at [362, 175] on img at bounding box center [301, 62] width 276 height 276
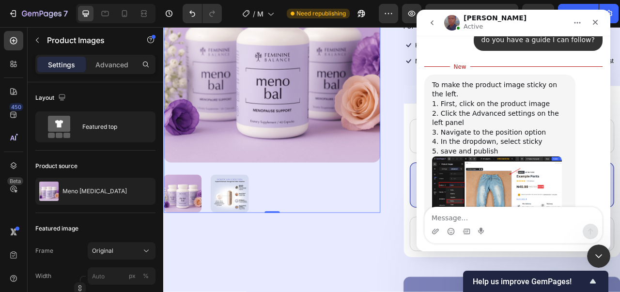
click at [472, 171] on img "Jay says…" at bounding box center [497, 188] width 130 height 65
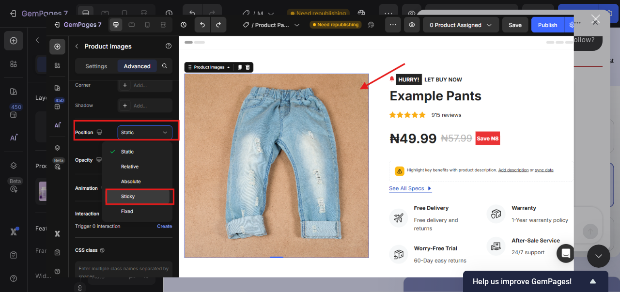
click at [599, 21] on div "Close" at bounding box center [595, 19] width 9 height 9
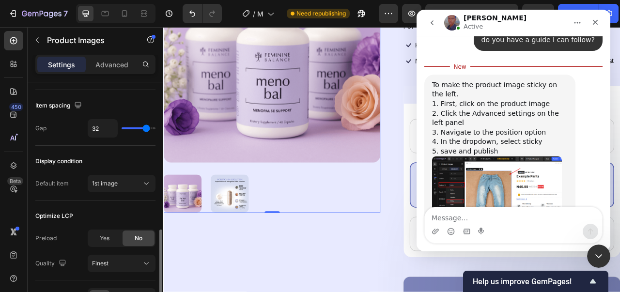
scroll to position [339, 0]
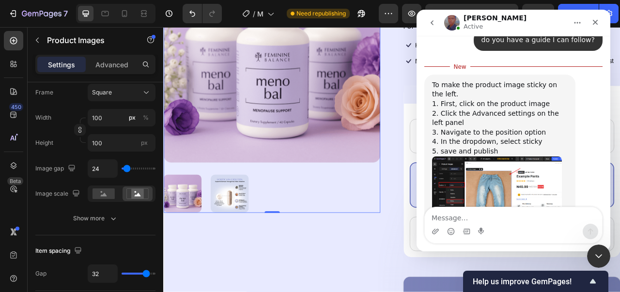
click at [309, 83] on img at bounding box center [301, 62] width 276 height 276
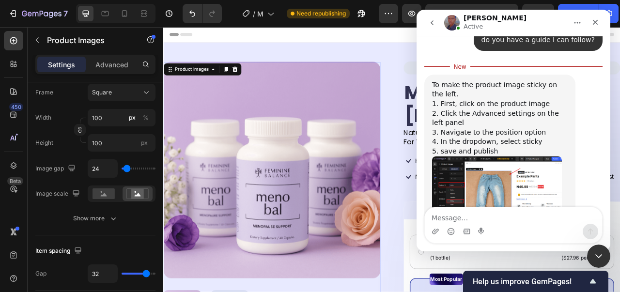
click at [258, 154] on img at bounding box center [301, 209] width 276 height 276
click at [458, 177] on img "Jay says…" at bounding box center [497, 188] width 130 height 65
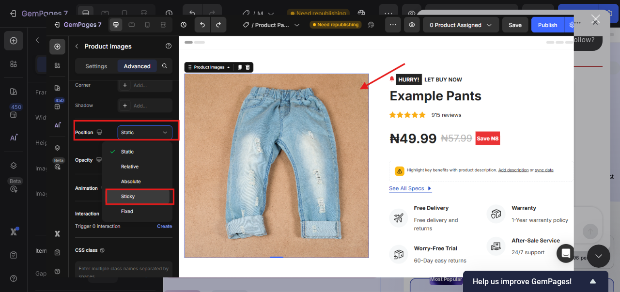
click at [605, 156] on div "Intercom messenger" at bounding box center [310, 146] width 620 height 292
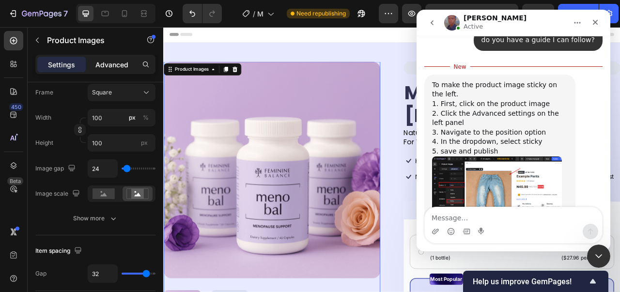
click at [121, 66] on p "Advanced" at bounding box center [111, 65] width 33 height 10
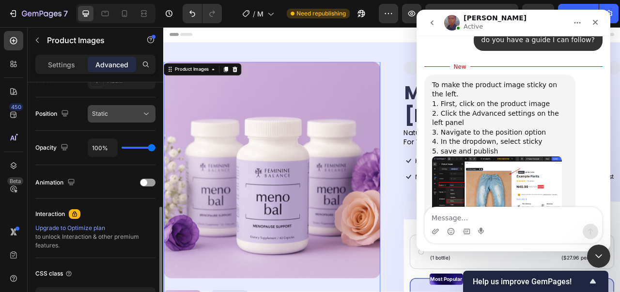
click at [133, 115] on div "Static" at bounding box center [116, 113] width 49 height 9
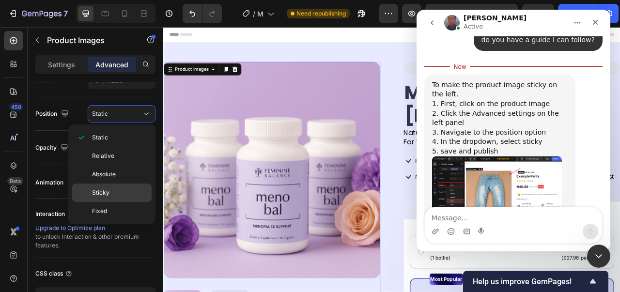
click at [130, 192] on p "Sticky" at bounding box center [119, 192] width 55 height 9
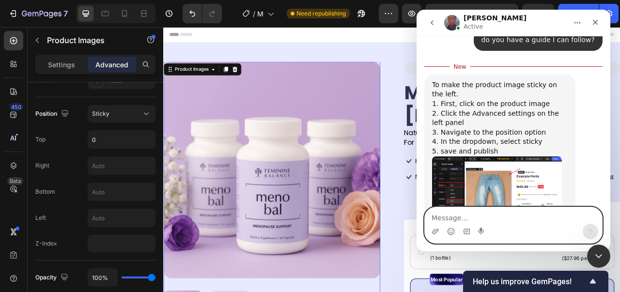
click at [459, 212] on textarea "Message…" at bounding box center [513, 215] width 177 height 16
type textarea "well that was simple lol"
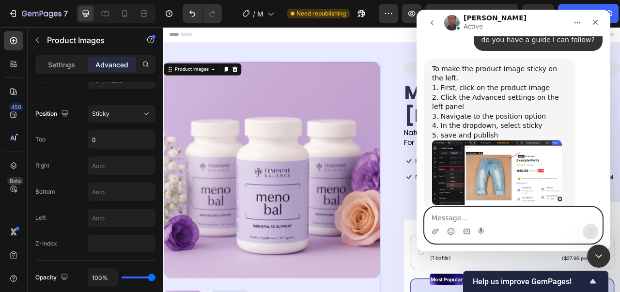
scroll to position [581, 0]
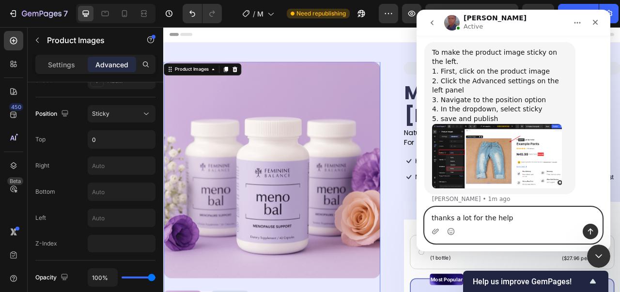
type textarea "thanks a lot for the help!"
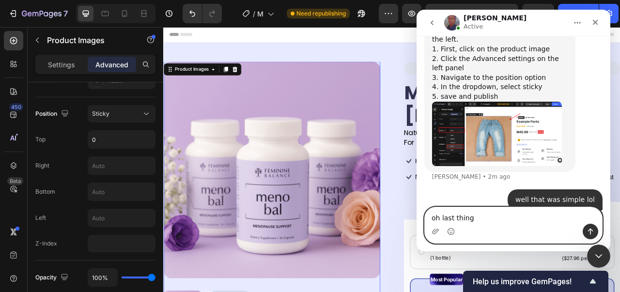
type textarea "oh last thing!"
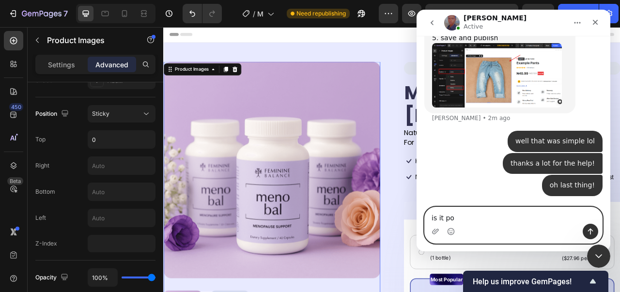
scroll to position [662, 0]
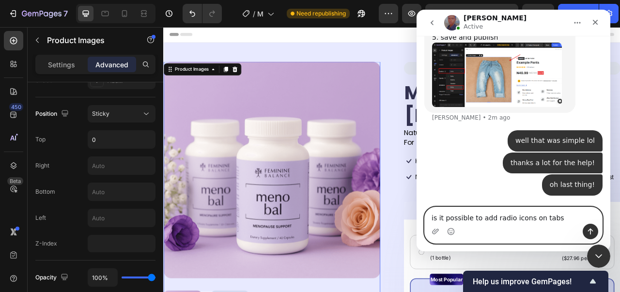
type textarea "is it possible to add radio icons on tabs?"
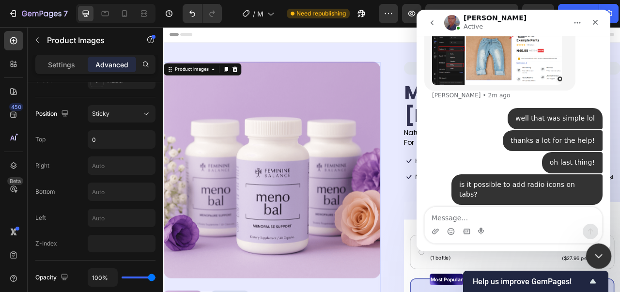
click at [600, 253] on icon "Close Intercom Messenger" at bounding box center [597, 255] width 12 height 12
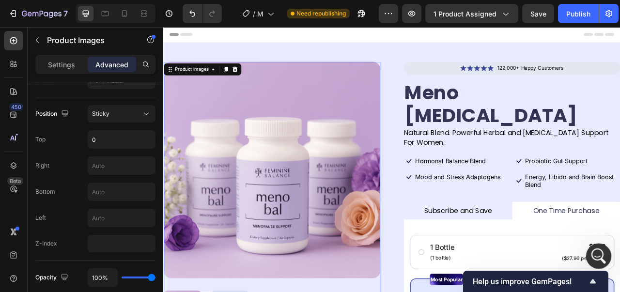
click at [595, 256] on icon "Open Intercom Messenger" at bounding box center [597, 255] width 7 height 8
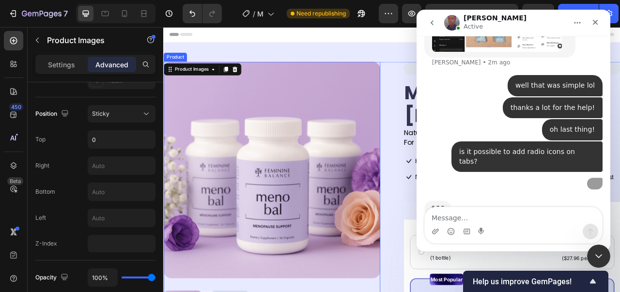
scroll to position [735, 0]
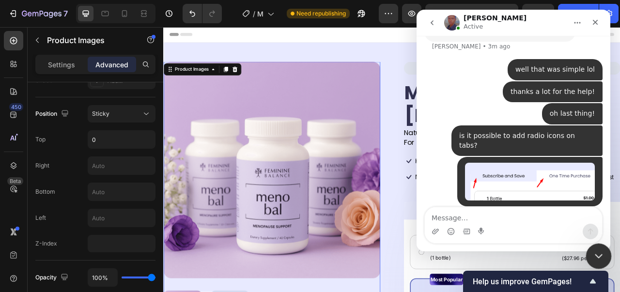
click at [592, 250] on icon "Close Intercom Messenger" at bounding box center [597, 255] width 12 height 12
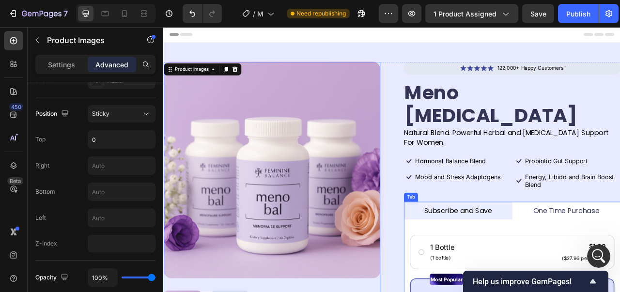
click at [591, 249] on li "Subscribe and Save" at bounding box center [538, 260] width 138 height 23
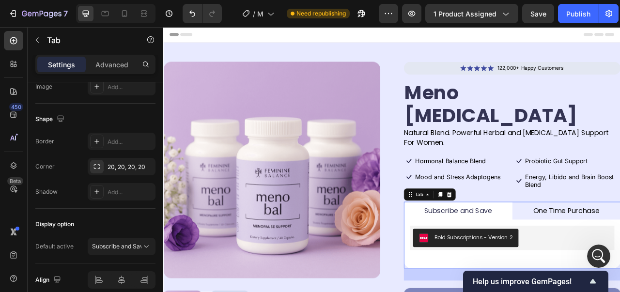
scroll to position [0, 0]
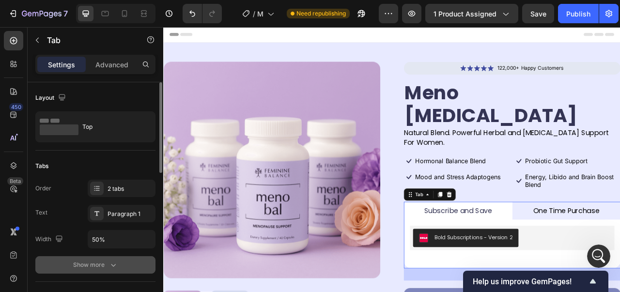
click at [72, 266] on button "Show more" at bounding box center [95, 264] width 120 height 17
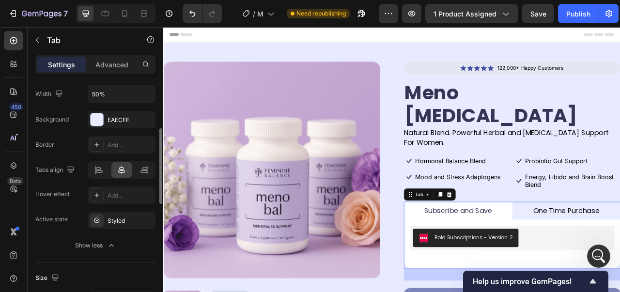
scroll to position [194, 0]
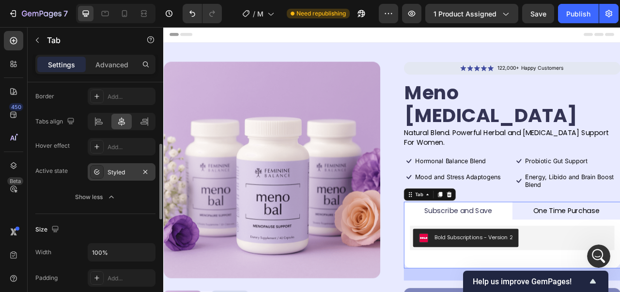
click at [95, 171] on icon at bounding box center [96, 171] width 5 height 5
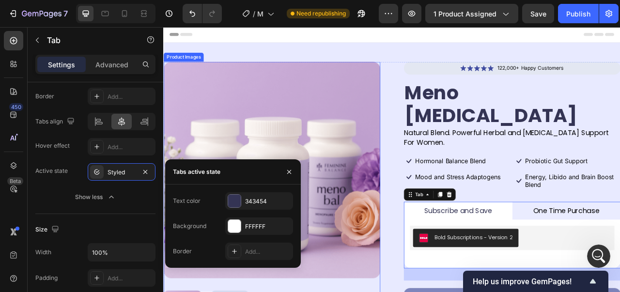
scroll to position [698, 0]
click at [602, 250] on div "Open Intercom Messenger" at bounding box center [597, 255] width 32 height 32
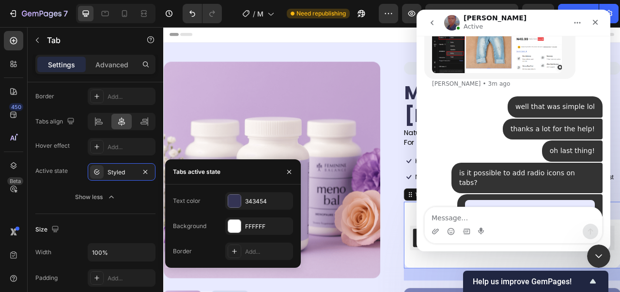
click at [513, 210] on textarea "Message…" at bounding box center [513, 215] width 177 height 16
type textarea "and have the text bold when the tab is active]"
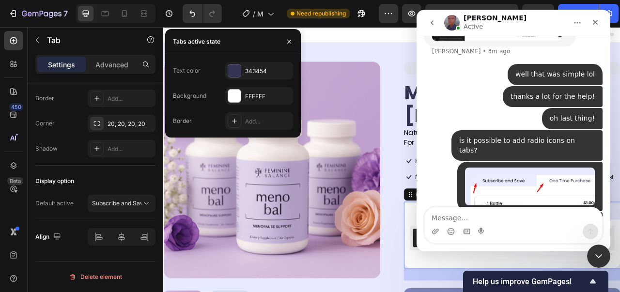
scroll to position [729, 0]
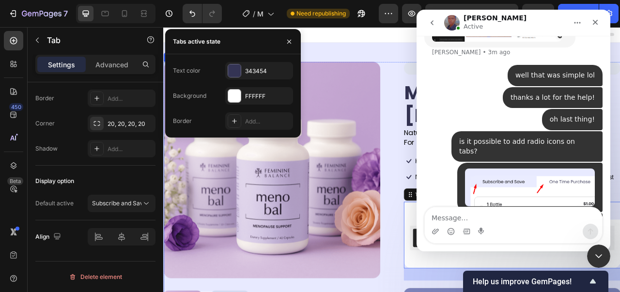
click at [454, 222] on div "Product Images Icon Icon Icon Icon Icon Icon List 122,000+ Happy Customers Text…" at bounding box center [453, 246] width 581 height 350
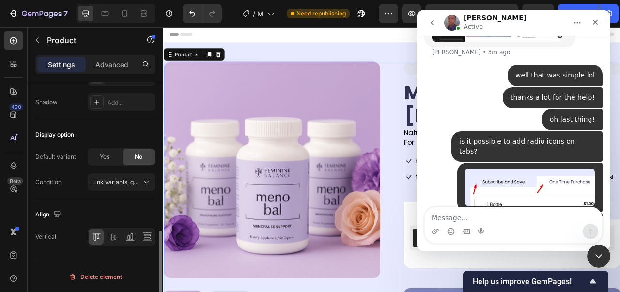
scroll to position [0, 0]
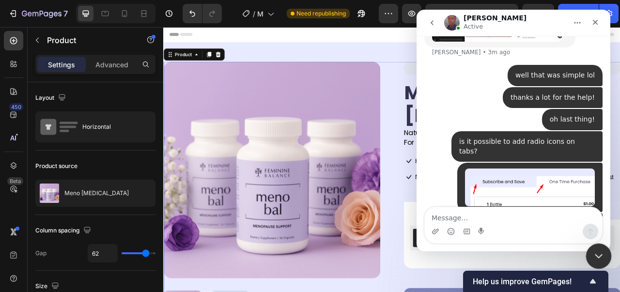
click at [600, 251] on icon "Close Intercom Messenger" at bounding box center [597, 255] width 12 height 12
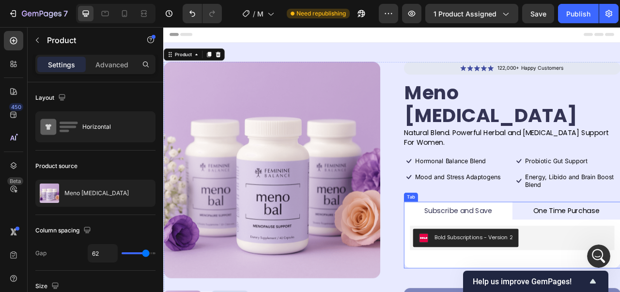
click at [476, 249] on li "Subscribe and Save" at bounding box center [538, 260] width 138 height 23
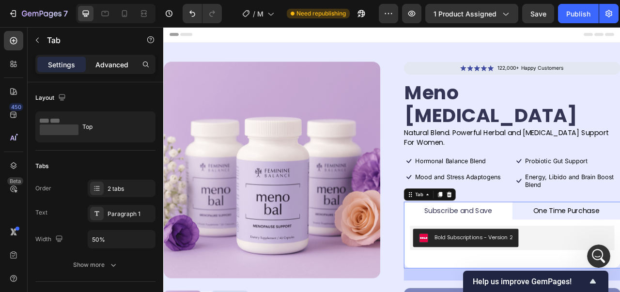
click at [111, 67] on p "Advanced" at bounding box center [111, 65] width 33 height 10
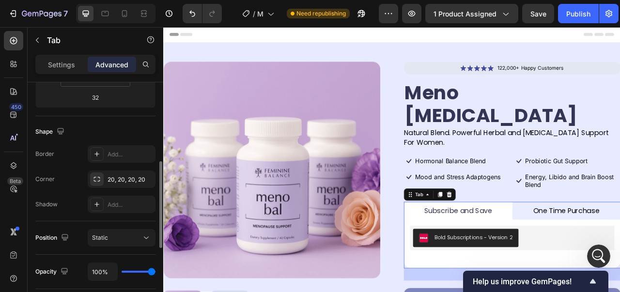
scroll to position [167, 0]
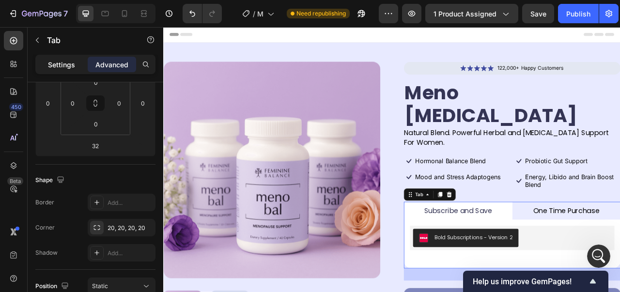
click at [44, 60] on div "Settings" at bounding box center [61, 64] width 48 height 15
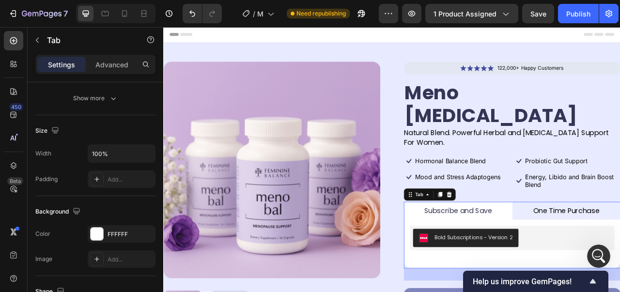
scroll to position [312, 0]
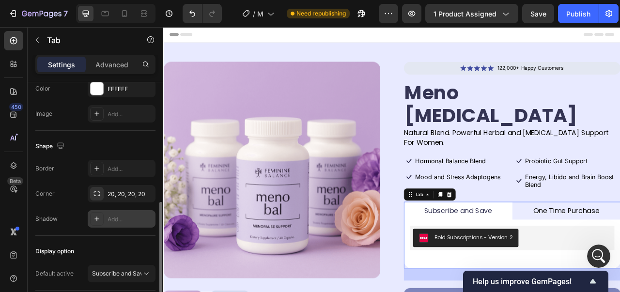
click at [98, 220] on icon at bounding box center [97, 219] width 8 height 8
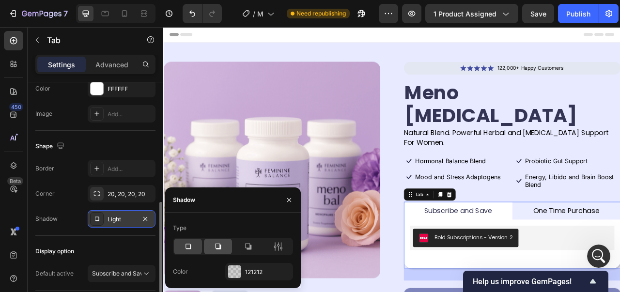
click at [213, 245] on div at bounding box center [218, 246] width 28 height 15
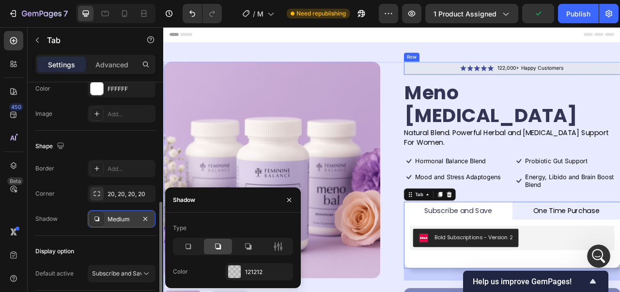
click at [485, 78] on div "Icon Icon Icon Icon Icon Icon List 122,000+ Happy Customers Text Block Row" at bounding box center [607, 79] width 276 height 16
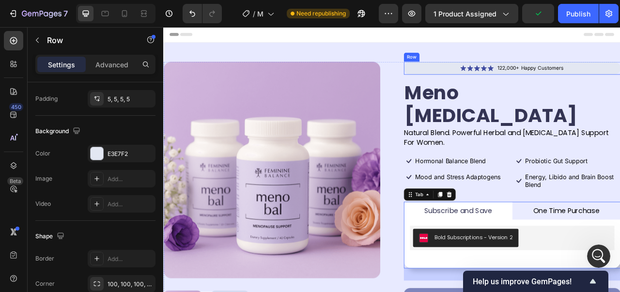
scroll to position [0, 0]
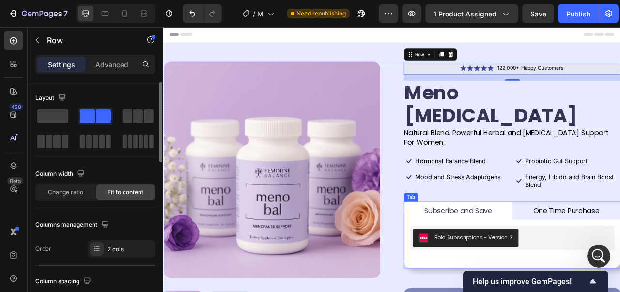
click at [471, 249] on li "Subscribe and Save" at bounding box center [538, 260] width 138 height 23
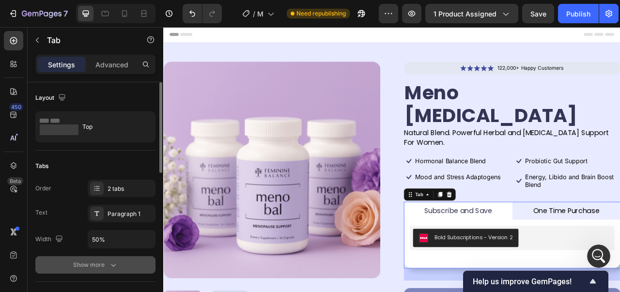
click at [88, 263] on div "Show more" at bounding box center [95, 265] width 45 height 10
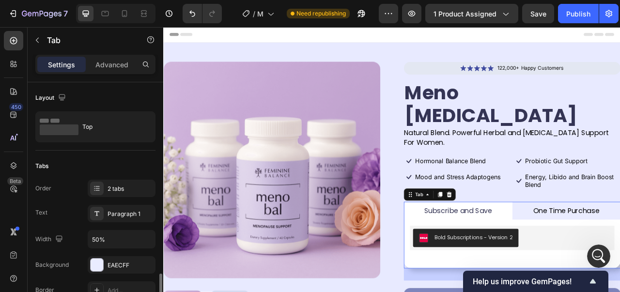
scroll to position [145, 0]
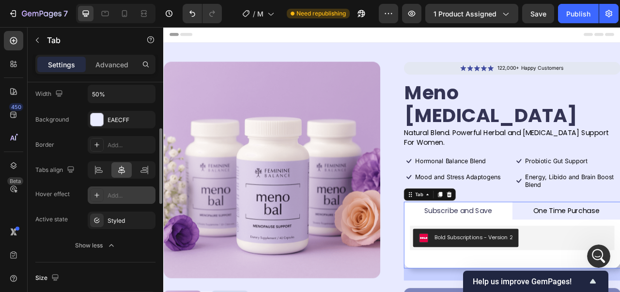
click at [106, 191] on div "Add..." at bounding box center [122, 194] width 68 height 17
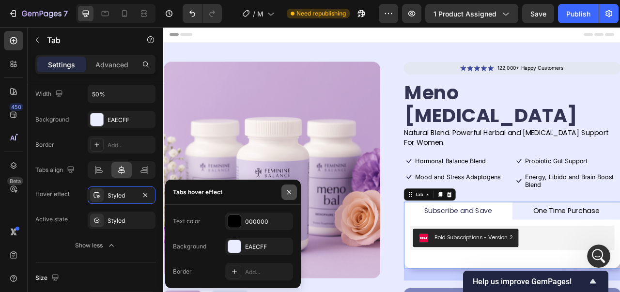
click at [289, 191] on icon "button" at bounding box center [289, 192] width 8 height 8
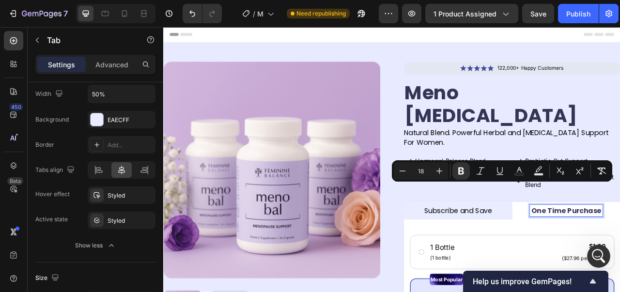
click at [530, 255] on p "Subscribe and Save" at bounding box center [537, 261] width 86 height 12
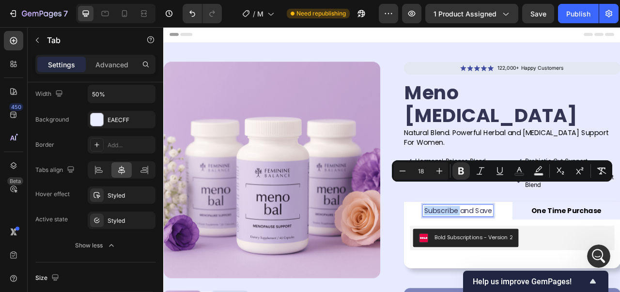
click at [530, 255] on p "Subscribe and Save" at bounding box center [537, 261] width 86 height 12
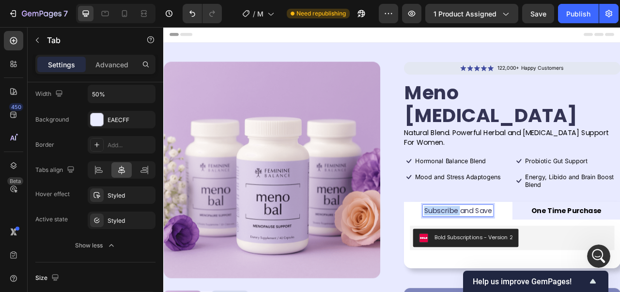
click at [530, 255] on p "Subscribe and Save" at bounding box center [537, 261] width 86 height 12
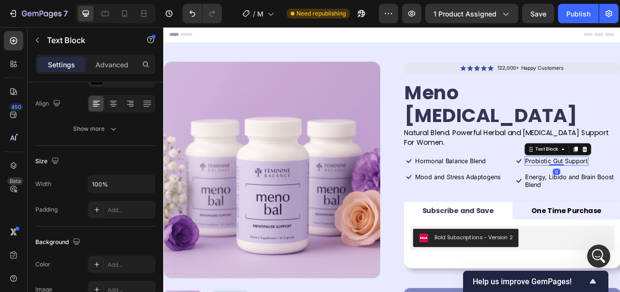
scroll to position [0, 0]
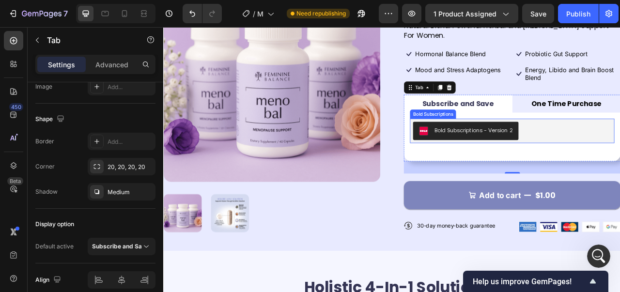
scroll to position [145, 0]
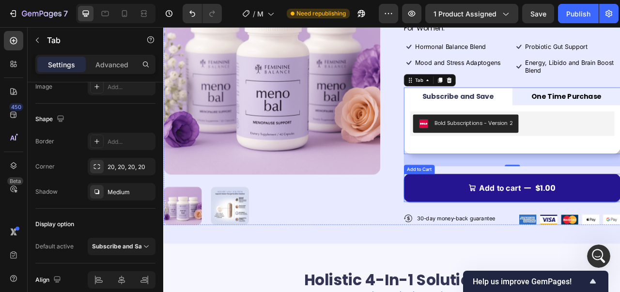
click at [498, 214] on button "Add to cart $1.00" at bounding box center [607, 232] width 276 height 36
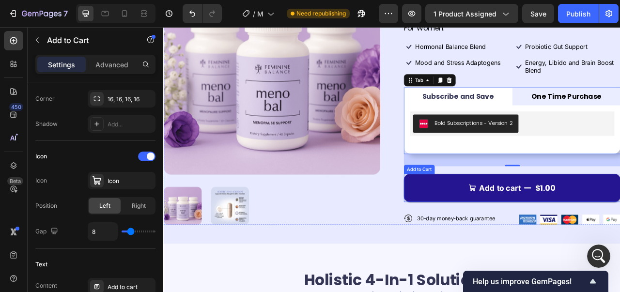
scroll to position [0, 0]
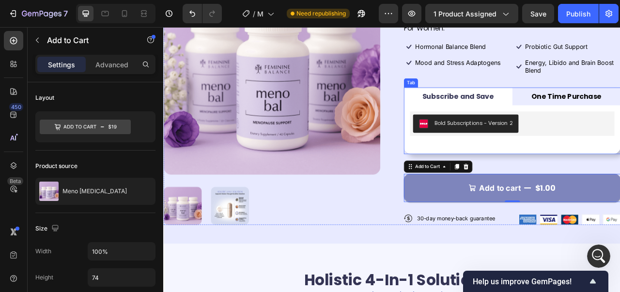
click at [545, 109] on strong "Subscribe and Save" at bounding box center [537, 115] width 91 height 12
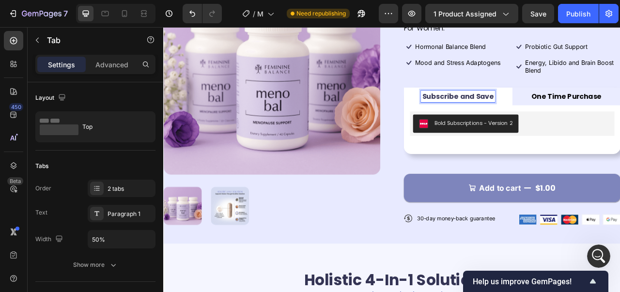
click at [545, 109] on strong "Subscribe and Save" at bounding box center [537, 115] width 91 height 12
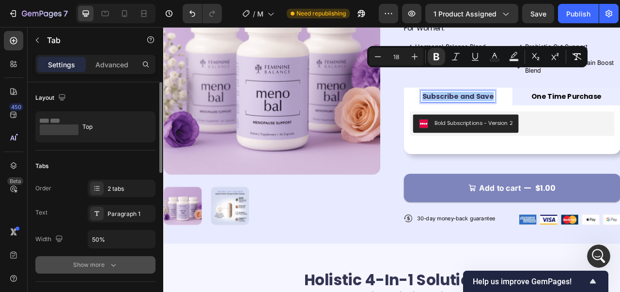
click at [88, 271] on button "Show more" at bounding box center [95, 264] width 120 height 17
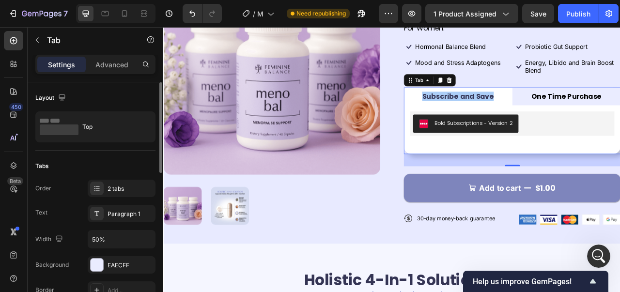
scroll to position [145, 0]
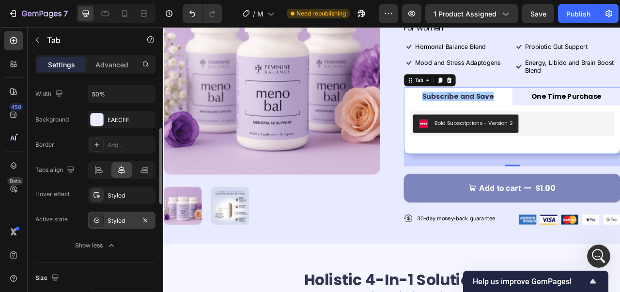
click at [116, 222] on div "Styled" at bounding box center [121, 220] width 28 height 9
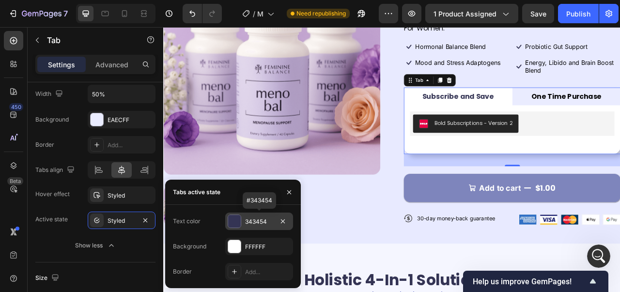
click at [246, 219] on div "343454" at bounding box center [259, 221] width 28 height 9
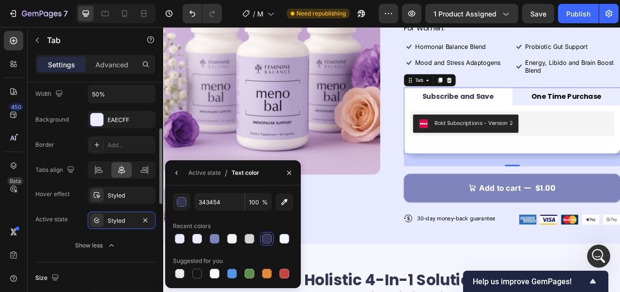
scroll to position [766, 0]
click at [195, 218] on div "Recent colors" at bounding box center [233, 225] width 120 height 15
click at [54, 227] on div "Active state" at bounding box center [51, 219] width 32 height 15
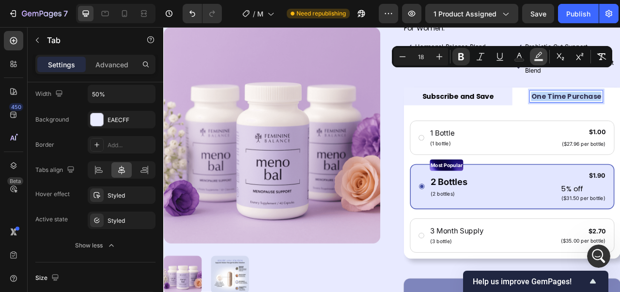
scroll to position [729, 0]
click at [522, 60] on rect "Editor contextual toolbar" at bounding box center [519, 60] width 9 height 2
type input "343454"
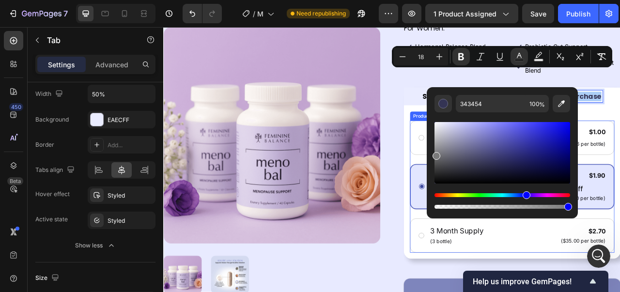
drag, startPoint x: 643, startPoint y: 171, endPoint x: 496, endPoint y: 189, distance: 147.4
type input "7A7A7A"
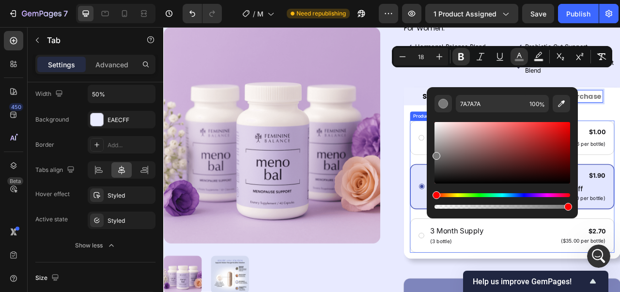
scroll to position [766, 0]
click at [477, 170] on div "1 Bottle Text Block (1 bottle) Text Block $1.00 Product Price Product Price ($2…" at bounding box center [606, 230] width 260 height 168
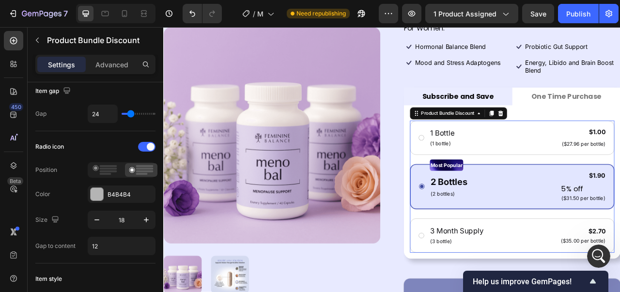
scroll to position [0, 0]
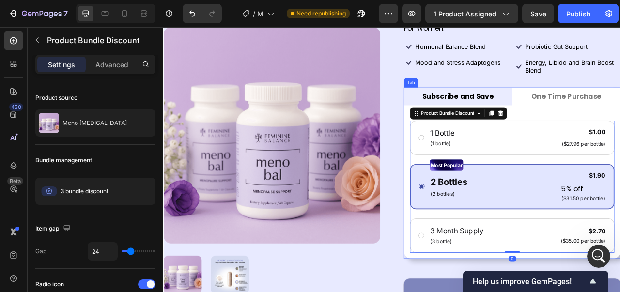
click at [544, 108] on div "Subscribe and Save" at bounding box center [537, 115] width 94 height 15
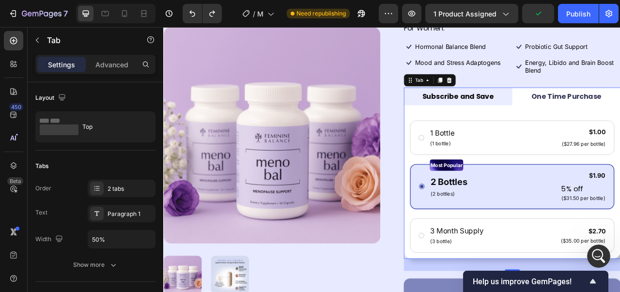
click at [471, 104] on li "Subscribe and Save" at bounding box center [538, 115] width 138 height 23
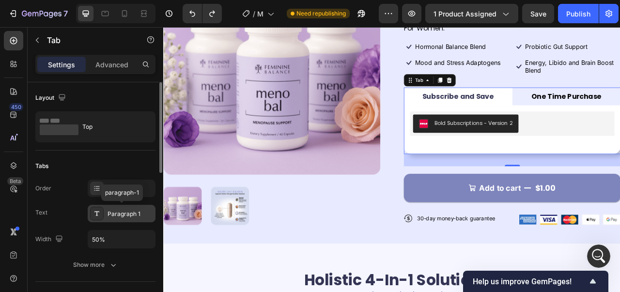
click at [107, 214] on div "Paragraph 1" at bounding box center [122, 213] width 68 height 17
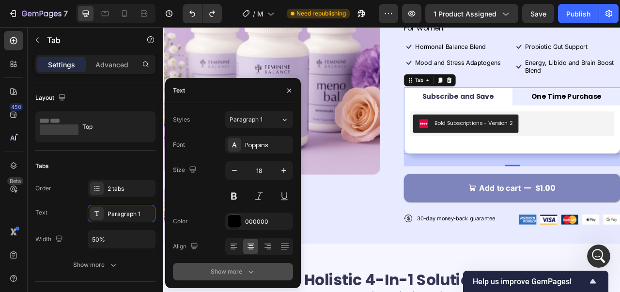
click at [225, 268] on div "Show more" at bounding box center [233, 272] width 45 height 10
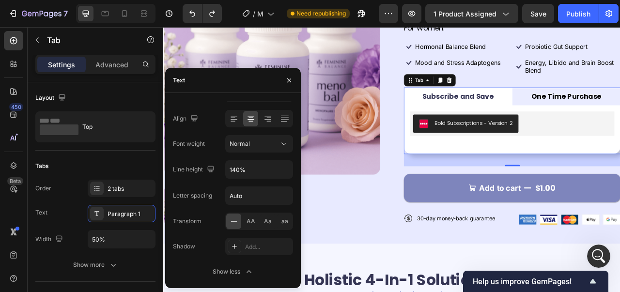
scroll to position [766, 0]
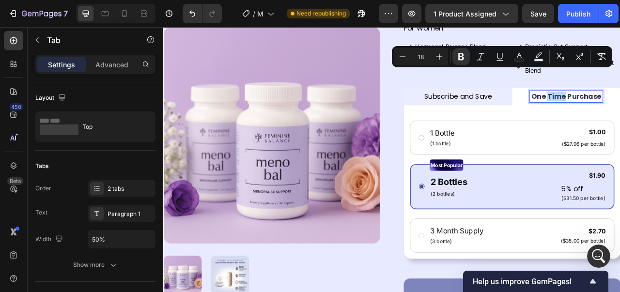
click at [579, 104] on li "Subscribe and Save" at bounding box center [538, 115] width 138 height 23
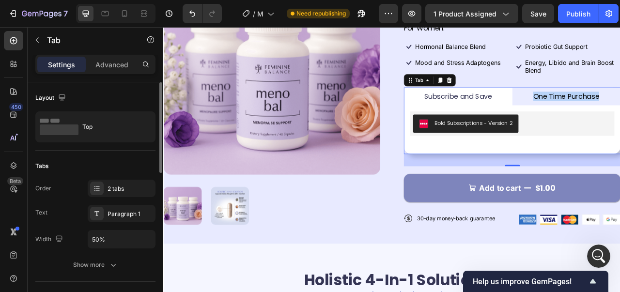
scroll to position [145, 0]
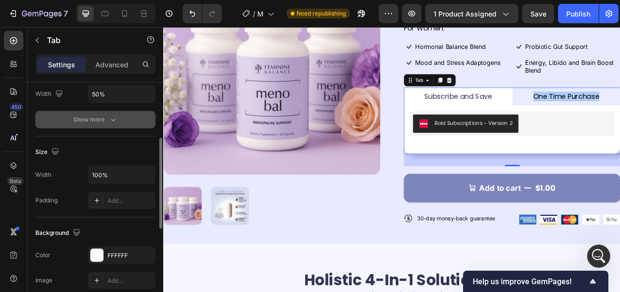
click at [111, 119] on icon "button" at bounding box center [113, 120] width 5 height 3
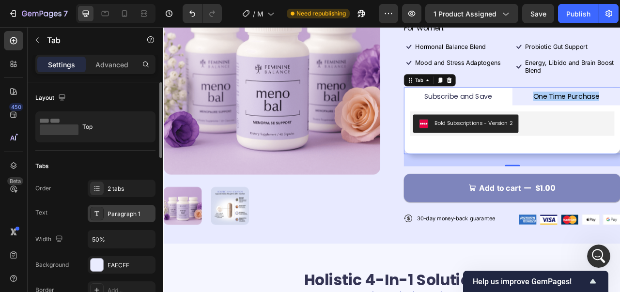
scroll to position [729, 0]
click at [123, 216] on div "Paragraph 1" at bounding box center [130, 214] width 46 height 9
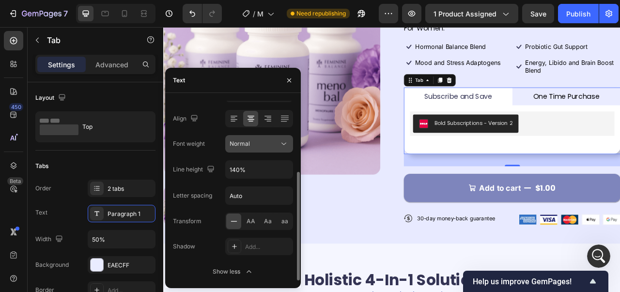
click at [237, 143] on span "Normal" at bounding box center [240, 143] width 20 height 7
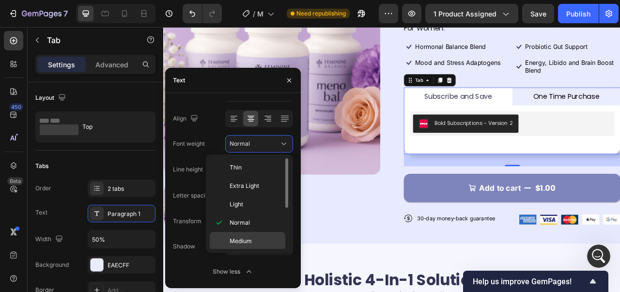
click at [245, 236] on div "Medium" at bounding box center [248, 241] width 76 height 18
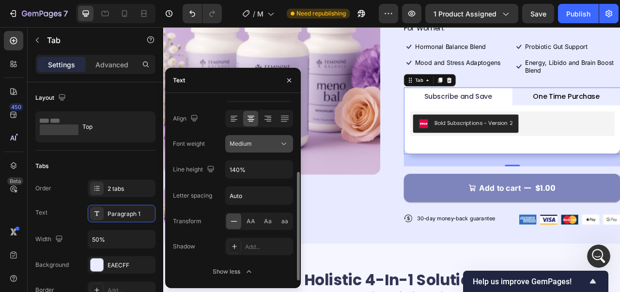
scroll to position [0, 0]
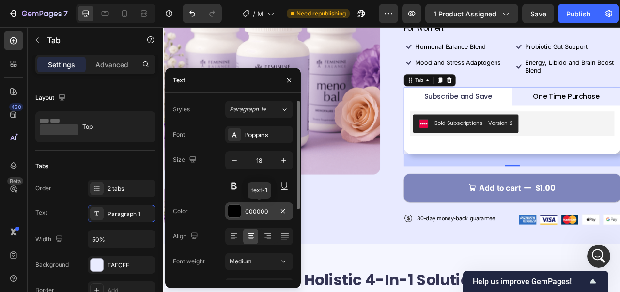
click at [233, 203] on div "000000" at bounding box center [259, 210] width 68 height 17
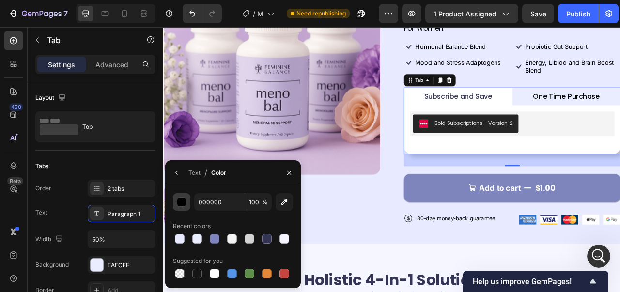
click at [182, 210] on button "button" at bounding box center [181, 201] width 17 height 17
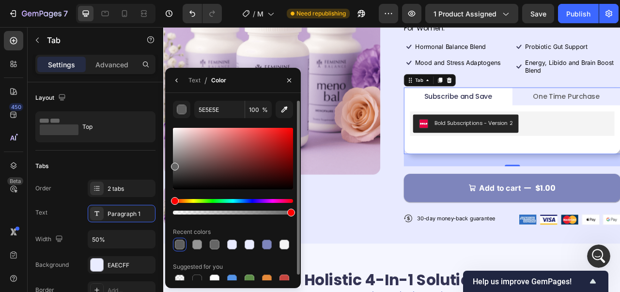
type input "666666"
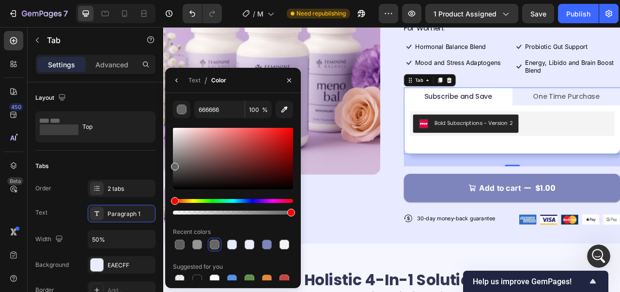
drag, startPoint x: 346, startPoint y: 197, endPoint x: 165, endPoint y: 200, distance: 181.1
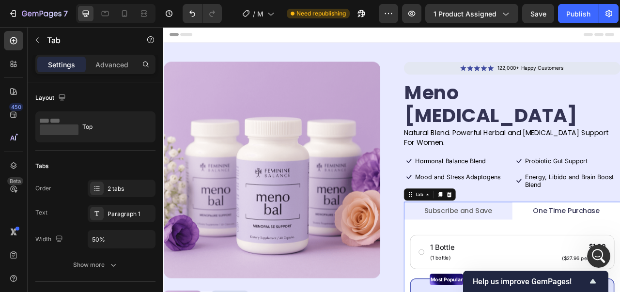
click at [588, 249] on li "Subscribe and Save" at bounding box center [538, 260] width 138 height 23
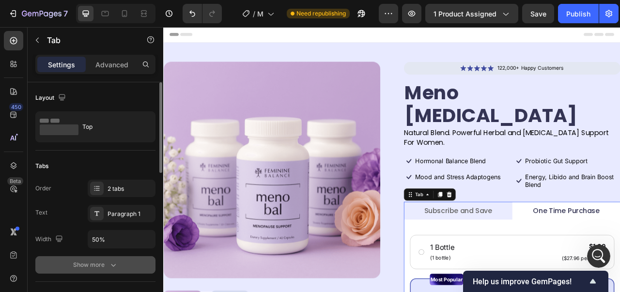
click at [83, 262] on div "Show more" at bounding box center [95, 265] width 45 height 10
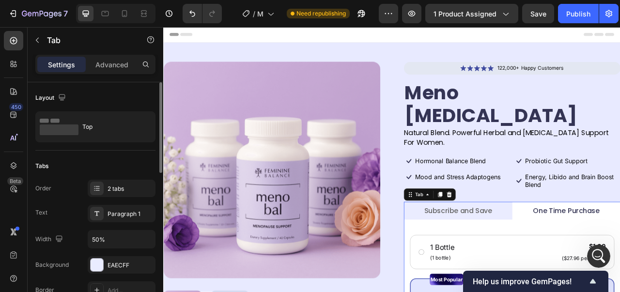
scroll to position [194, 0]
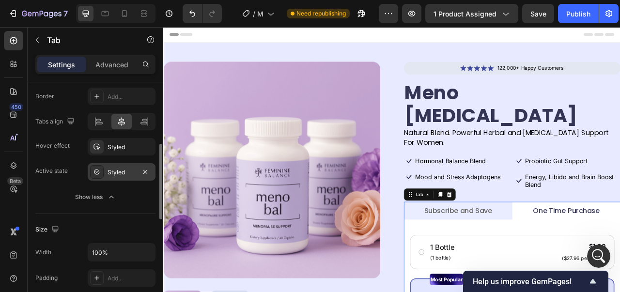
click at [114, 174] on div "Styled" at bounding box center [121, 172] width 28 height 9
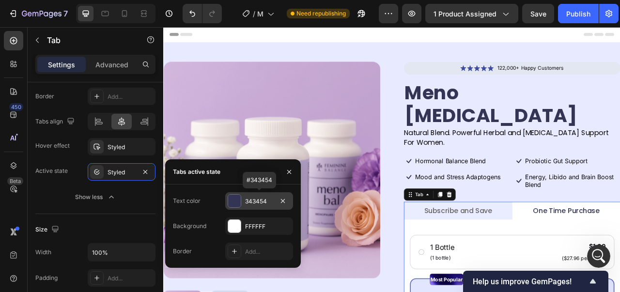
click at [230, 201] on div at bounding box center [234, 201] width 13 height 13
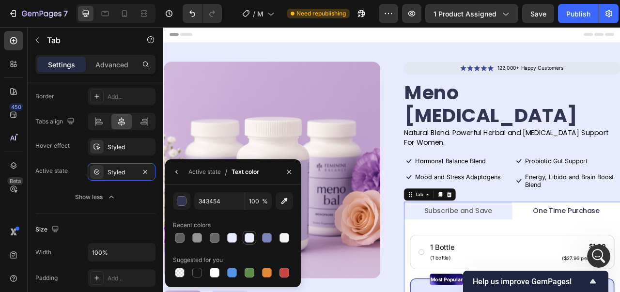
click at [246, 239] on div at bounding box center [250, 238] width 10 height 10
click at [265, 238] on div at bounding box center [267, 238] width 10 height 10
click at [232, 276] on div at bounding box center [232, 273] width 10 height 10
click at [281, 273] on div at bounding box center [284, 273] width 10 height 10
click at [265, 239] on div at bounding box center [267, 238] width 10 height 10
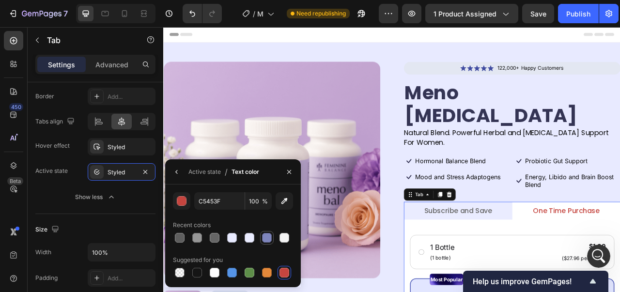
type input "7E85BC"
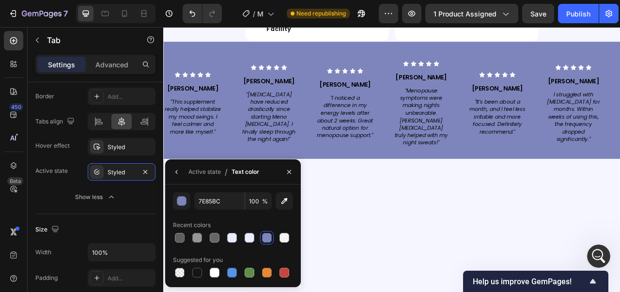
scroll to position [1791, 0]
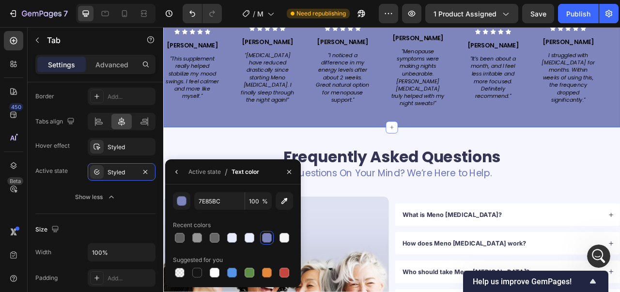
click at [438, 128] on div "Icon Icon Icon Icon Icon Icon List Melissa T. Text Block "This supplement reall…" at bounding box center [453, 75] width 581 height 159
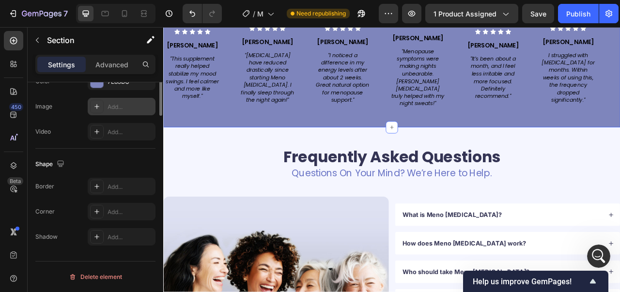
scroll to position [208, 0]
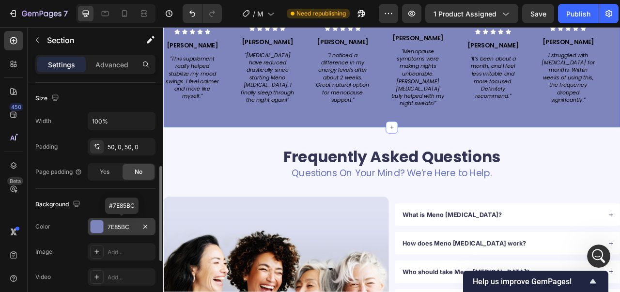
click at [107, 230] on div "7E85BC" at bounding box center [122, 226] width 68 height 17
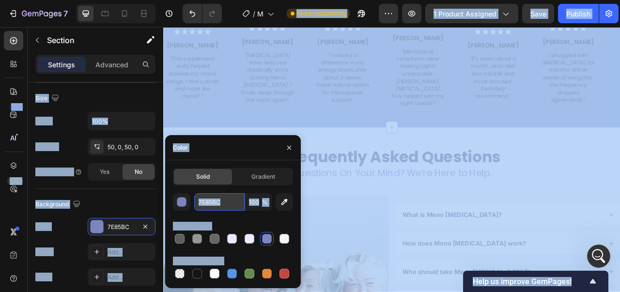
click at [236, 202] on input "7E85BC" at bounding box center [219, 201] width 50 height 17
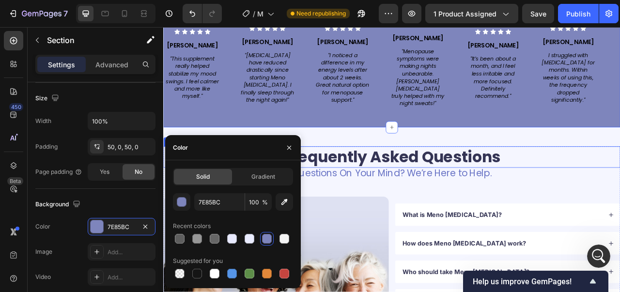
click at [619, 179] on h2 "Frequently Asked Questions" at bounding box center [453, 192] width 581 height 27
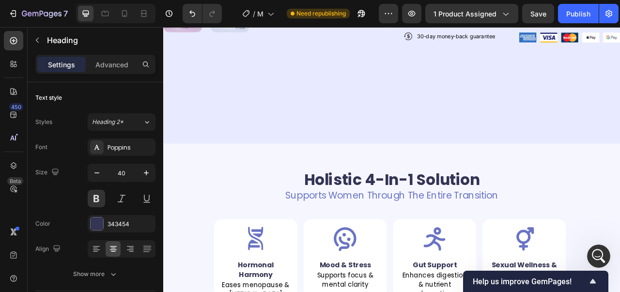
scroll to position [0, 0]
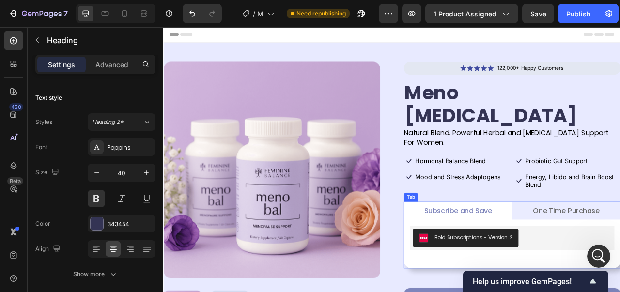
click at [591, 249] on li "Subscribe and Save" at bounding box center [538, 260] width 138 height 23
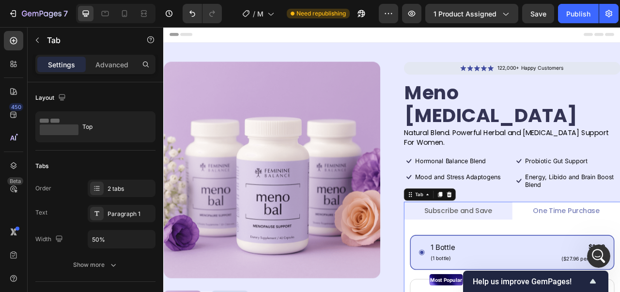
click at [566, 255] on p "Subscribe and Save" at bounding box center [537, 261] width 86 height 12
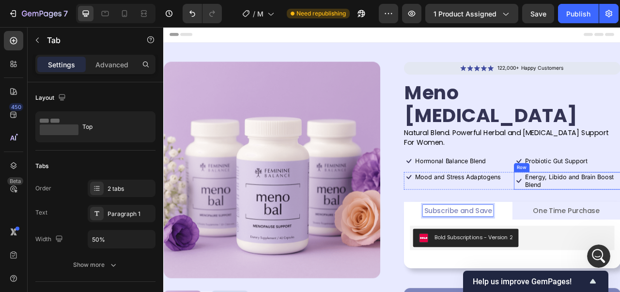
click at [609, 212] on div "Icon" at bounding box center [615, 223] width 13 height 22
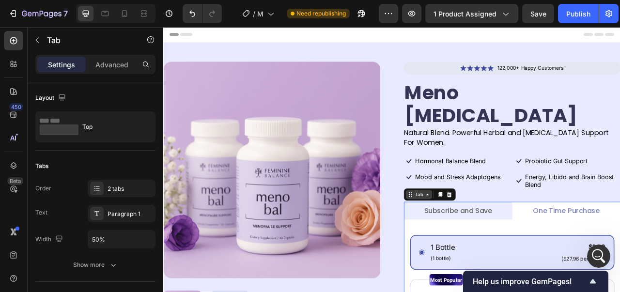
click at [481, 236] on div "Tab" at bounding box center [488, 240] width 14 height 9
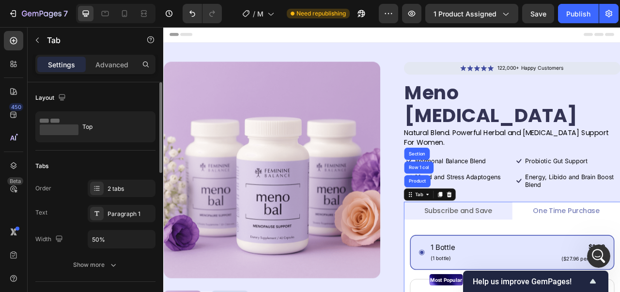
click at [129, 169] on div "Tabs" at bounding box center [95, 165] width 120 height 15
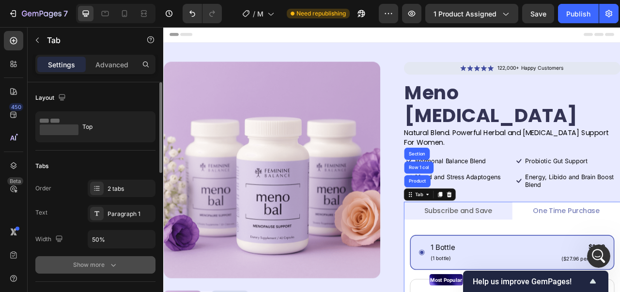
scroll to position [729, 0]
click at [107, 263] on div "Show more" at bounding box center [95, 265] width 45 height 10
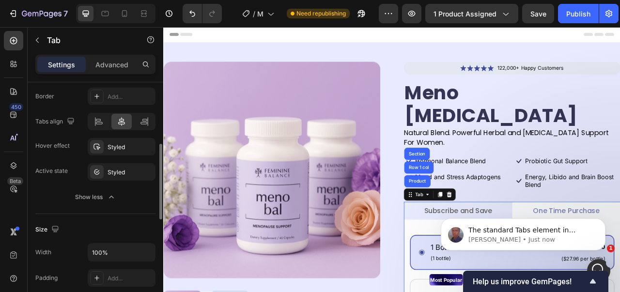
scroll to position [777, 0]
click at [114, 173] on div "Styled" at bounding box center [121, 172] width 28 height 9
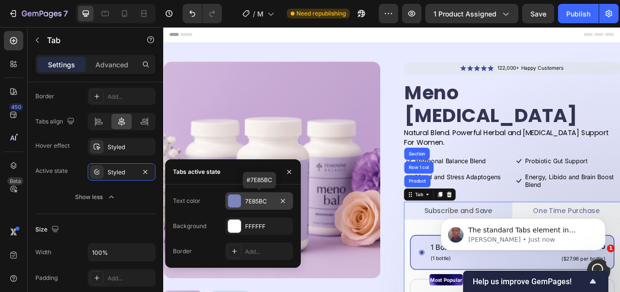
click at [246, 200] on div "7E85BC" at bounding box center [259, 201] width 28 height 9
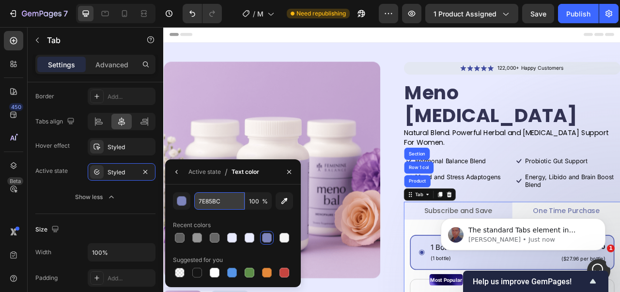
click at [231, 201] on input "7E85BC" at bounding box center [219, 200] width 50 height 17
click at [180, 206] on button "button" at bounding box center [181, 200] width 17 height 17
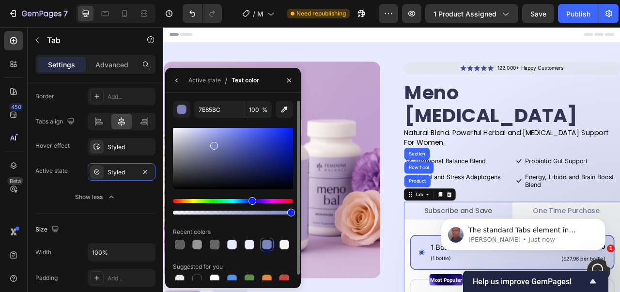
click at [216, 168] on div at bounding box center [233, 158] width 120 height 61
drag, startPoint x: 216, startPoint y: 168, endPoint x: 245, endPoint y: 133, distance: 45.1
click at [245, 133] on div at bounding box center [246, 135] width 8 height 8
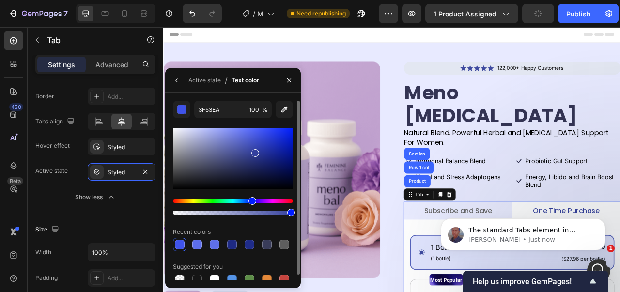
drag, startPoint x: 245, startPoint y: 133, endPoint x: 254, endPoint y: 151, distance: 19.9
click at [254, 151] on div at bounding box center [255, 153] width 8 height 8
type input "34409E"
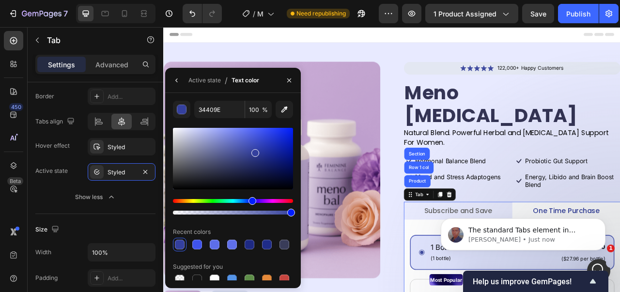
click at [585, 249] on li "Subscribe and Save" at bounding box center [538, 260] width 138 height 23
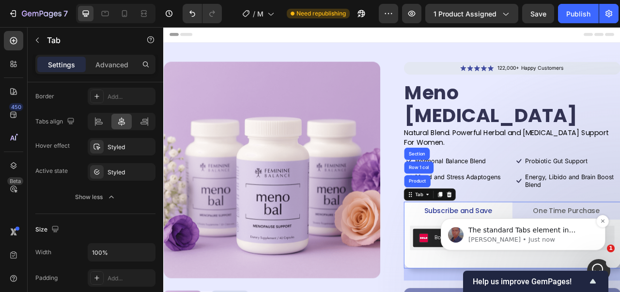
click at [513, 232] on span "The standard Tabs element in GemPages doesn't have a built-in option to add a r…" at bounding box center [525, 244] width 114 height 37
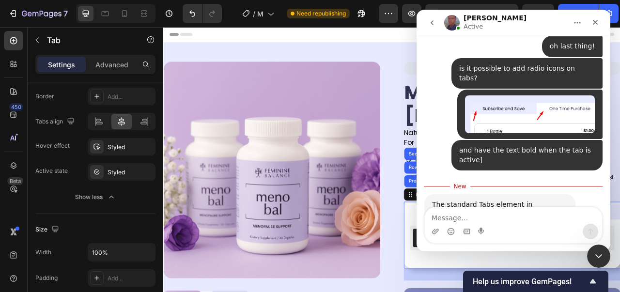
scroll to position [793, 0]
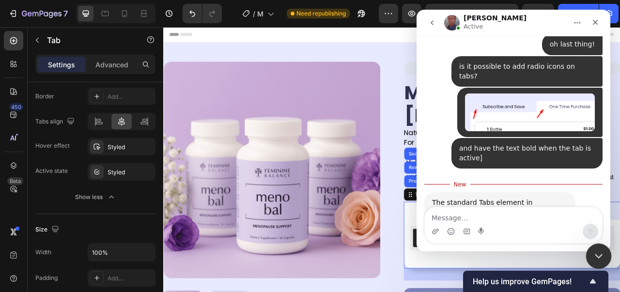
click at [598, 260] on div "Close Intercom Messenger" at bounding box center [596, 254] width 23 height 23
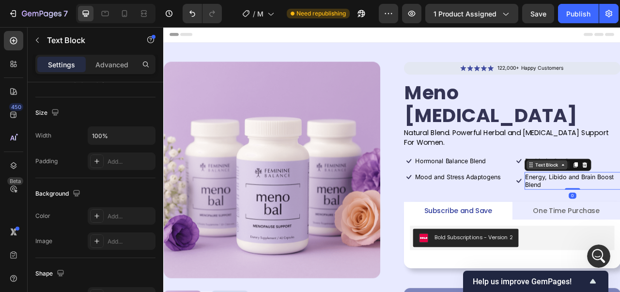
scroll to position [0, 0]
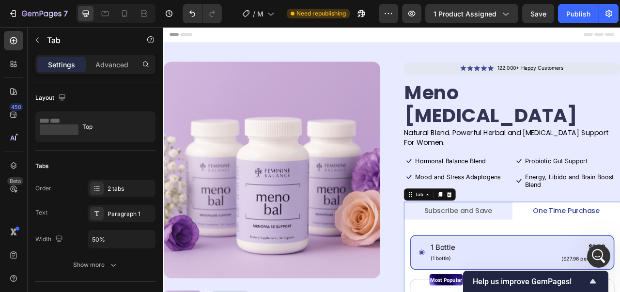
click at [592, 249] on li "Subscribe and Save" at bounding box center [538, 260] width 138 height 23
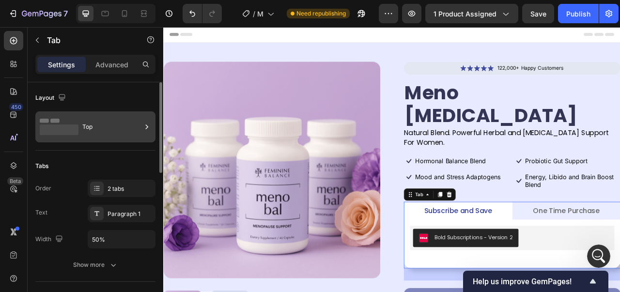
click at [116, 130] on div "Top" at bounding box center [111, 127] width 59 height 22
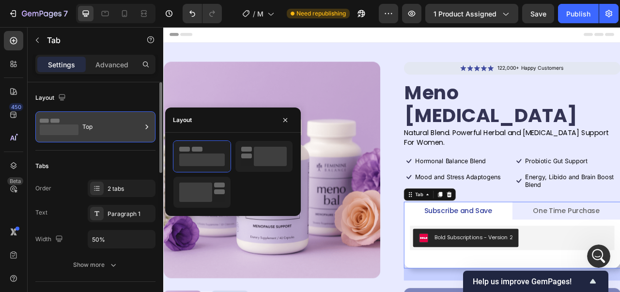
click at [116, 130] on div "Top" at bounding box center [111, 127] width 59 height 22
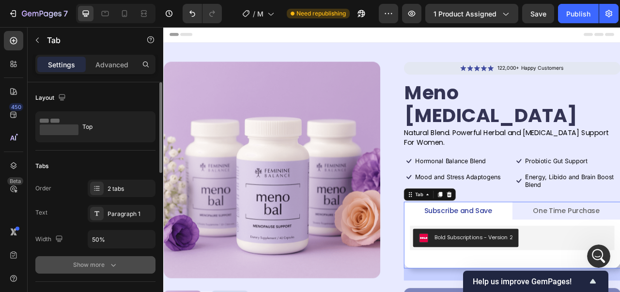
click at [87, 259] on button "Show more" at bounding box center [95, 264] width 120 height 17
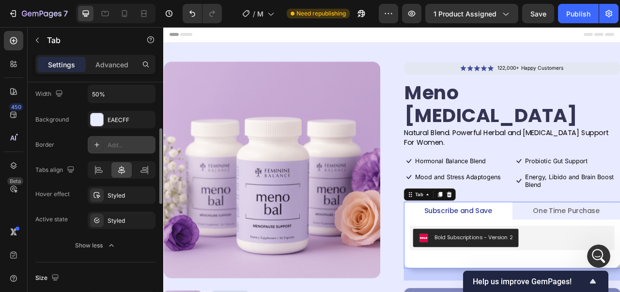
scroll to position [830, 0]
click at [35, 237] on button "Show less" at bounding box center [95, 245] width 120 height 17
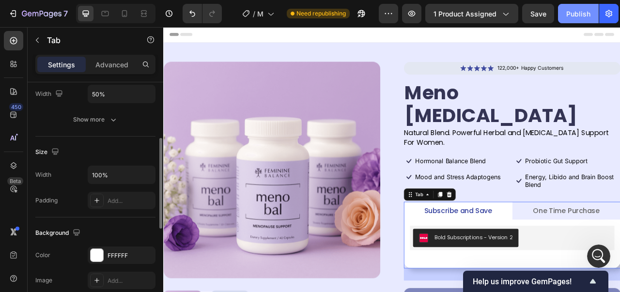
click at [572, 18] on div "Publish" at bounding box center [578, 14] width 24 height 10
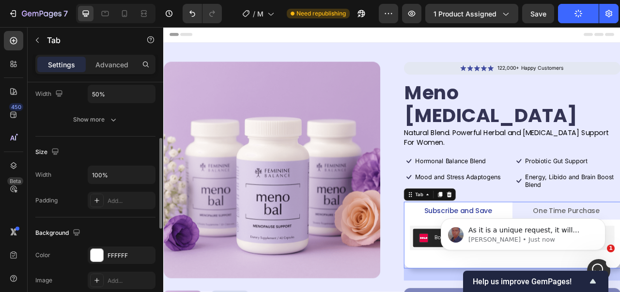
scroll to position [809, 0]
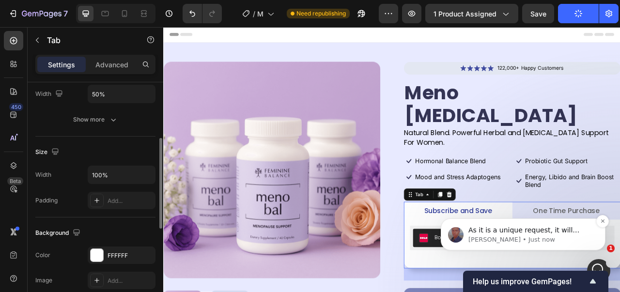
click at [565, 226] on span "As it is a unique request, it will require escalation to our tech team" at bounding box center [528, 234] width 120 height 17
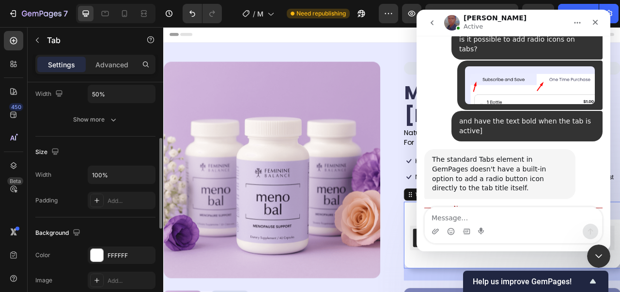
scroll to position [825, 0]
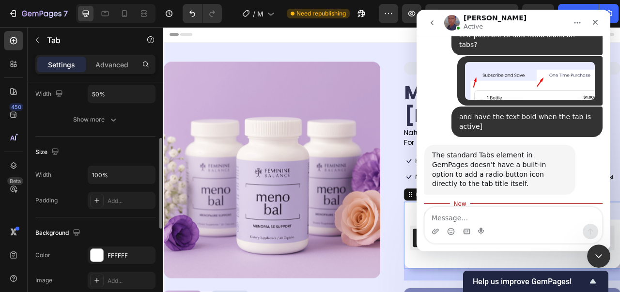
click at [559, 220] on textarea "Message…" at bounding box center [513, 215] width 177 height 16
type textarea "ahh no need just wanted to check"
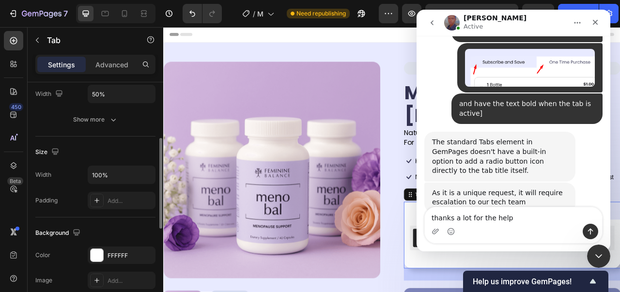
type textarea "thanks a lot for the help!"
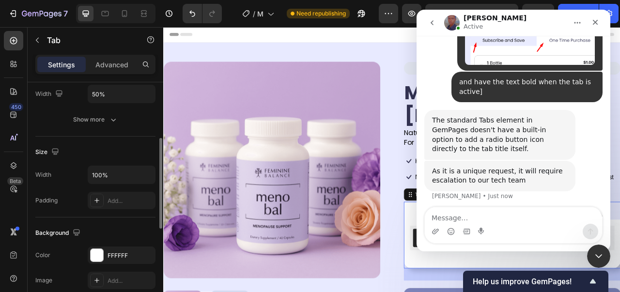
click at [568, 8] on button "Publish" at bounding box center [578, 13] width 41 height 19
click at [590, 29] on div "Close" at bounding box center [594, 22] width 17 height 17
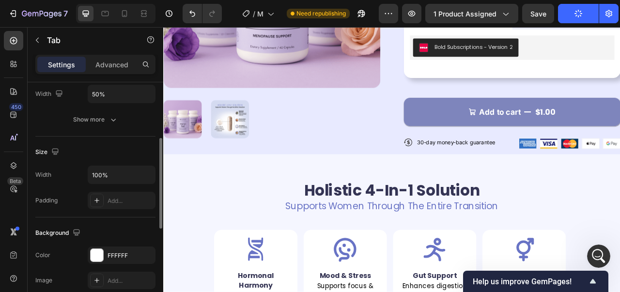
scroll to position [48, 0]
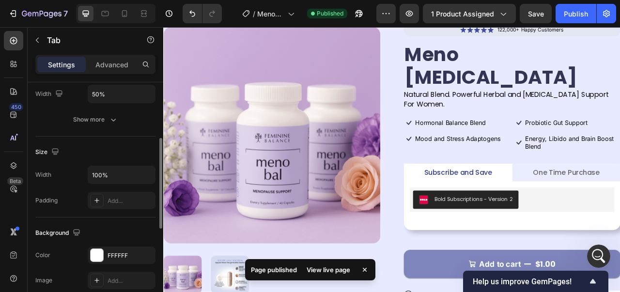
click at [343, 273] on div "View live page" at bounding box center [328, 270] width 55 height 14
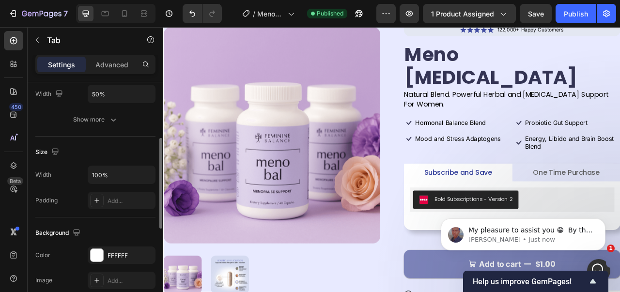
scroll to position [1012, 0]
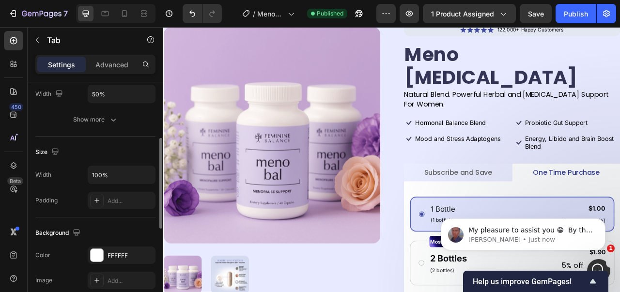
click at [449, 209] on body "My pleasure to assist you 😁 ​ By the way, while your still here, may I ask you …" at bounding box center [523, 232] width 186 height 60
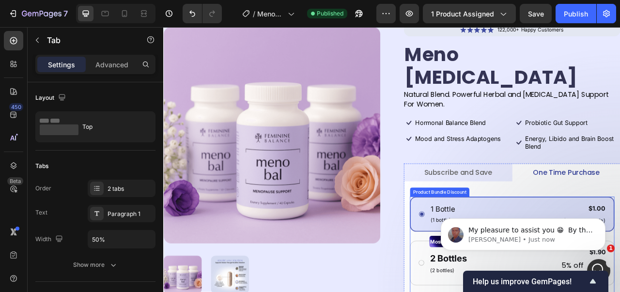
click at [494, 258] on div "1 Bottle Text Block (1 bottle) Text Block $1.00 Product Price Product Price ($2…" at bounding box center [606, 265] width 260 height 45
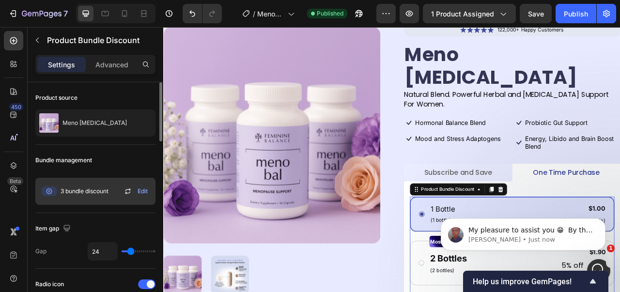
click at [150, 191] on div "Edit" at bounding box center [137, 191] width 30 height 12
click at [145, 191] on span "Edit" at bounding box center [143, 191] width 10 height 9
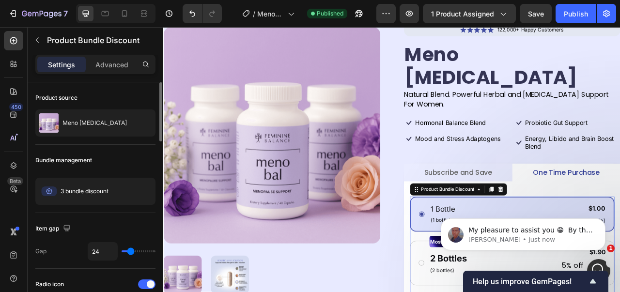
scroll to position [145, 0]
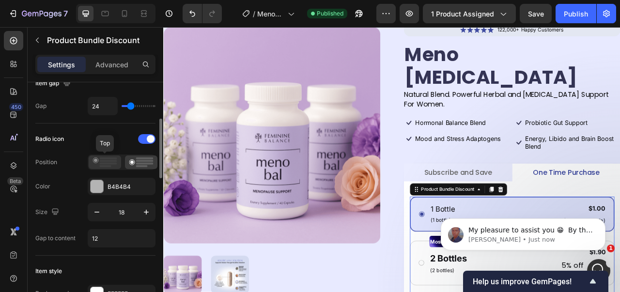
click at [104, 166] on rect at bounding box center [106, 166] width 12 height 2
click at [136, 167] on icon at bounding box center [141, 162] width 25 height 10
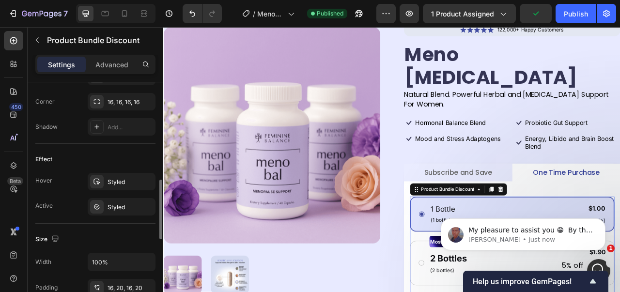
scroll to position [533, 0]
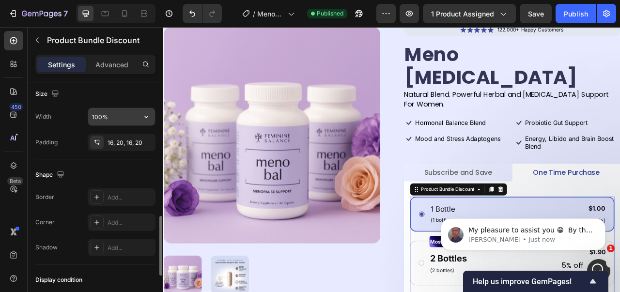
click at [107, 122] on input "100%" at bounding box center [121, 116] width 67 height 17
click at [143, 125] on button "button" at bounding box center [146, 116] width 17 height 17
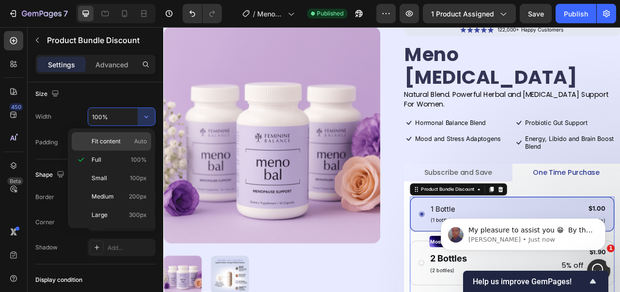
click at [135, 140] on span "Auto" at bounding box center [140, 141] width 13 height 9
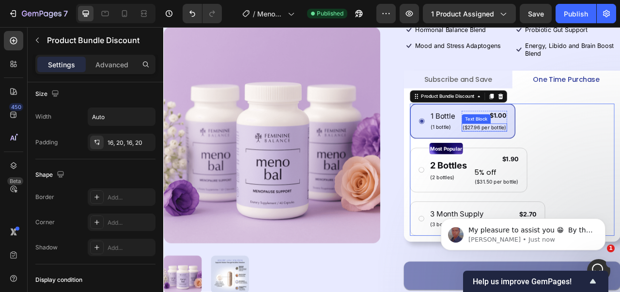
scroll to position [194, 0]
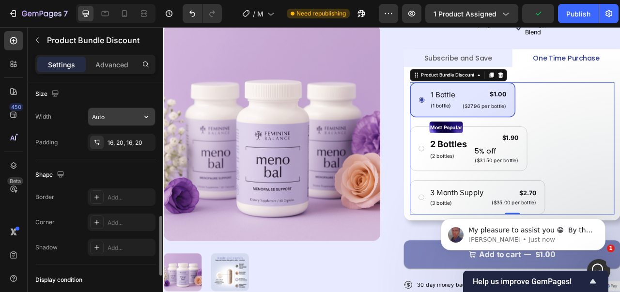
click at [97, 118] on input "Auto" at bounding box center [121, 116] width 67 height 17
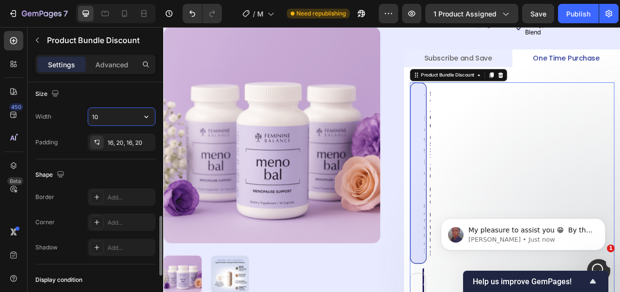
type input "1"
type input "2"
type input "40%"
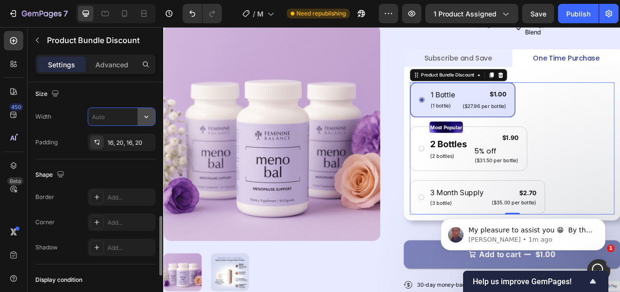
click at [150, 114] on icon "button" at bounding box center [146, 117] width 10 height 10
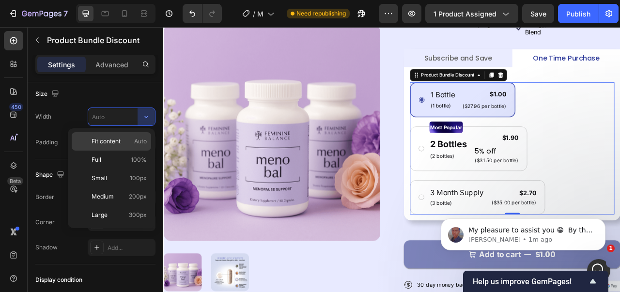
click at [137, 135] on div "Fit content Auto" at bounding box center [111, 141] width 79 height 18
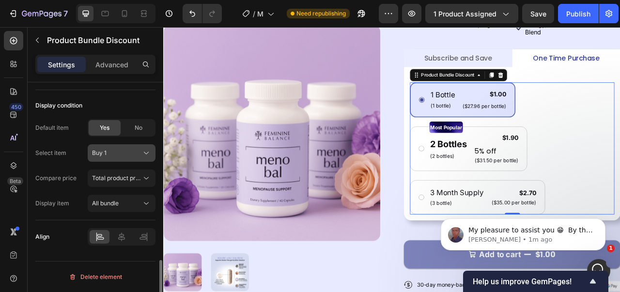
scroll to position [513, 0]
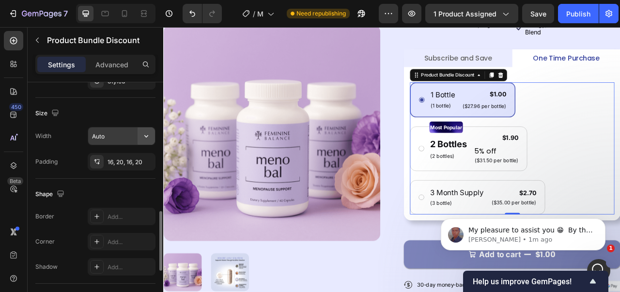
click at [144, 135] on icon "button" at bounding box center [146, 136] width 10 height 10
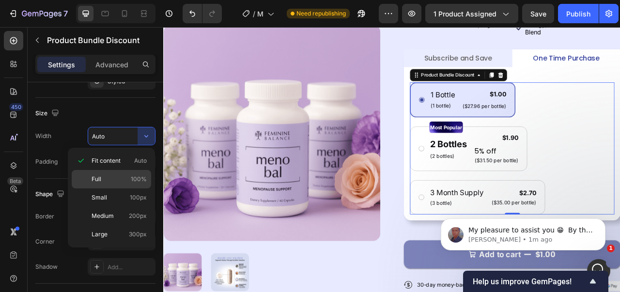
click at [121, 172] on div "Full 100%" at bounding box center [111, 179] width 79 height 18
type input "100%"
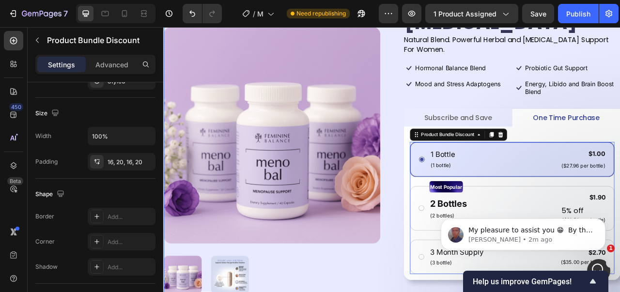
scroll to position [145, 0]
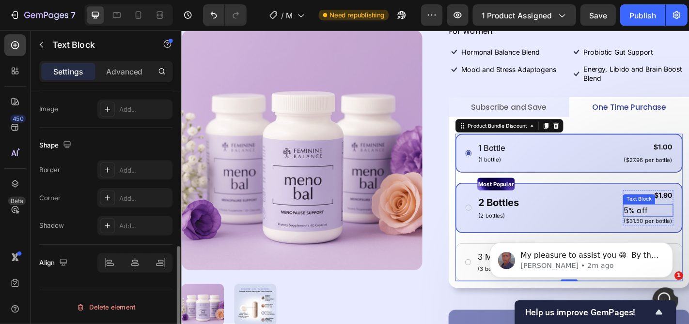
scroll to position [0, 0]
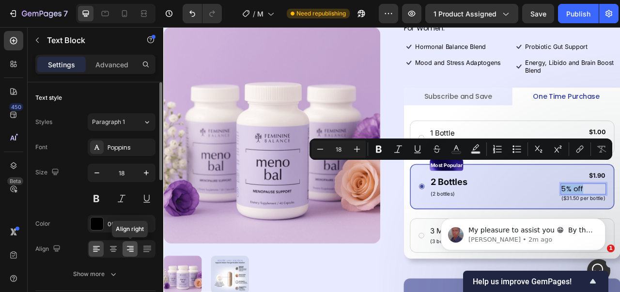
click at [135, 249] on icon at bounding box center [130, 249] width 10 height 10
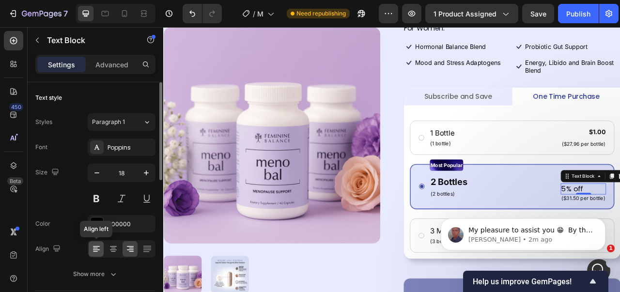
click at [96, 255] on div at bounding box center [96, 248] width 15 height 15
click at [133, 252] on icon at bounding box center [131, 251] width 5 height 1
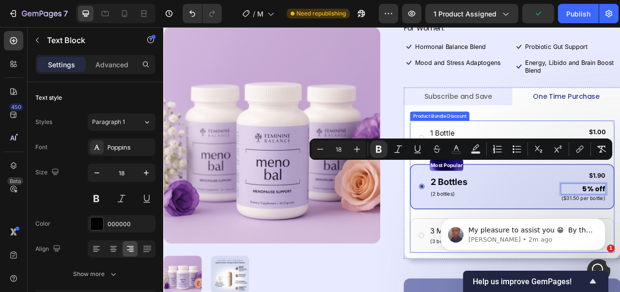
click at [619, 229] on div "Most Popular Text Block 2 Bottles Text Block (2 bottles) Text Block $1.90 Produ…" at bounding box center [606, 230] width 260 height 58
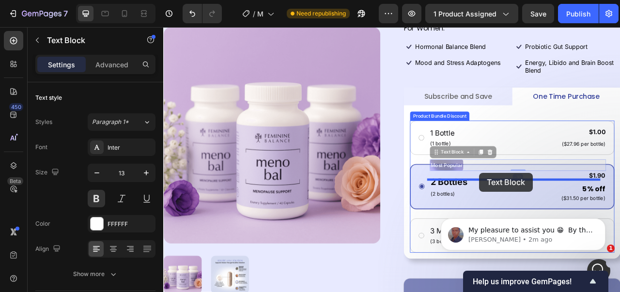
drag, startPoint x: 668, startPoint y: 172, endPoint x: 565, endPoint y: 213, distance: 111.1
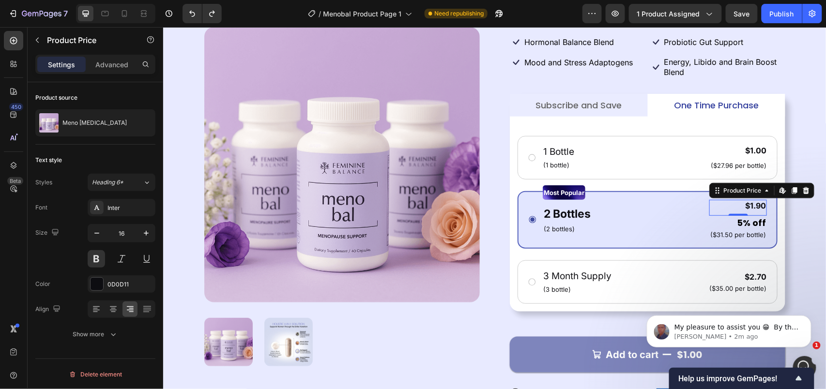
scroll to position [915, 0]
click at [619, 184] on div at bounding box center [806, 190] width 12 height 12
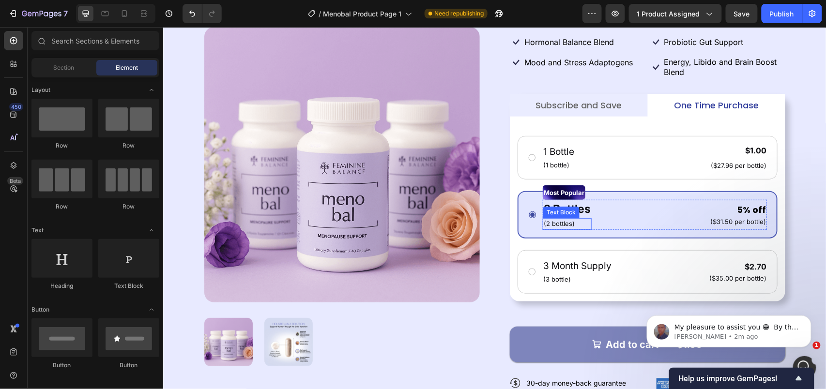
click at [565, 219] on p "(2 bottles)" at bounding box center [566, 224] width 47 height 10
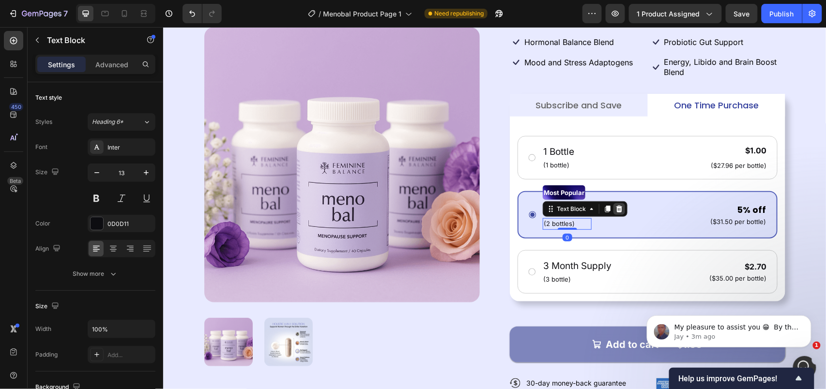
click at [616, 205] on icon at bounding box center [619, 208] width 6 height 7
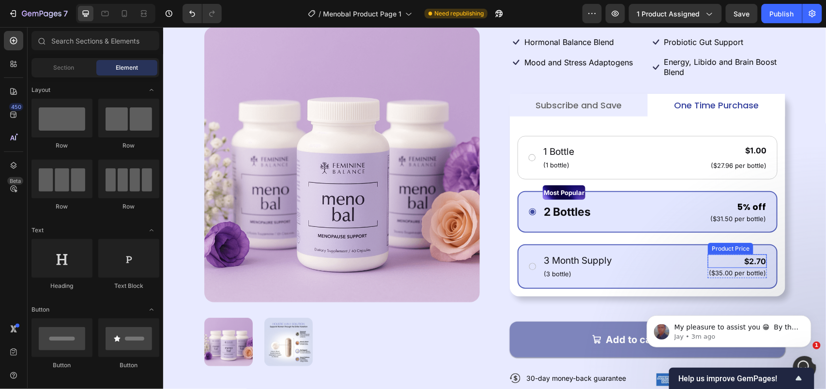
click at [619, 254] on div "$2.70" at bounding box center [736, 261] width 59 height 14
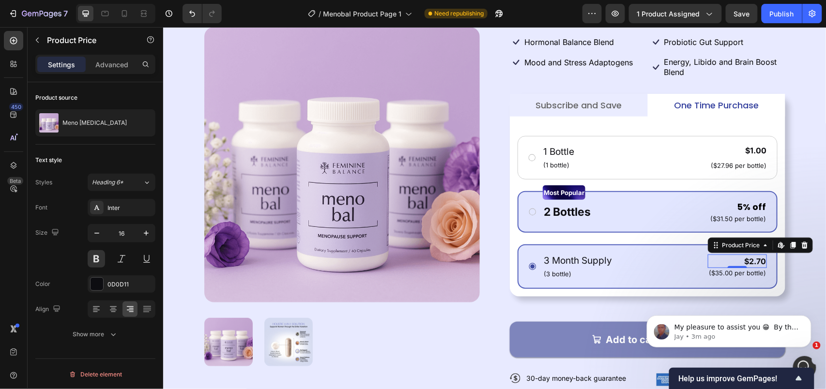
click at [619, 254] on div "$2.70" at bounding box center [736, 261] width 59 height 14
click at [619, 200] on strong "5% off" at bounding box center [750, 206] width 29 height 12
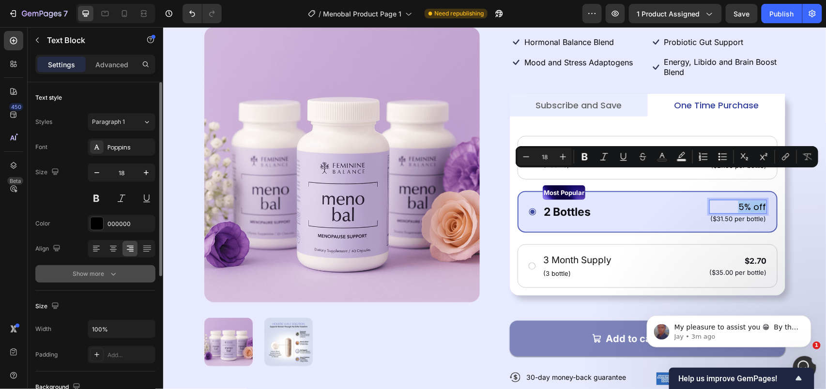
click at [100, 269] on button "Show more" at bounding box center [95, 273] width 120 height 17
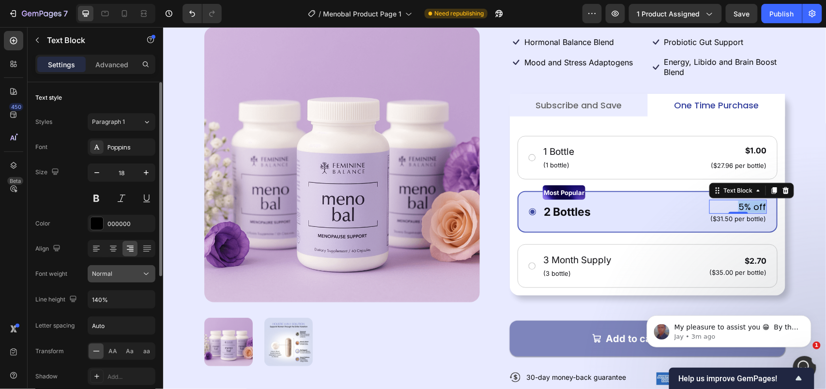
click at [128, 275] on div "Normal" at bounding box center [116, 274] width 49 height 9
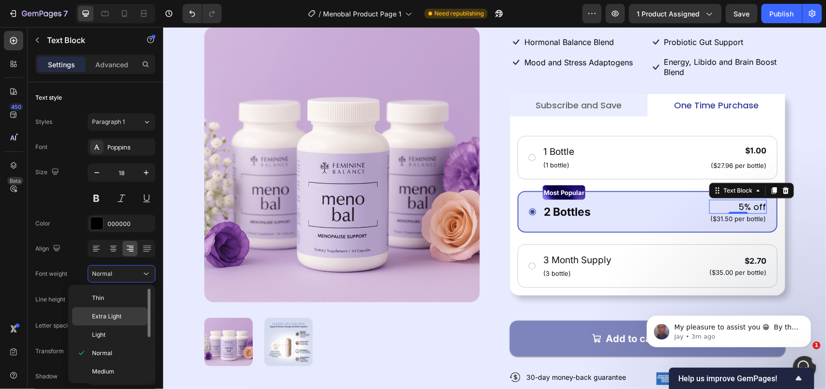
scroll to position [78, 0]
click at [114, 291] on div "Semi Bold" at bounding box center [110, 312] width 76 height 18
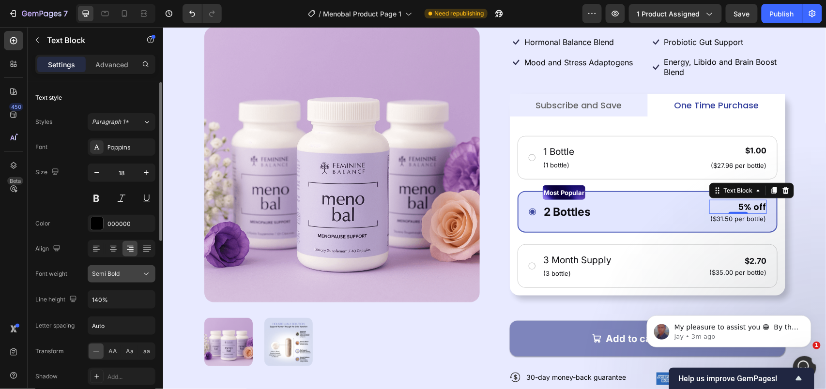
click at [136, 274] on div "Semi Bold" at bounding box center [116, 274] width 49 height 9
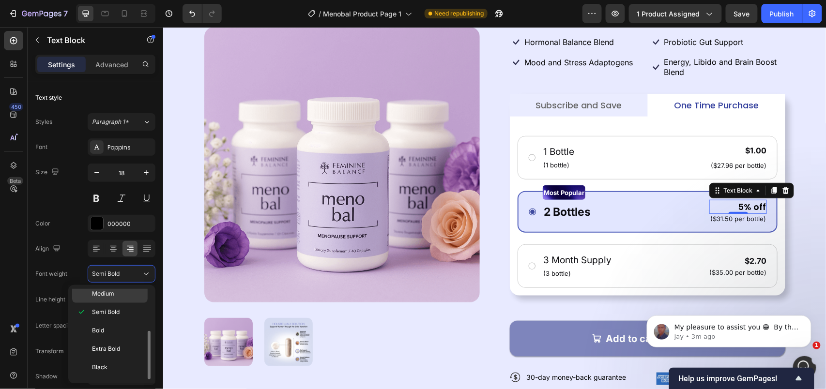
click at [126, 291] on p "Medium" at bounding box center [117, 294] width 51 height 9
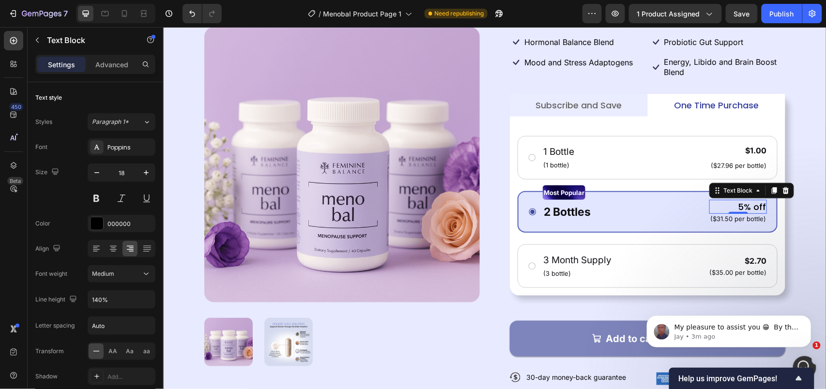
click at [619, 184] on div "Product Images Icon Icon Icon Icon Icon Icon List 122,000+ Happy Customers Text…" at bounding box center [494, 150] width 663 height 470
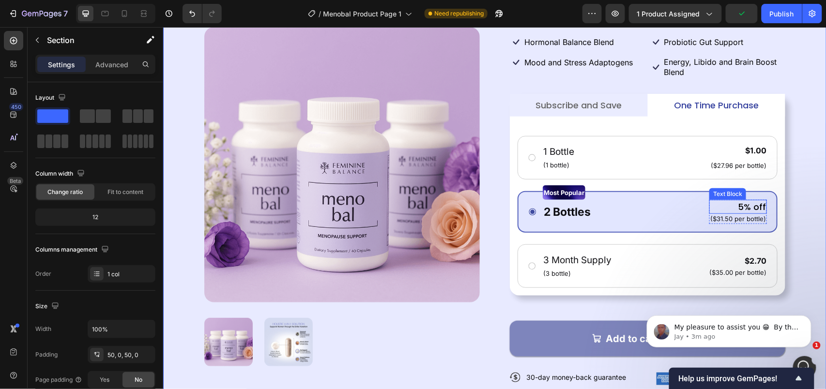
click at [619, 200] on p "5% off" at bounding box center [738, 206] width 56 height 12
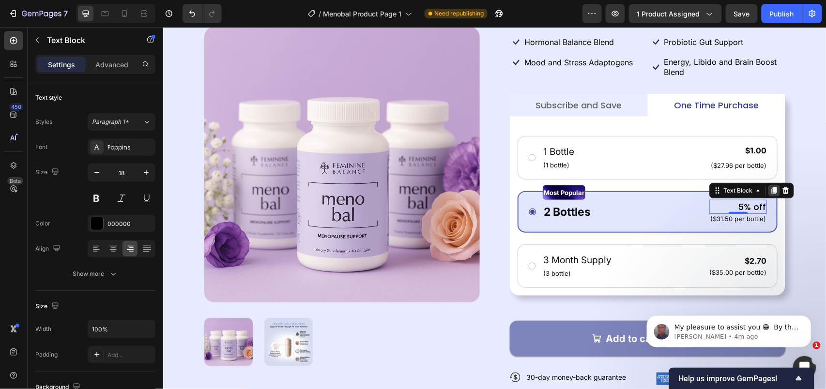
click at [619, 187] on icon at bounding box center [773, 190] width 5 height 7
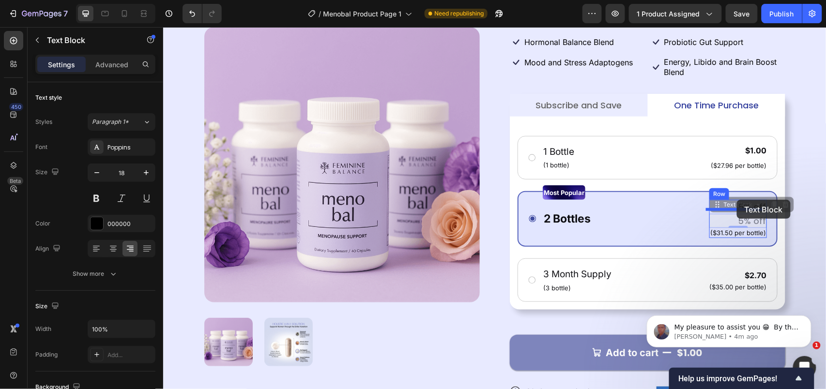
drag, startPoint x: 717, startPoint y: 179, endPoint x: 736, endPoint y: 199, distance: 28.4
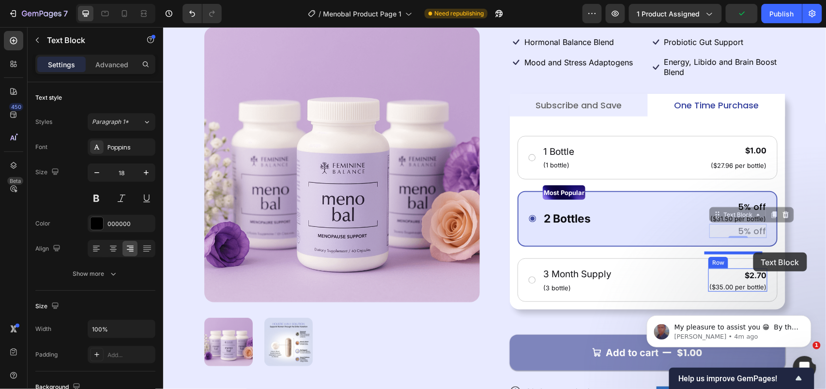
drag, startPoint x: 716, startPoint y: 191, endPoint x: 753, endPoint y: 252, distance: 71.2
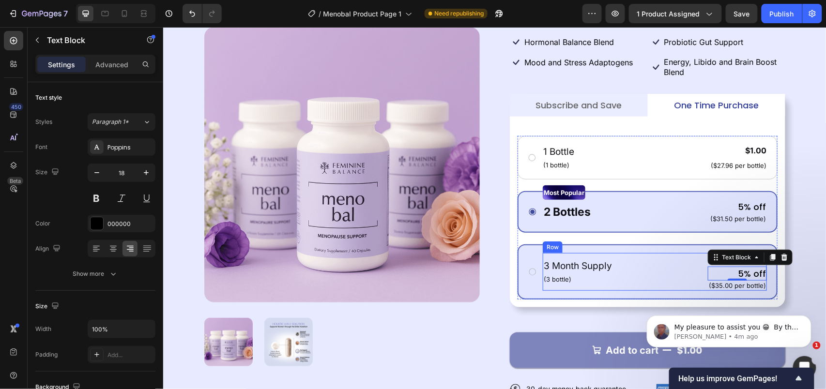
click at [619, 257] on div "3 Month Supply Text Block (3 bottle) Text Block $2.70 Product Price Product Pri…" at bounding box center [654, 272] width 224 height 38
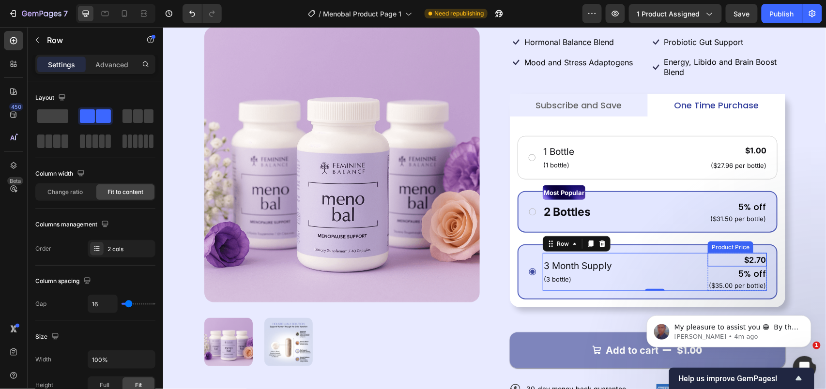
click at [619, 253] on div "$2.70" at bounding box center [736, 260] width 59 height 14
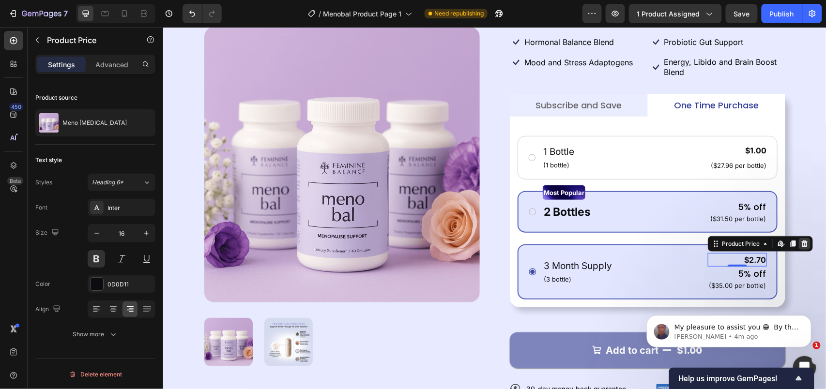
click at [619, 238] on div at bounding box center [804, 244] width 12 height 12
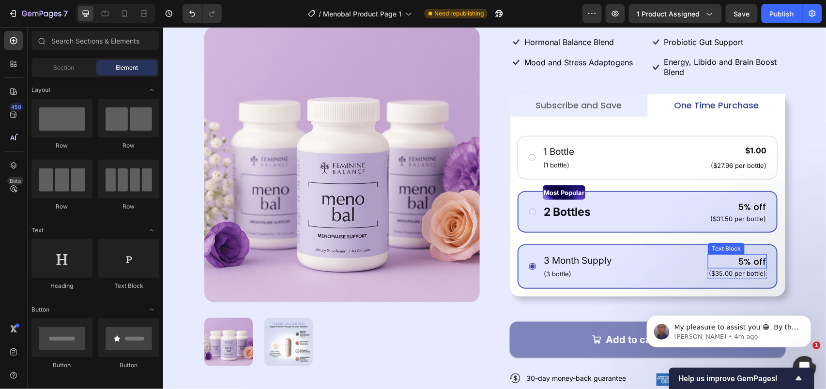
click at [619, 255] on p "5% off" at bounding box center [736, 261] width 57 height 12
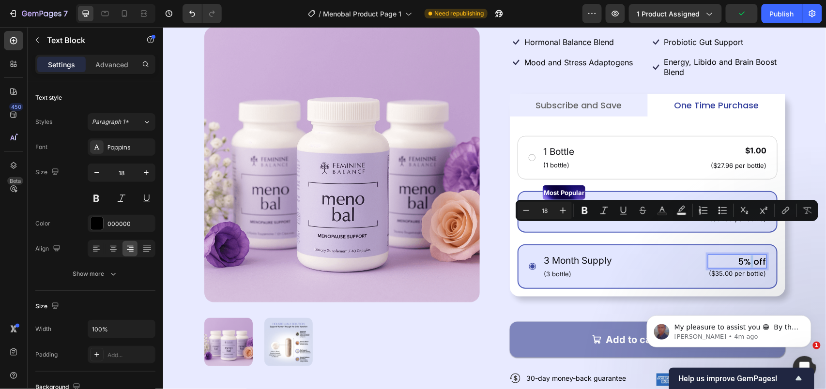
click at [619, 255] on p "5% off" at bounding box center [736, 261] width 57 height 12
drag, startPoint x: 739, startPoint y: 230, endPoint x: 721, endPoint y: 234, distance: 18.7
click at [619, 255] on p "5% off" at bounding box center [736, 261] width 57 height 12
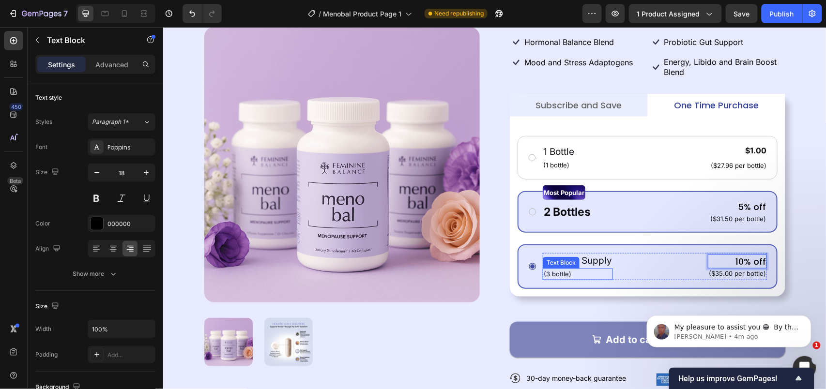
click at [573, 269] on p "(3 bottle)" at bounding box center [577, 274] width 68 height 10
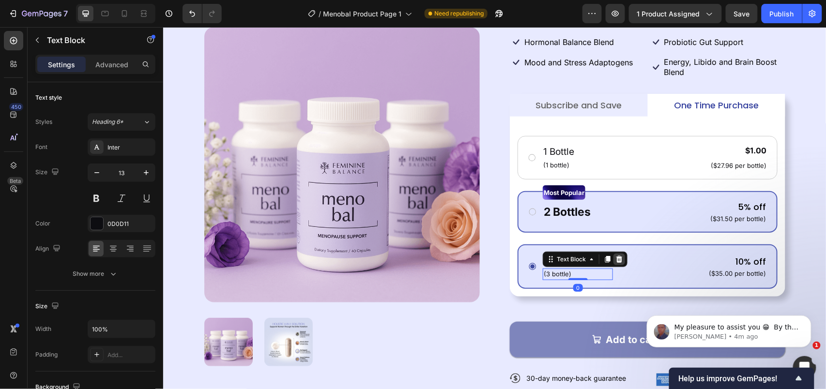
click at [615, 255] on icon at bounding box center [619, 259] width 8 height 8
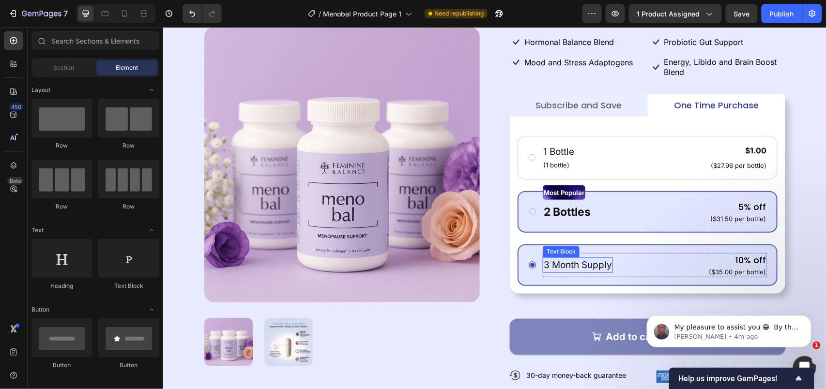
click at [588, 258] on p "3 Month Supply" at bounding box center [577, 265] width 68 height 14
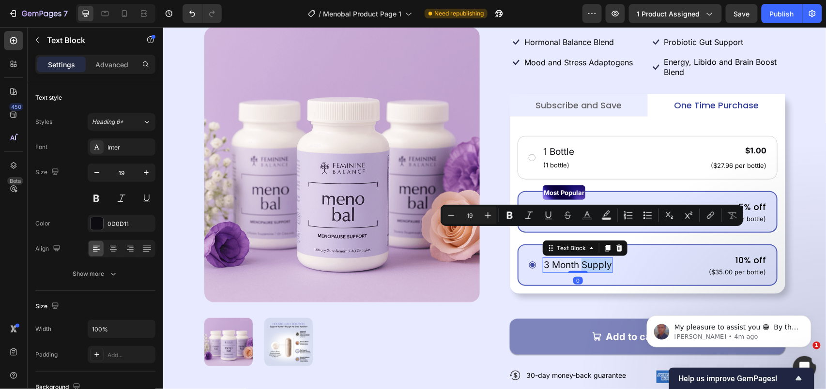
click at [588, 258] on p "3 Month Supply" at bounding box center [577, 265] width 68 height 14
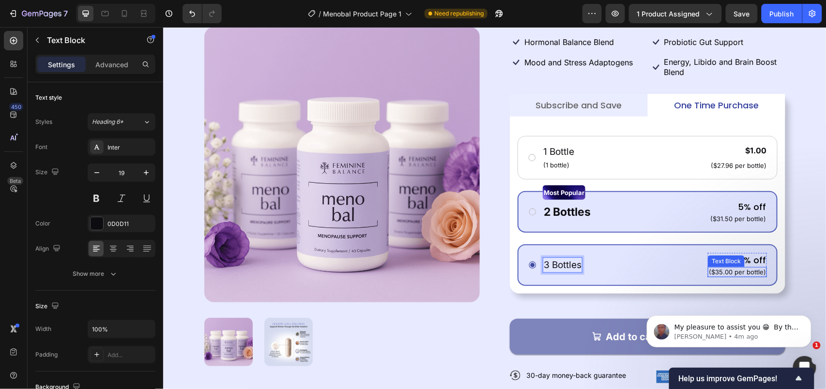
click at [619, 268] on p "($35.00 per bottle)" at bounding box center [736, 272] width 57 height 8
click at [619, 254] on icon at bounding box center [784, 258] width 8 height 8
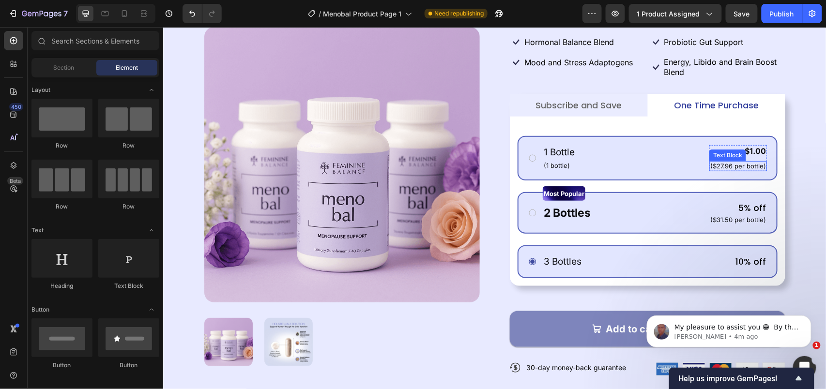
click at [619, 162] on p "($27.96 per bottle)" at bounding box center [738, 166] width 56 height 8
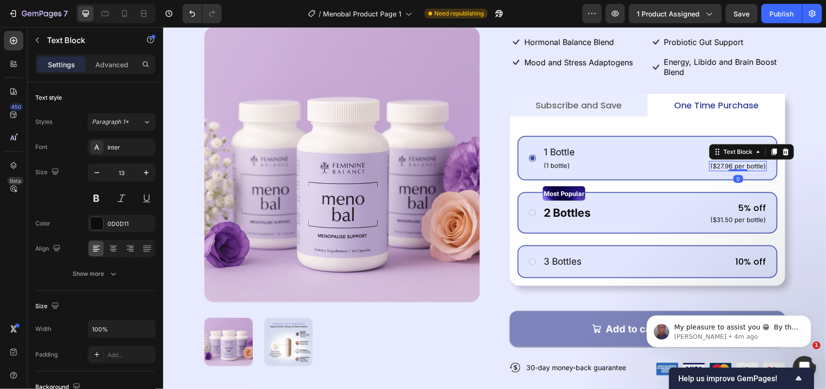
click at [619, 144] on div "Text Block" at bounding box center [751, 151] width 85 height 15
click at [619, 146] on div at bounding box center [786, 152] width 12 height 12
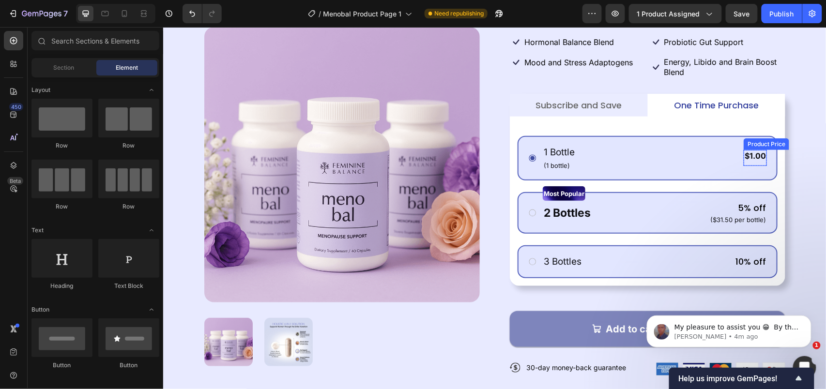
click at [619, 150] on div "$1.00" at bounding box center [754, 156] width 23 height 12
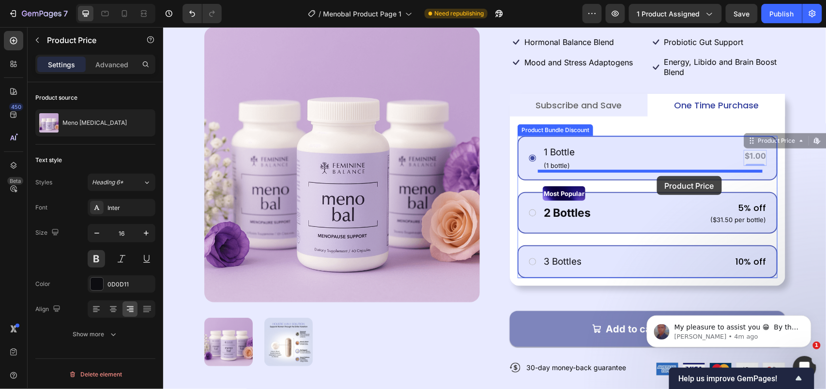
drag, startPoint x: 746, startPoint y: 114, endPoint x: 656, endPoint y: 176, distance: 109.3
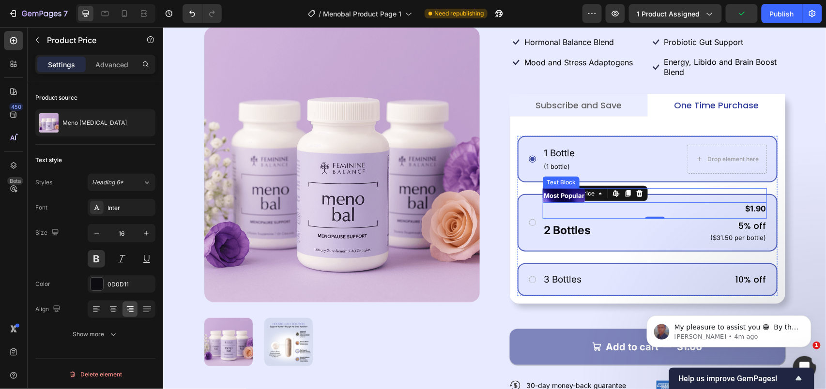
click at [619, 188] on div "Most Popular" at bounding box center [654, 195] width 224 height 15
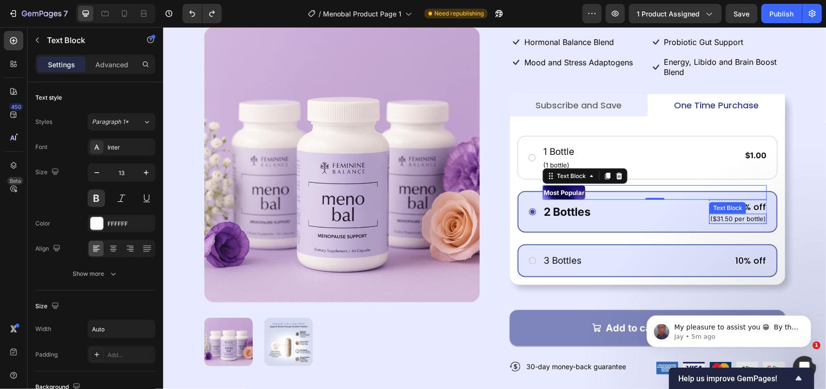
click at [619, 214] on p "($31.50 per bottle)" at bounding box center [738, 218] width 56 height 8
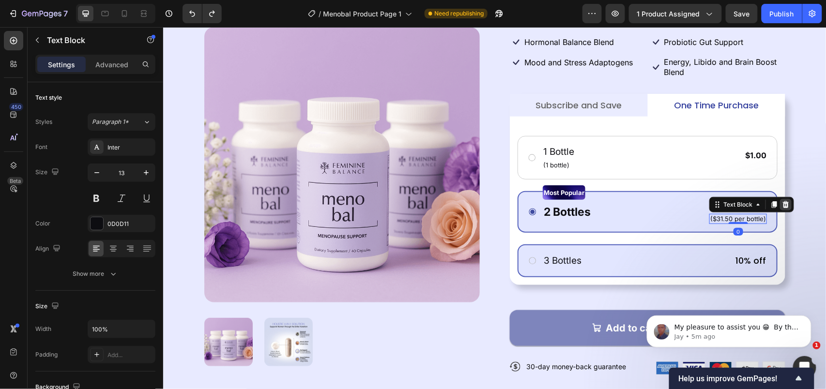
click at [619, 199] on div at bounding box center [786, 205] width 12 height 12
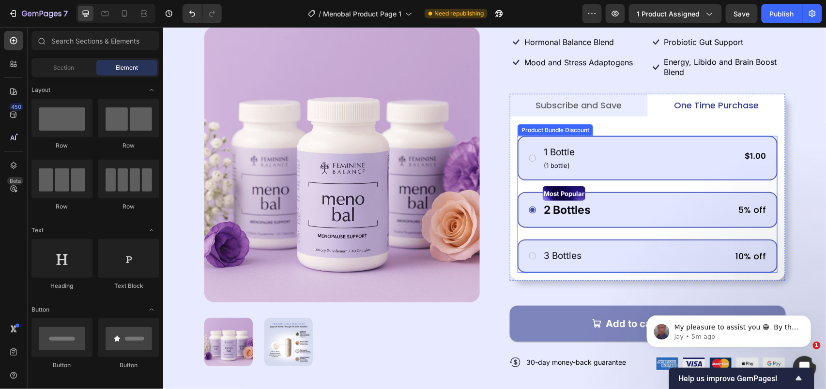
click at [619, 150] on div "1 Bottle Text Block (1 bottle) Text Block $1.00 Product Price Product Price Row…" at bounding box center [647, 158] width 260 height 45
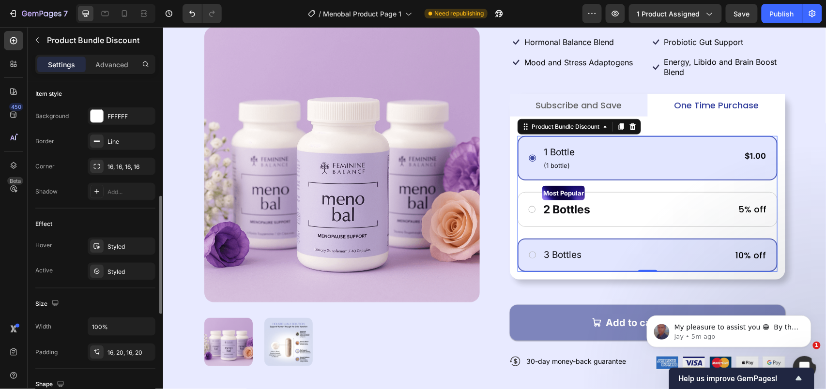
scroll to position [387, 0]
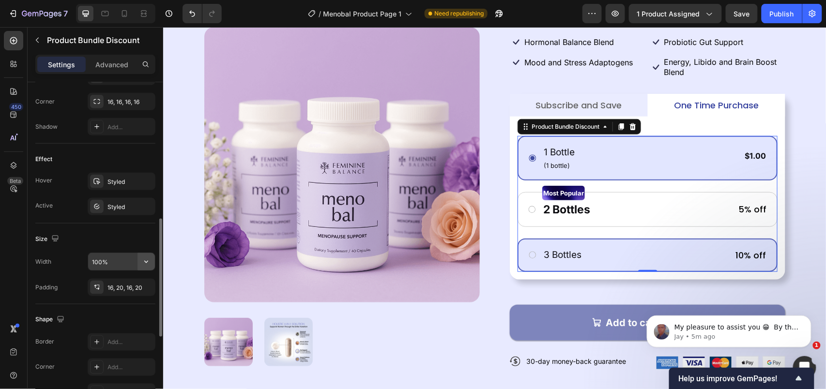
click at [143, 264] on icon "button" at bounding box center [146, 262] width 10 height 10
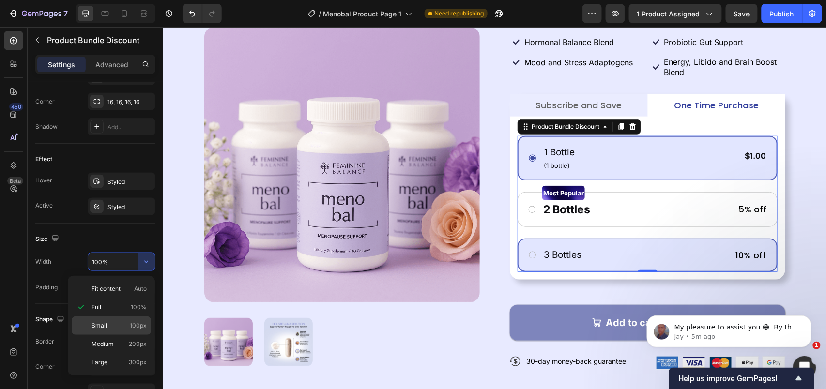
click at [129, 291] on div "Small 100px" at bounding box center [111, 326] width 79 height 18
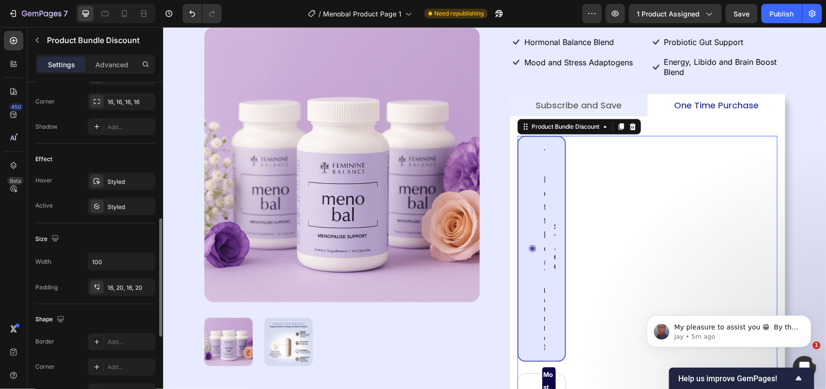
type input "100%"
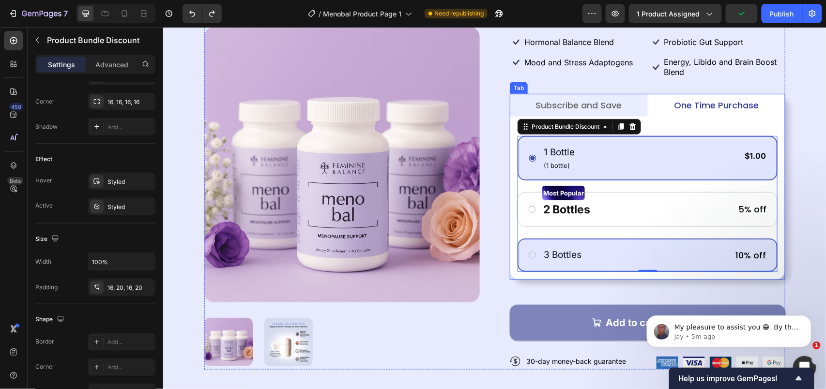
click at [597, 99] on p "Subscribe and Save" at bounding box center [578, 105] width 86 height 12
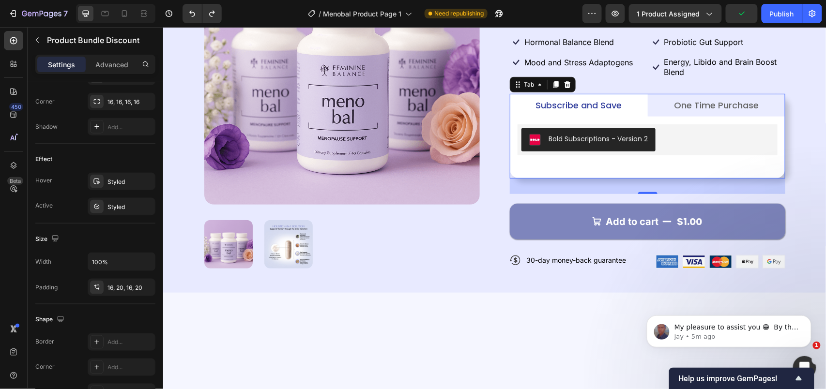
scroll to position [0, 0]
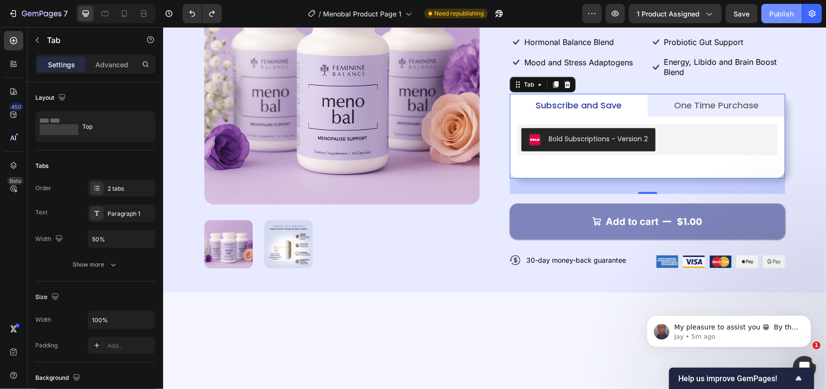
click at [619, 13] on div "Publish" at bounding box center [782, 14] width 24 height 10
click at [619, 147] on div "Product Images Icon Icon Icon Icon Icon Icon List 122,000+ Happy Customers Text…" at bounding box center [494, 91] width 663 height 353
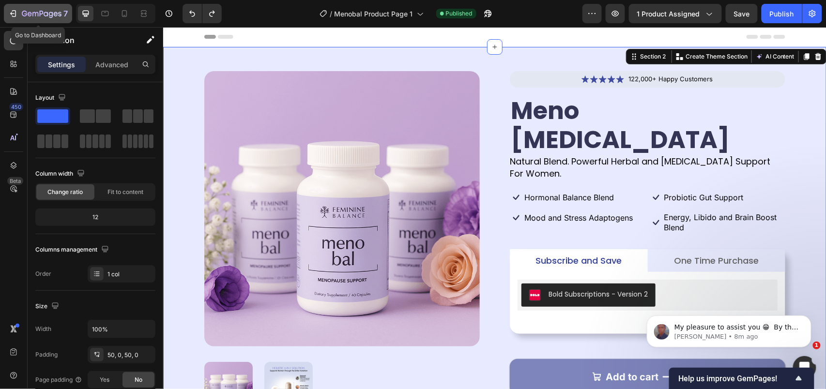
click at [20, 19] on button "7" at bounding box center [38, 13] width 68 height 19
